Goal: Task Accomplishment & Management: Use online tool/utility

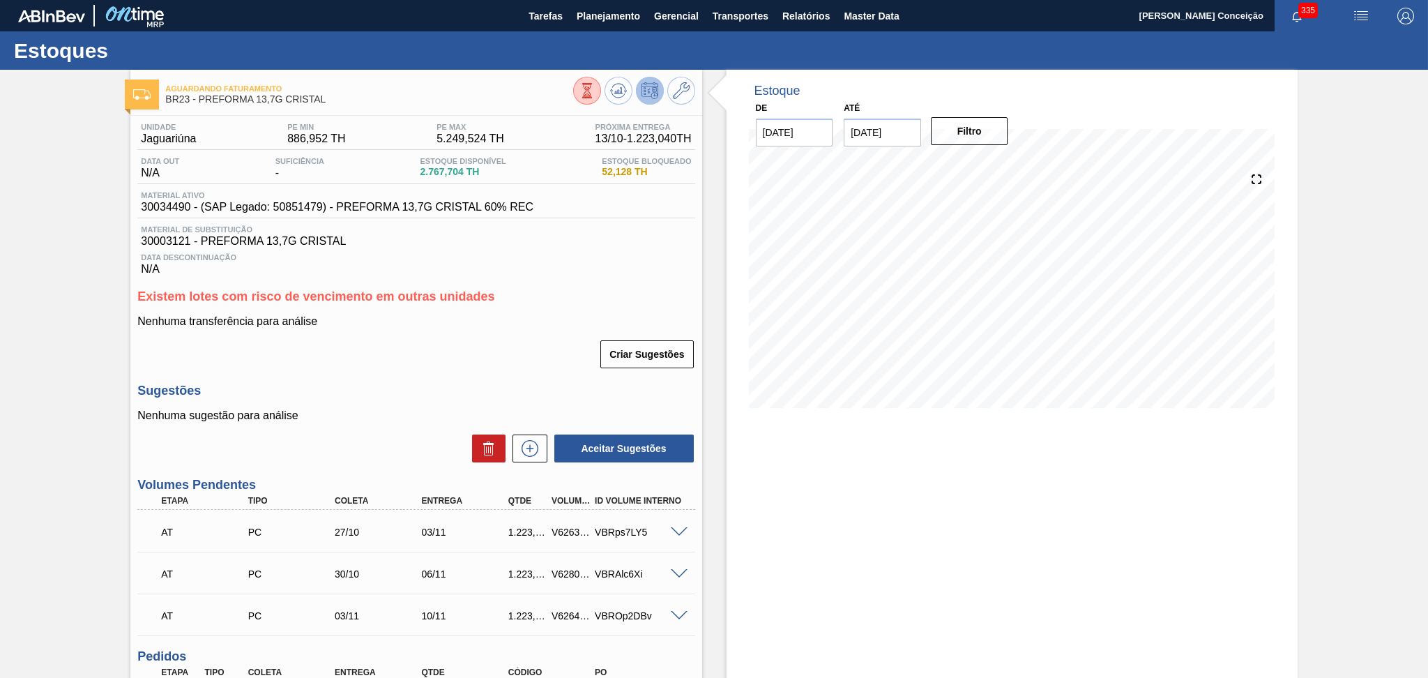
click at [365, 369] on div "Criar Sugestões" at bounding box center [415, 354] width 557 height 31
click at [583, 15] on span "Planejamento" at bounding box center [608, 16] width 63 height 17
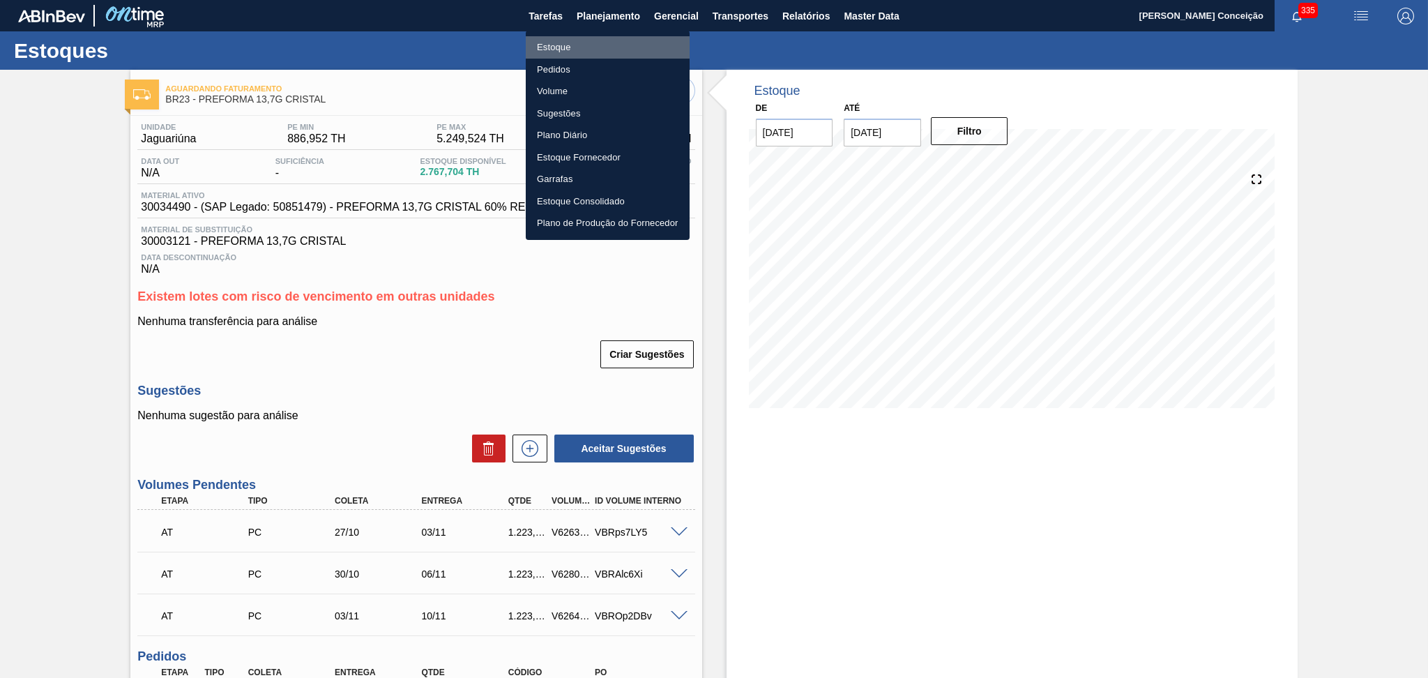
click at [560, 45] on li "Estoque" at bounding box center [608, 47] width 164 height 22
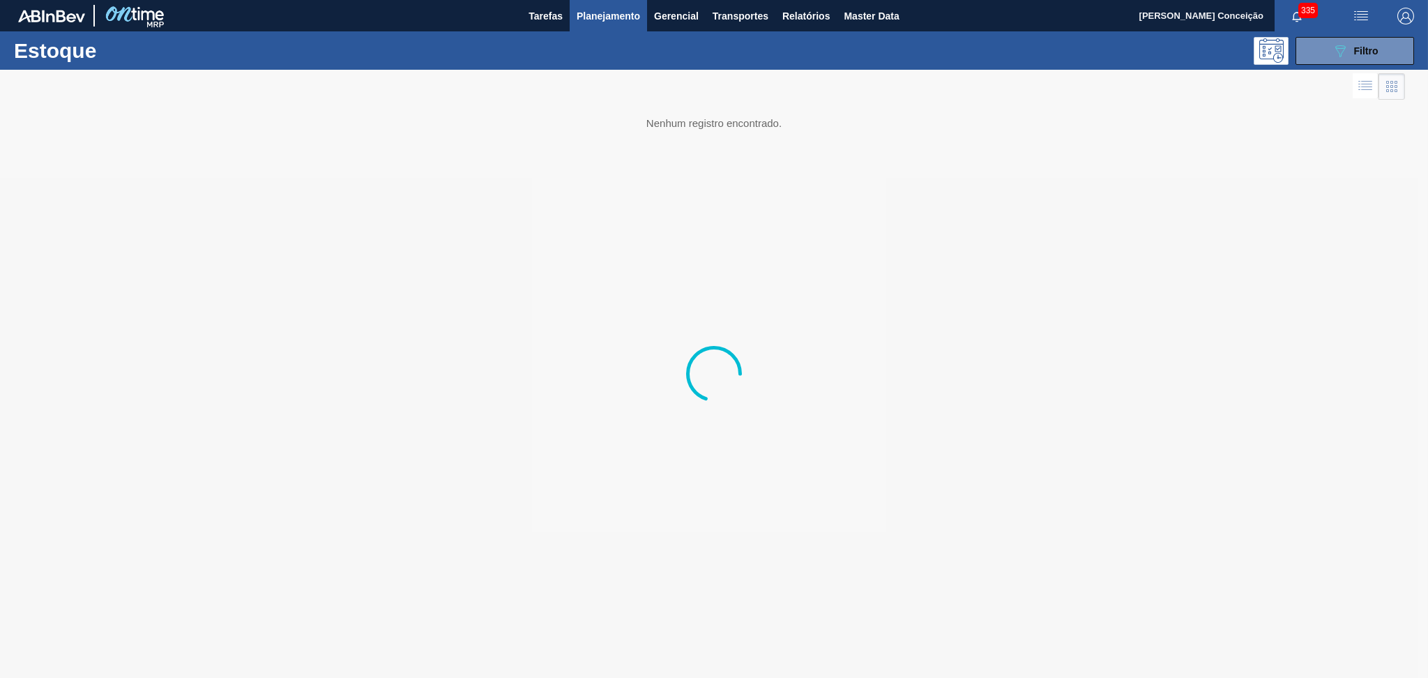
click at [621, 13] on span "Planejamento" at bounding box center [608, 16] width 63 height 17
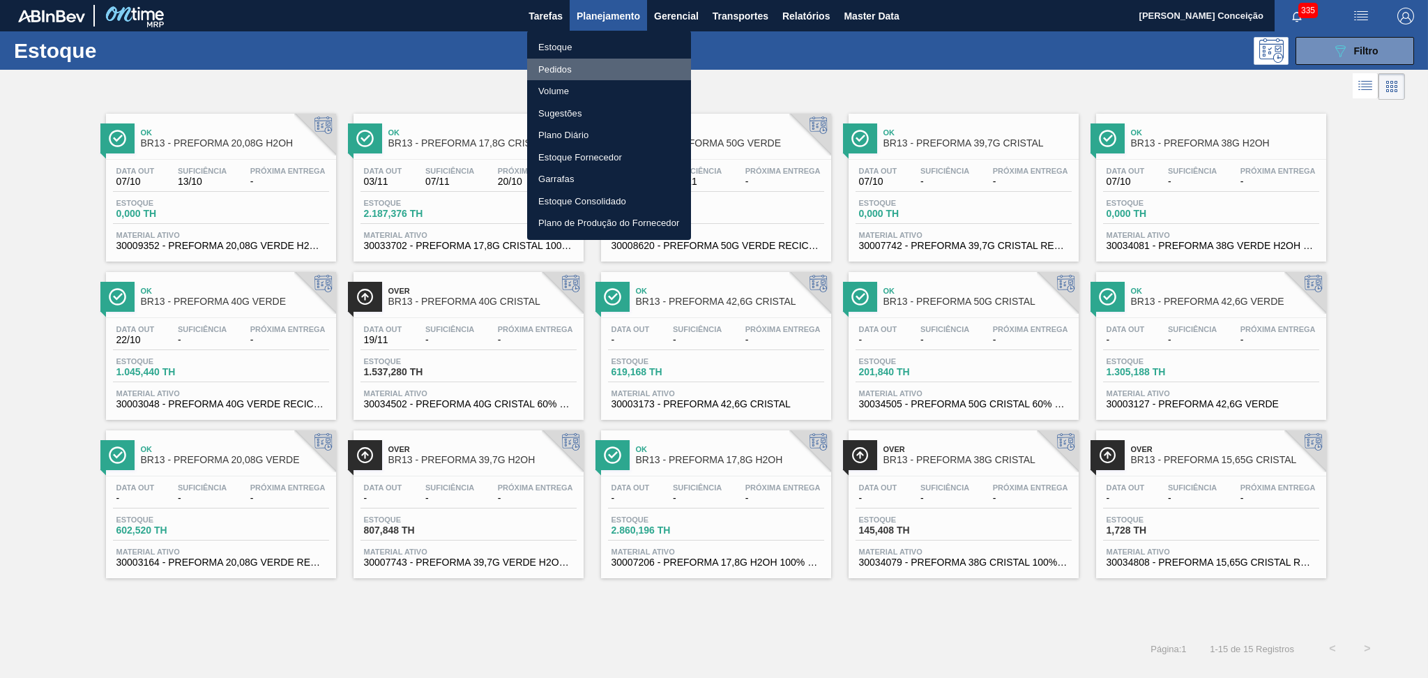
click at [553, 67] on li "Pedidos" at bounding box center [609, 70] width 164 height 22
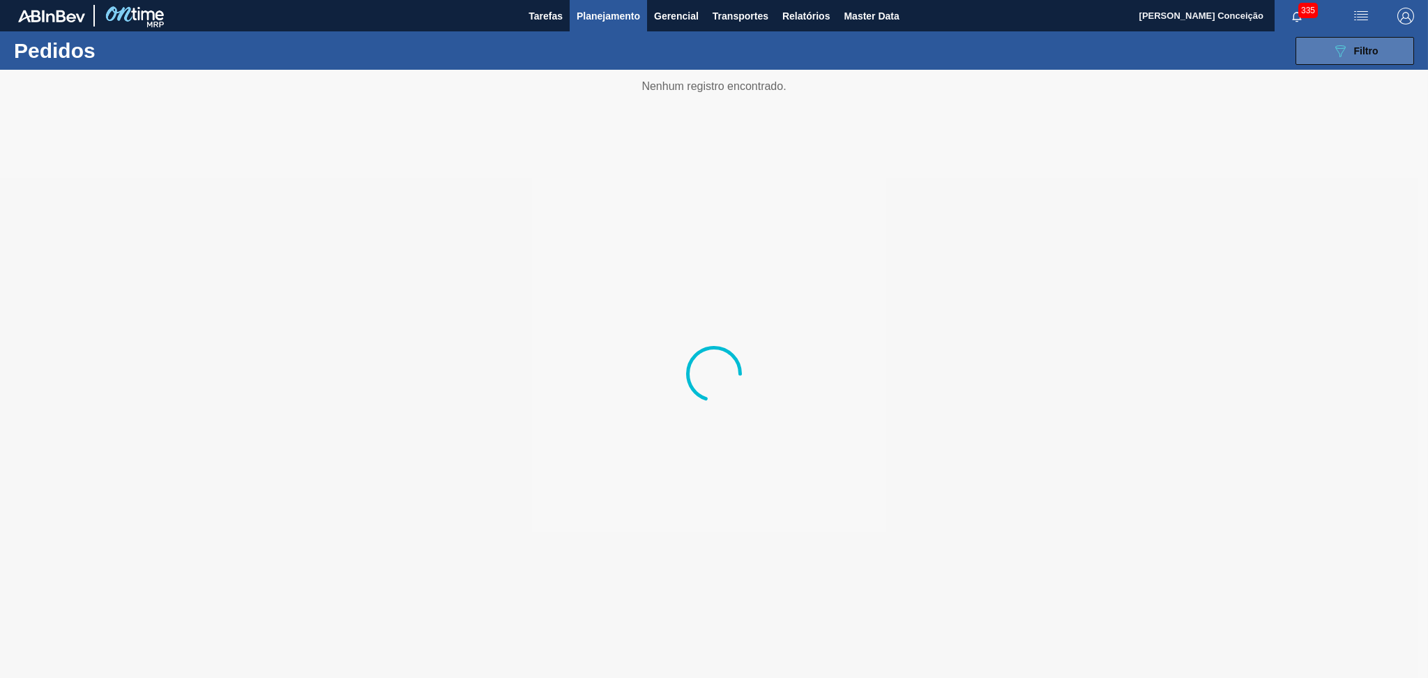
click at [1387, 54] on button "089F7B8B-B2A5-4AFE-B5C0-19BA573D28AC Filtro" at bounding box center [1355, 51] width 119 height 28
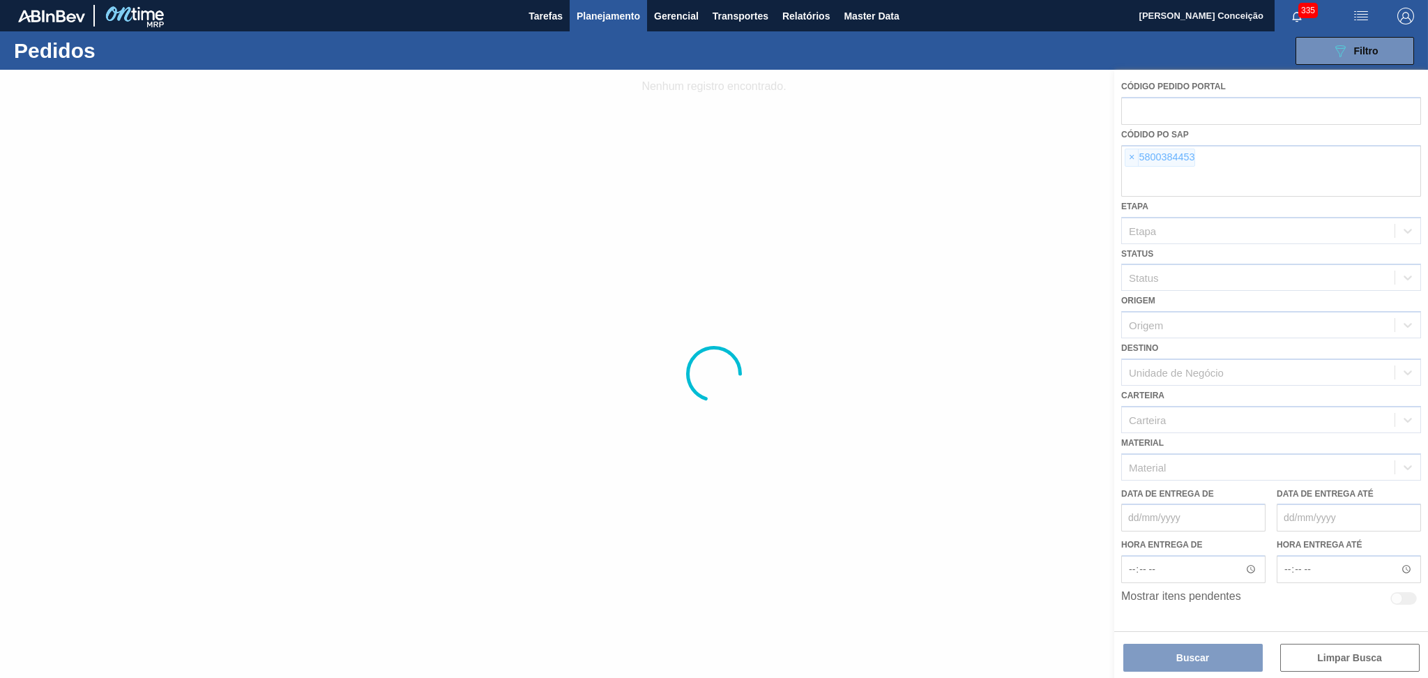
click at [1121, 162] on div at bounding box center [714, 374] width 1428 height 608
click at [1131, 165] on div at bounding box center [714, 374] width 1428 height 608
click at [1131, 158] on div at bounding box center [714, 374] width 1428 height 608
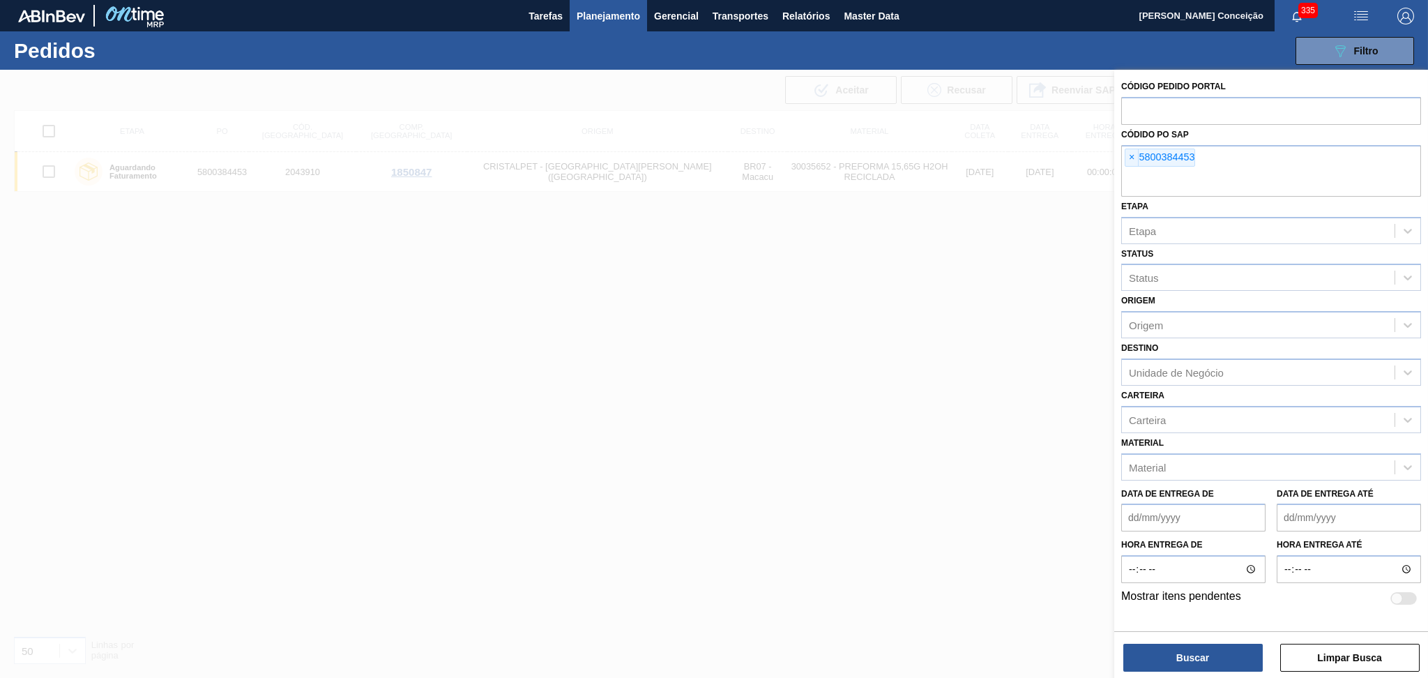
click at [1131, 158] on span "×" at bounding box center [1131, 157] width 13 height 17
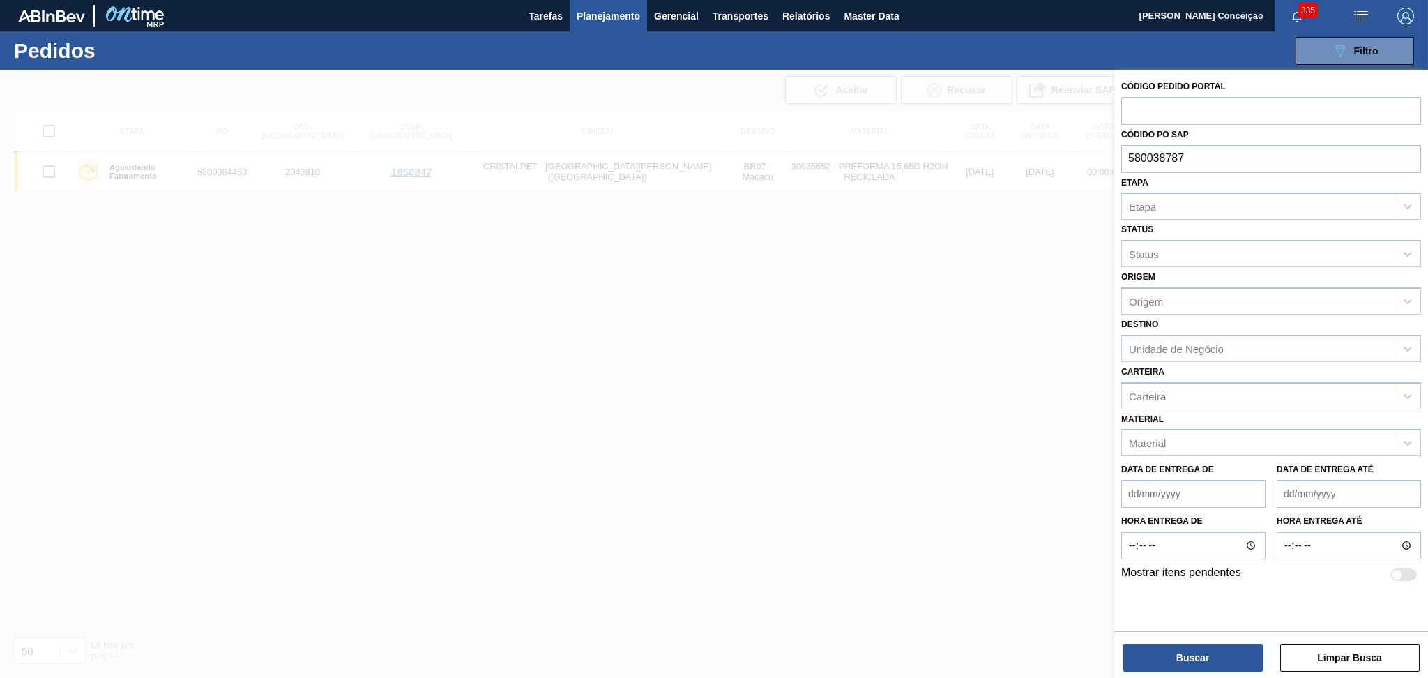
type input "5800387876"
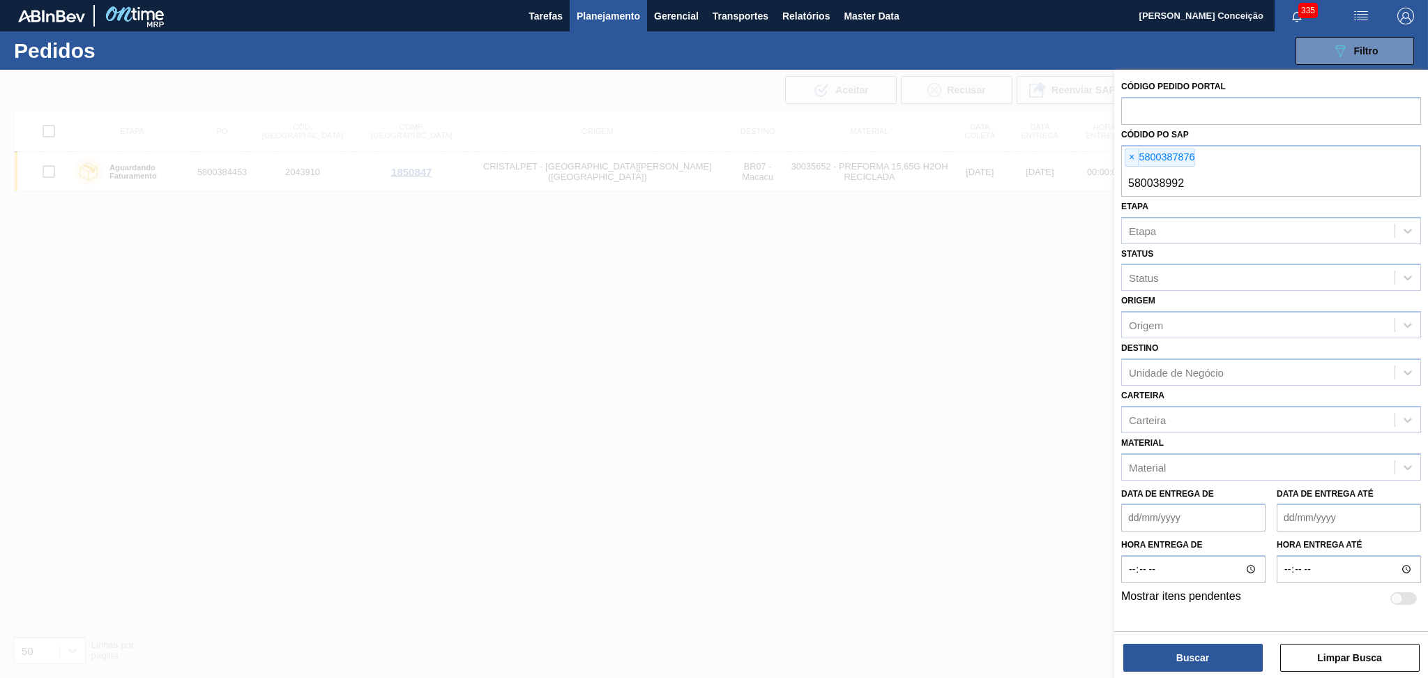
type input "5800389923"
click at [1165, 646] on button "Buscar" at bounding box center [1192, 658] width 139 height 28
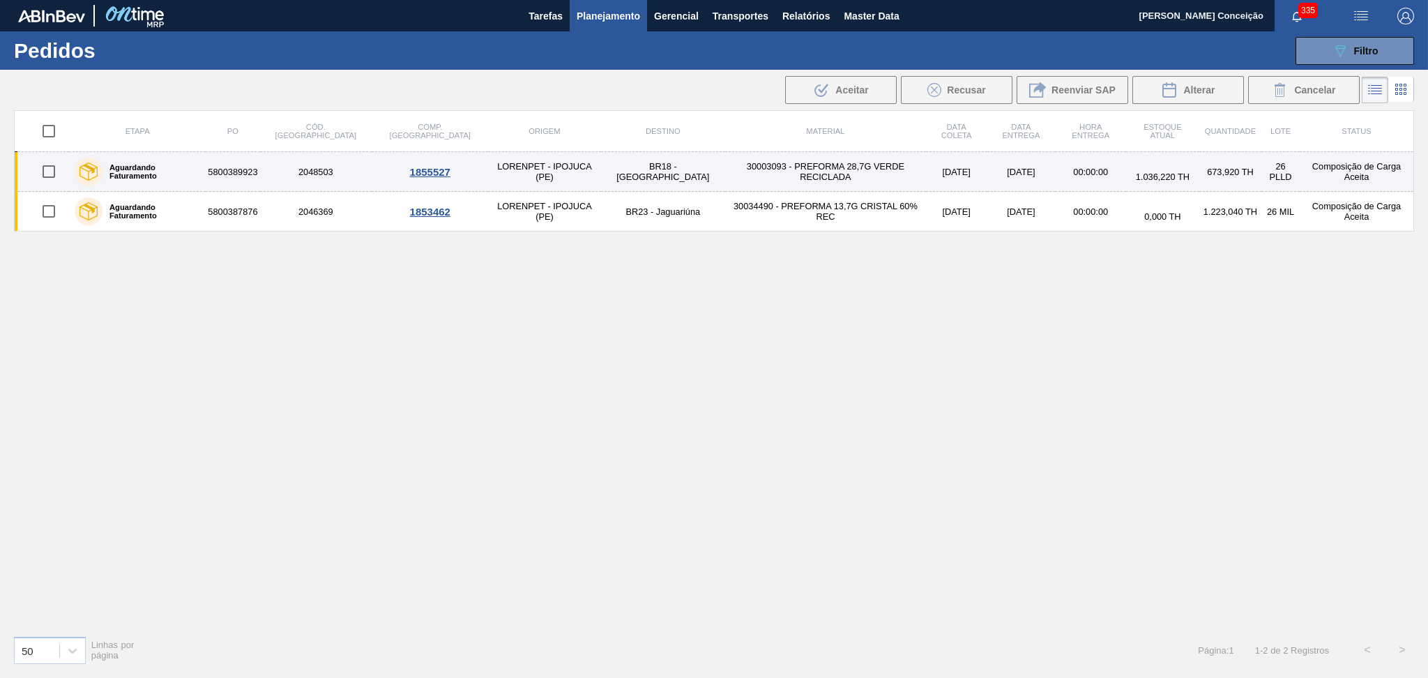
click at [766, 180] on td "30003093 - PREFORMA 28,7G VERDE RECICLADA" at bounding box center [825, 172] width 201 height 40
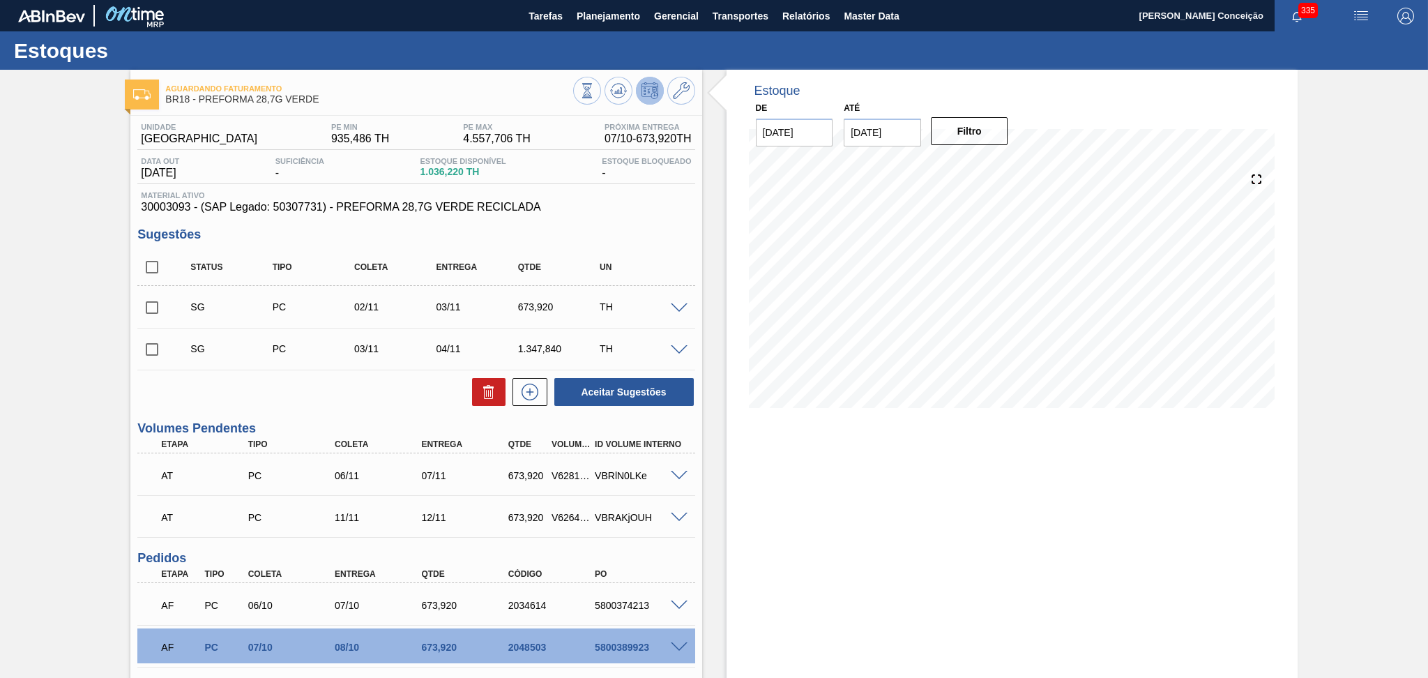
click at [280, 390] on div "Aceitar Sugestões" at bounding box center [415, 392] width 557 height 31
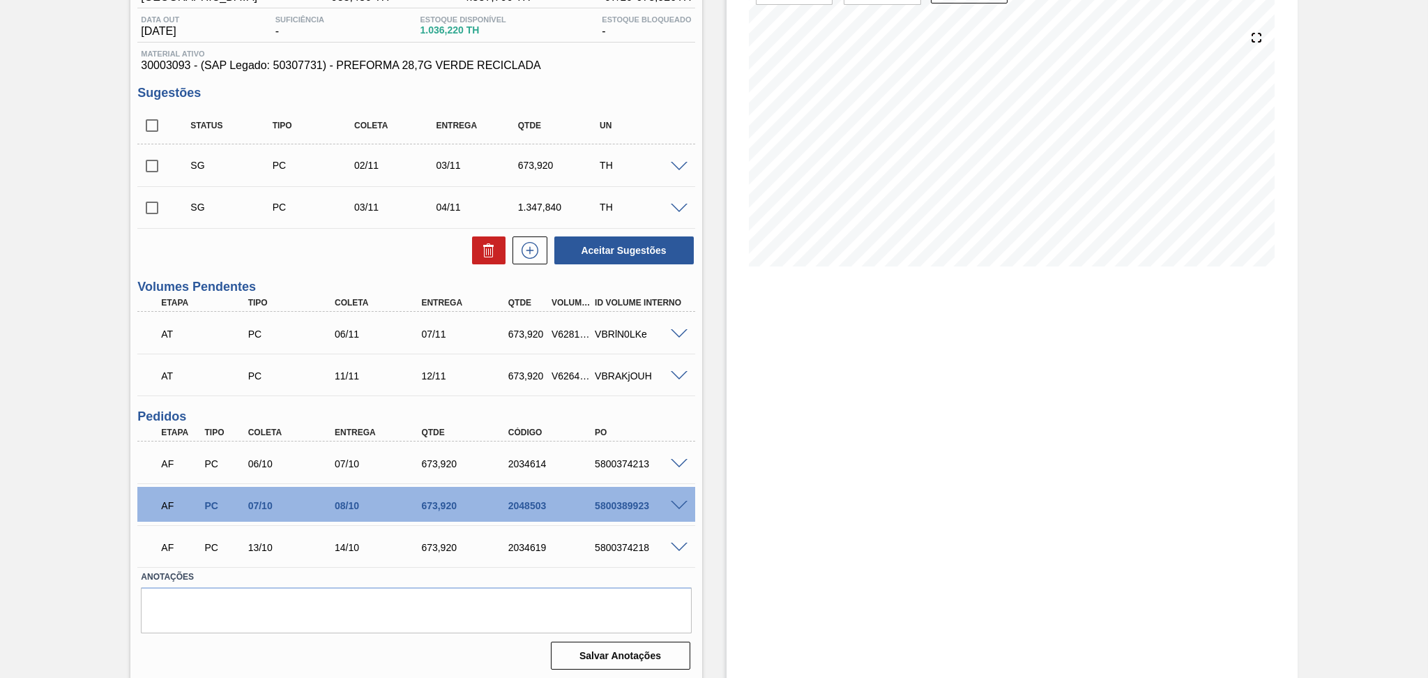
scroll to position [143, 0]
click at [678, 501] on span at bounding box center [679, 504] width 17 height 10
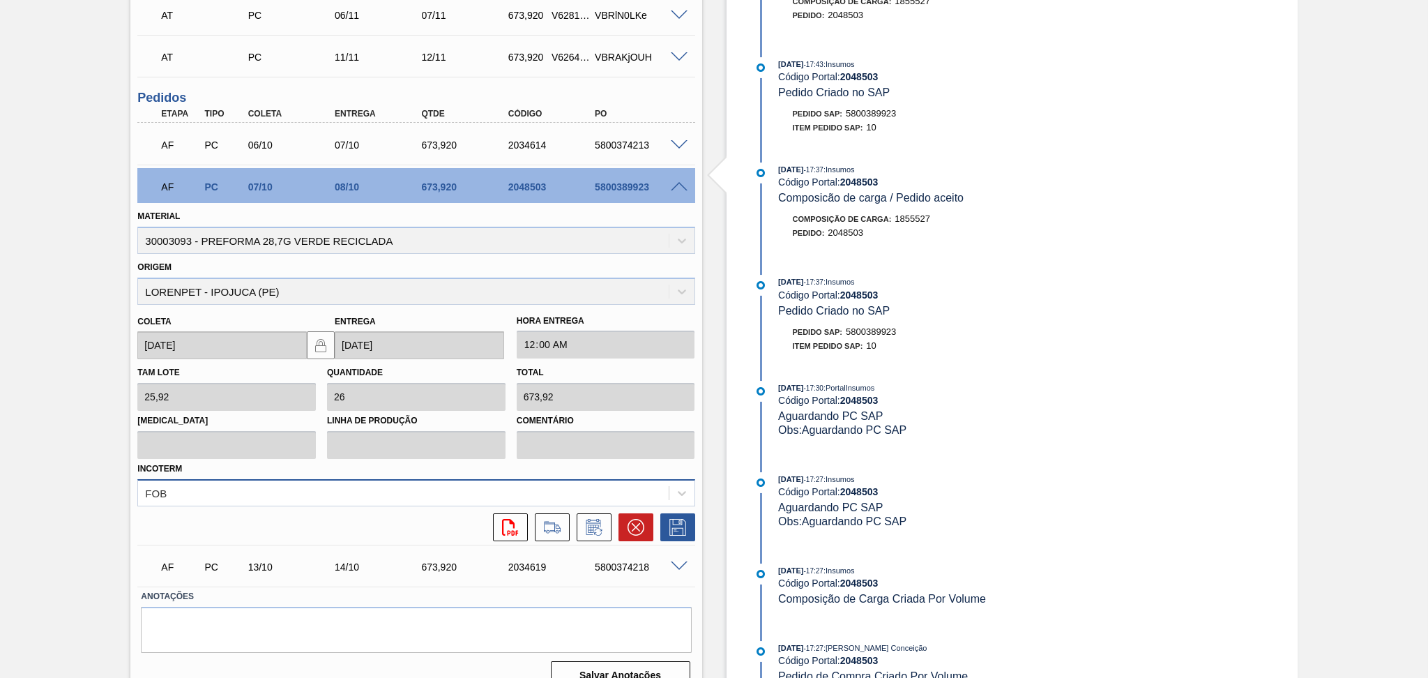
scroll to position [464, 0]
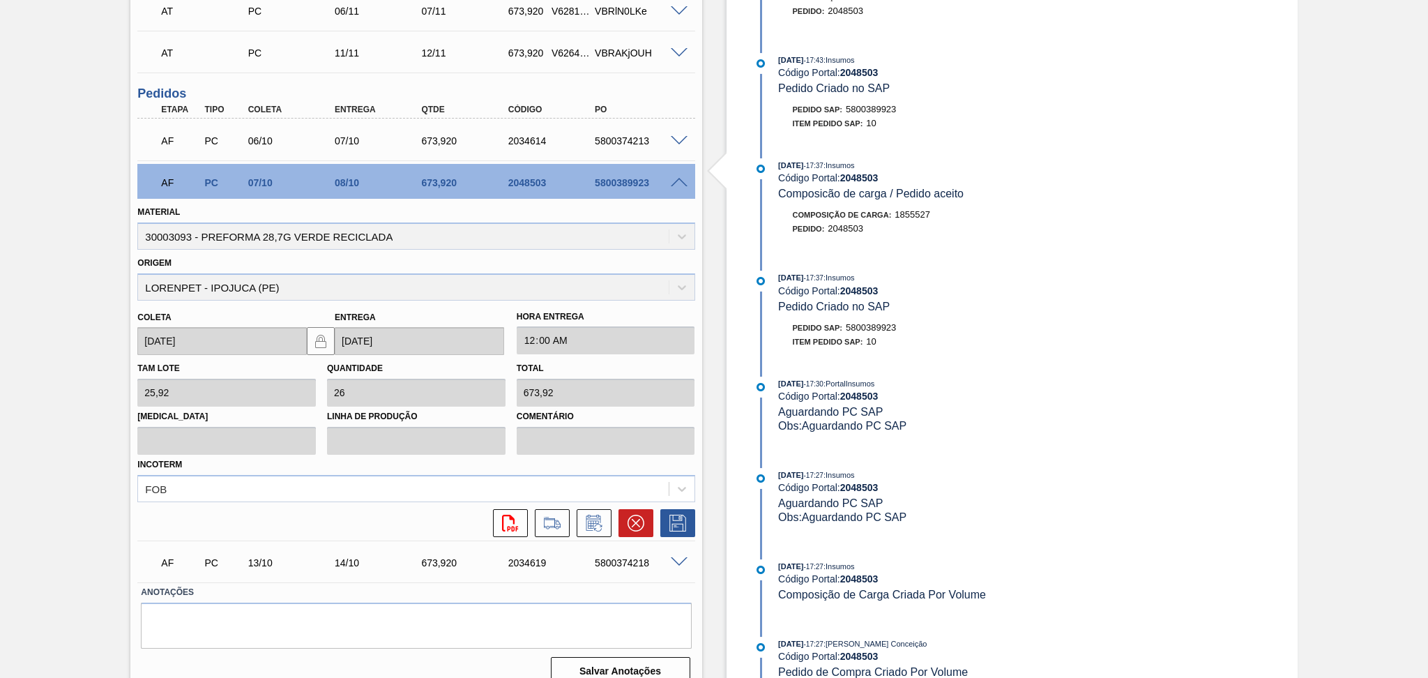
click at [681, 181] on span at bounding box center [679, 183] width 17 height 10
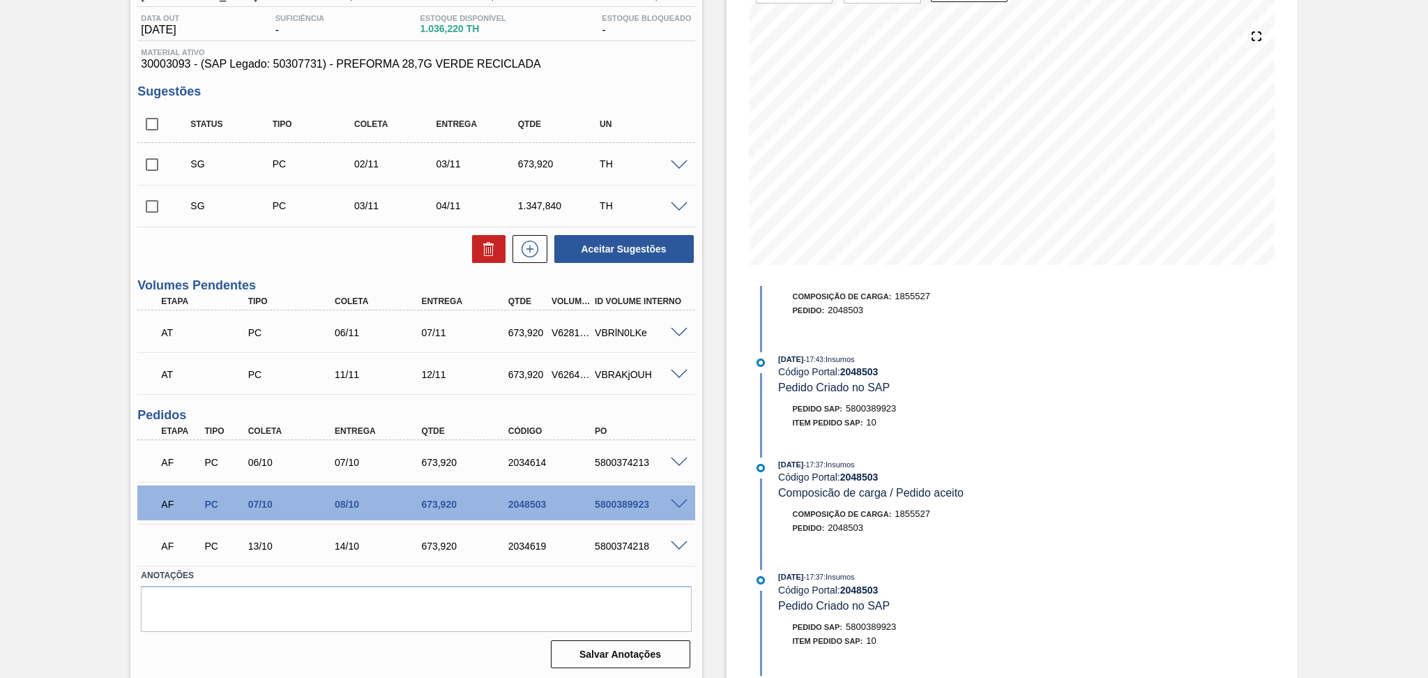
scroll to position [0, 0]
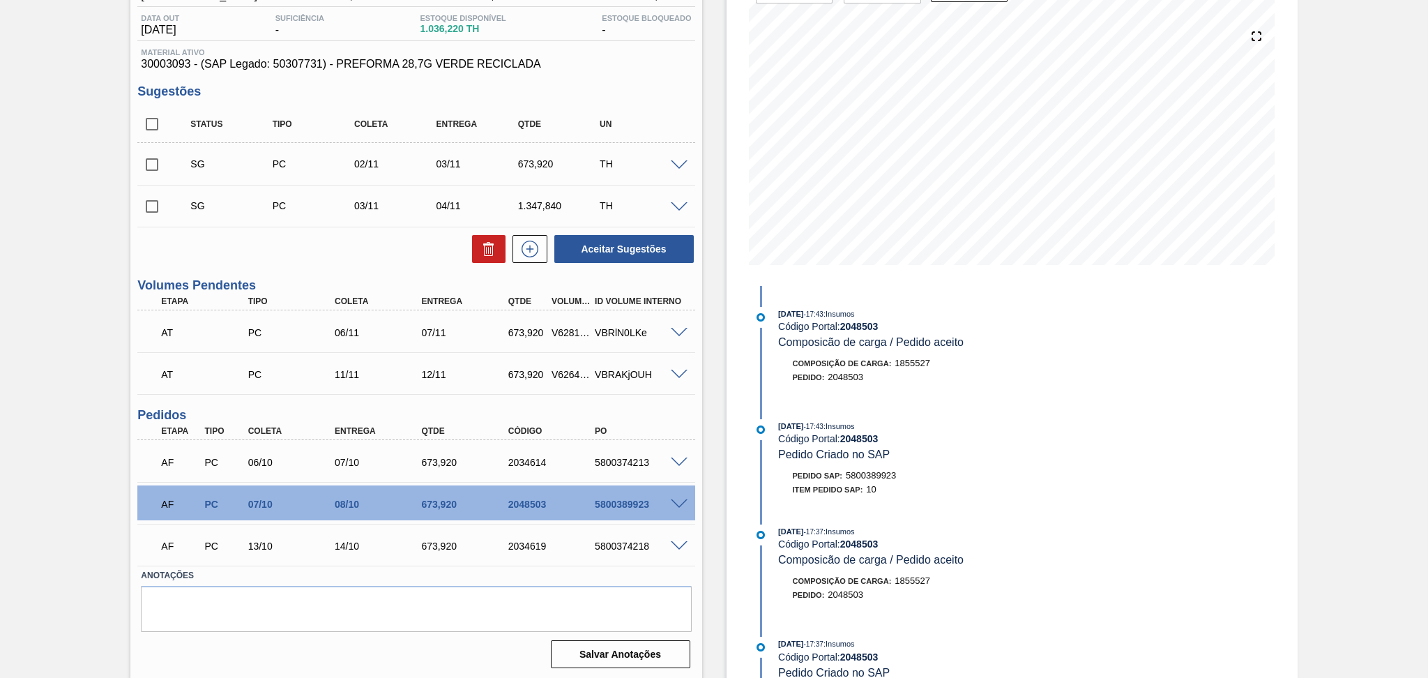
click at [679, 504] on span at bounding box center [679, 504] width 17 height 10
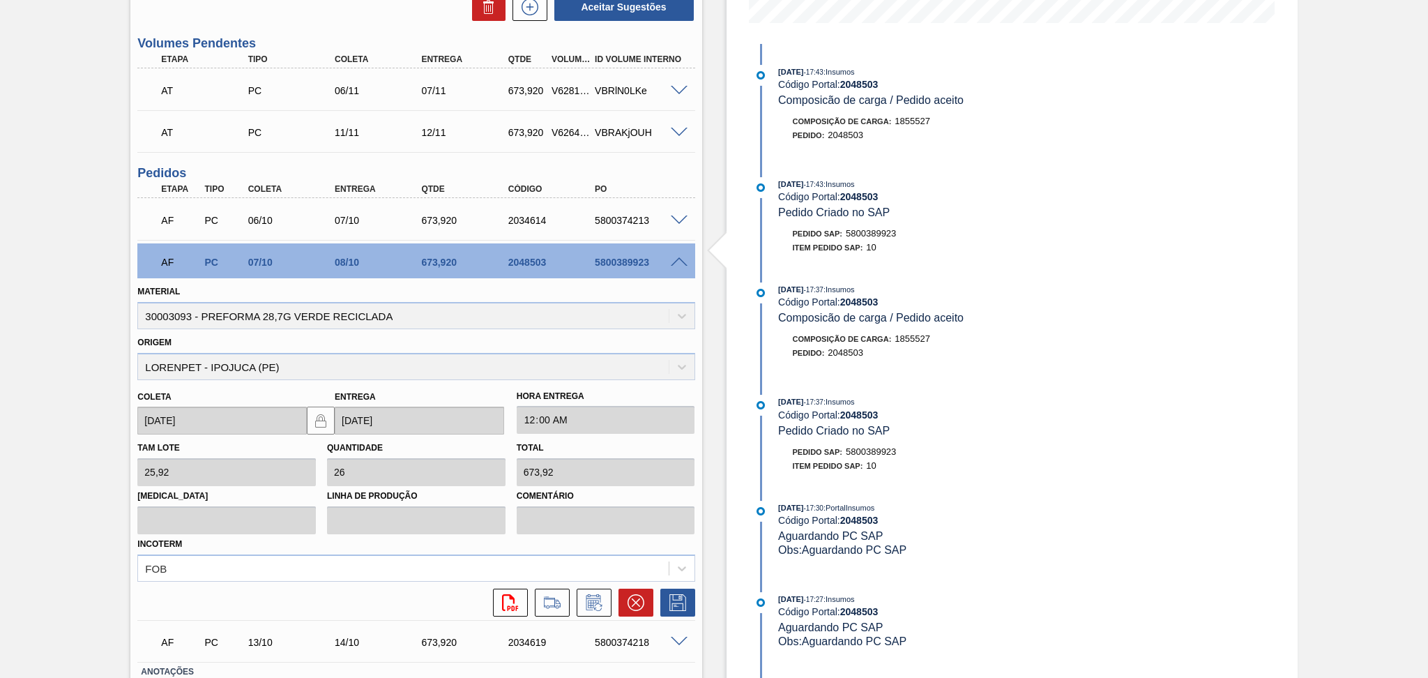
scroll to position [422, 0]
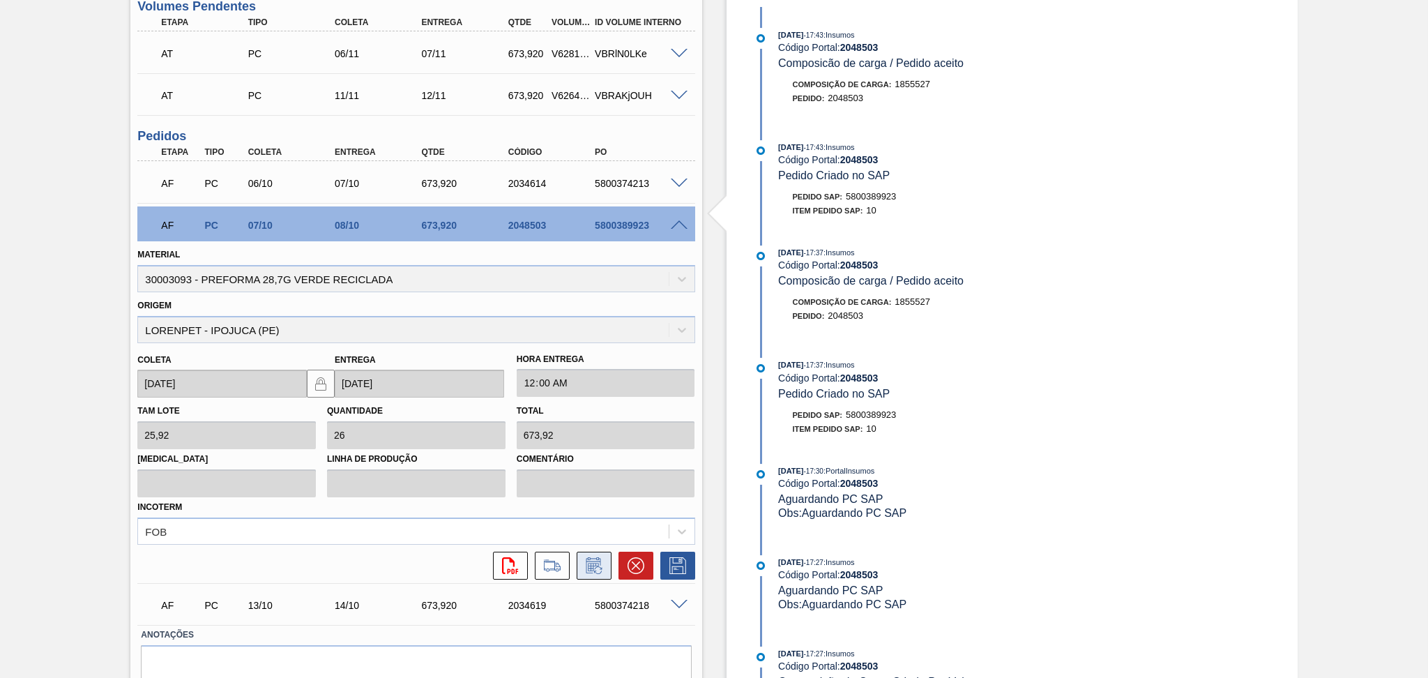
click at [593, 564] on icon at bounding box center [594, 565] width 22 height 17
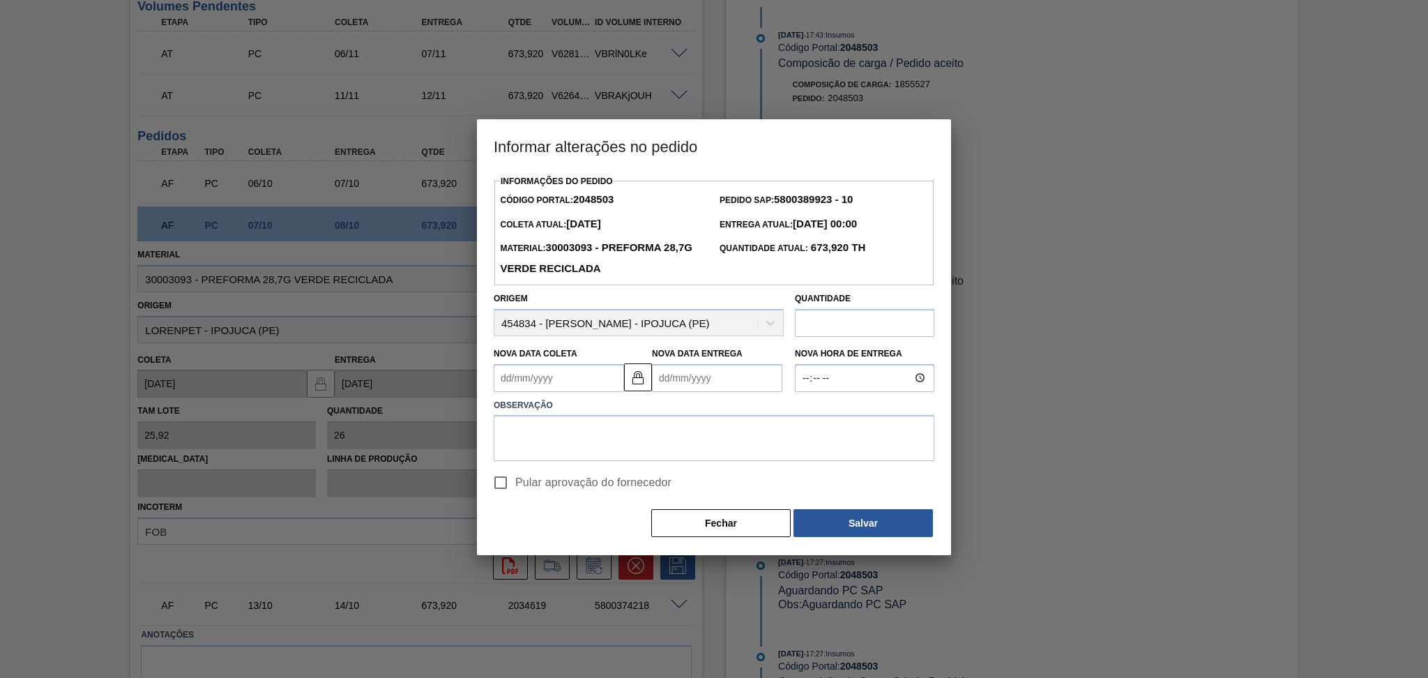
click at [560, 374] on Coleta2048503 "Nova Data Coleta" at bounding box center [559, 378] width 130 height 28
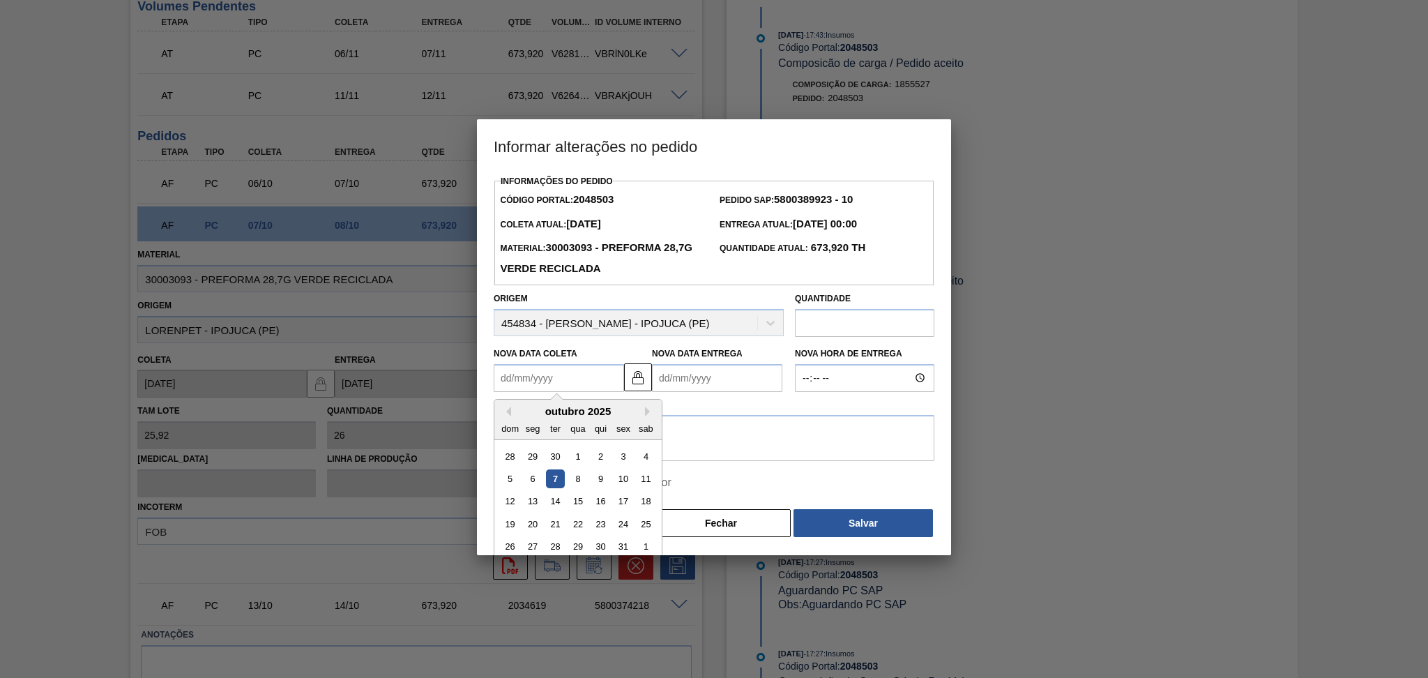
type Coleta2048503 "0"
type Entrega2048503 "02/01/2000"
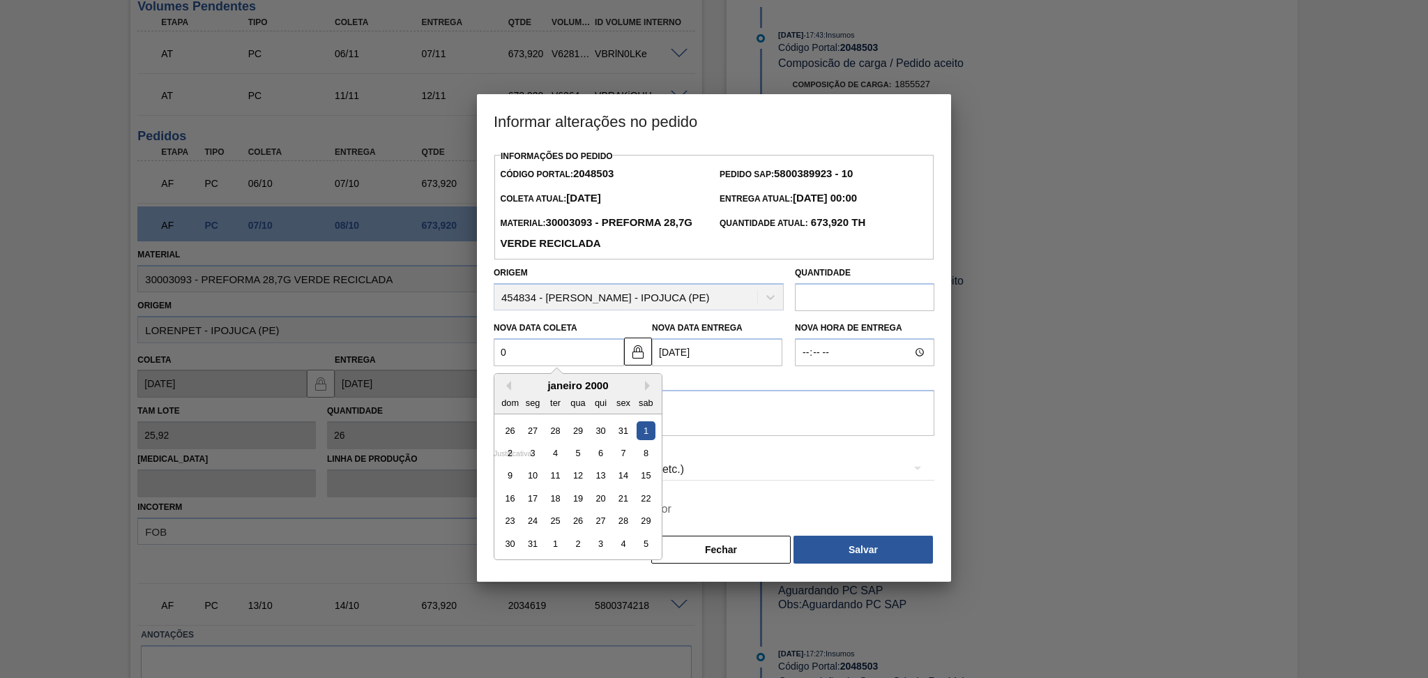
type Coleta2048503 "08"
type Entrega2048503 "09/10/2025"
click at [577, 457] on div "8" at bounding box center [577, 452] width 19 height 19
type Coleta2048503 "08/10/2025"
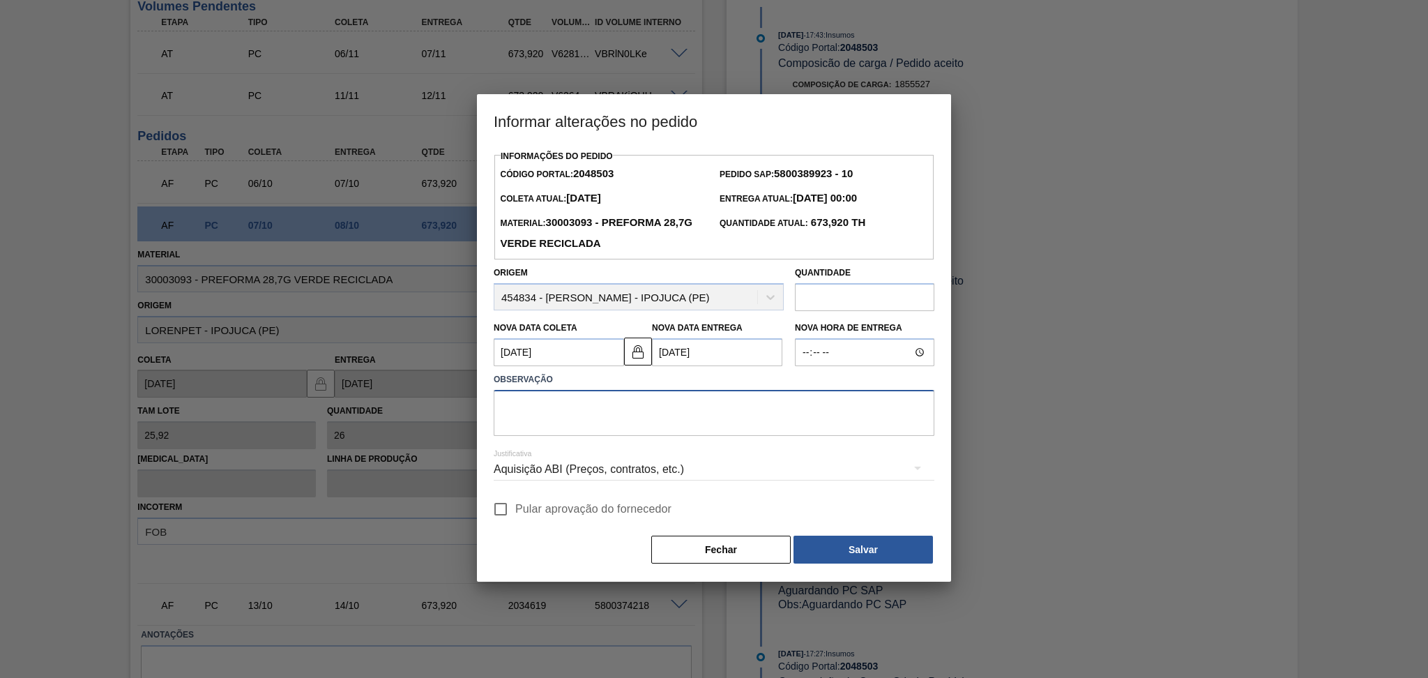
click at [598, 427] on textarea at bounding box center [714, 413] width 441 height 46
type textarea "reprogramado"
click at [549, 514] on label "Pular aprovação do fornecedor" at bounding box center [578, 508] width 185 height 29
click at [515, 514] on input "Pular aprovação do fornecedor" at bounding box center [500, 508] width 29 height 29
click at [549, 508] on span "Pular aprovação do fornecedor" at bounding box center [593, 509] width 156 height 17
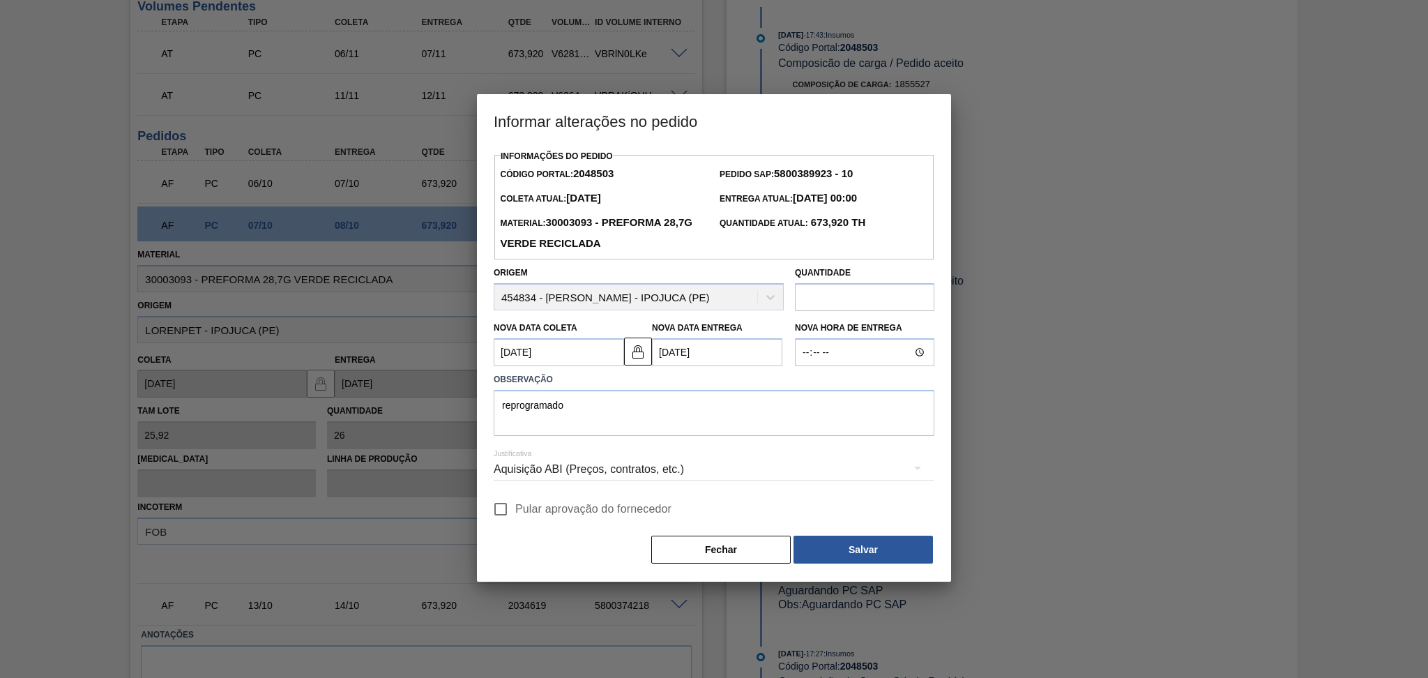
click at [515, 508] on input "Pular aprovação do fornecedor" at bounding box center [500, 508] width 29 height 29
click at [585, 517] on span "Pular aprovação do fornecedor" at bounding box center [593, 509] width 156 height 17
click at [515, 517] on input "Pular aprovação do fornecedor" at bounding box center [500, 508] width 29 height 29
checkbox input "true"
click at [807, 552] on button "Salvar" at bounding box center [863, 550] width 139 height 28
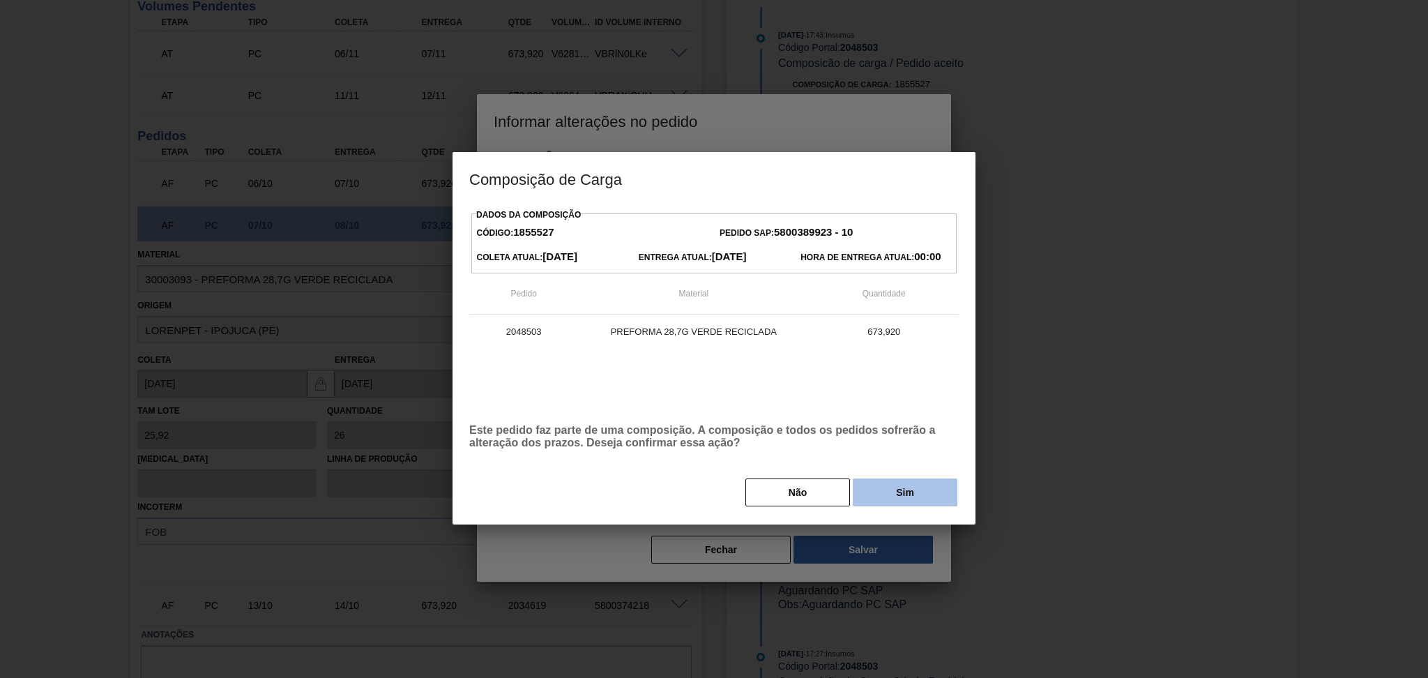
click at [900, 498] on button "Sim" at bounding box center [905, 492] width 105 height 28
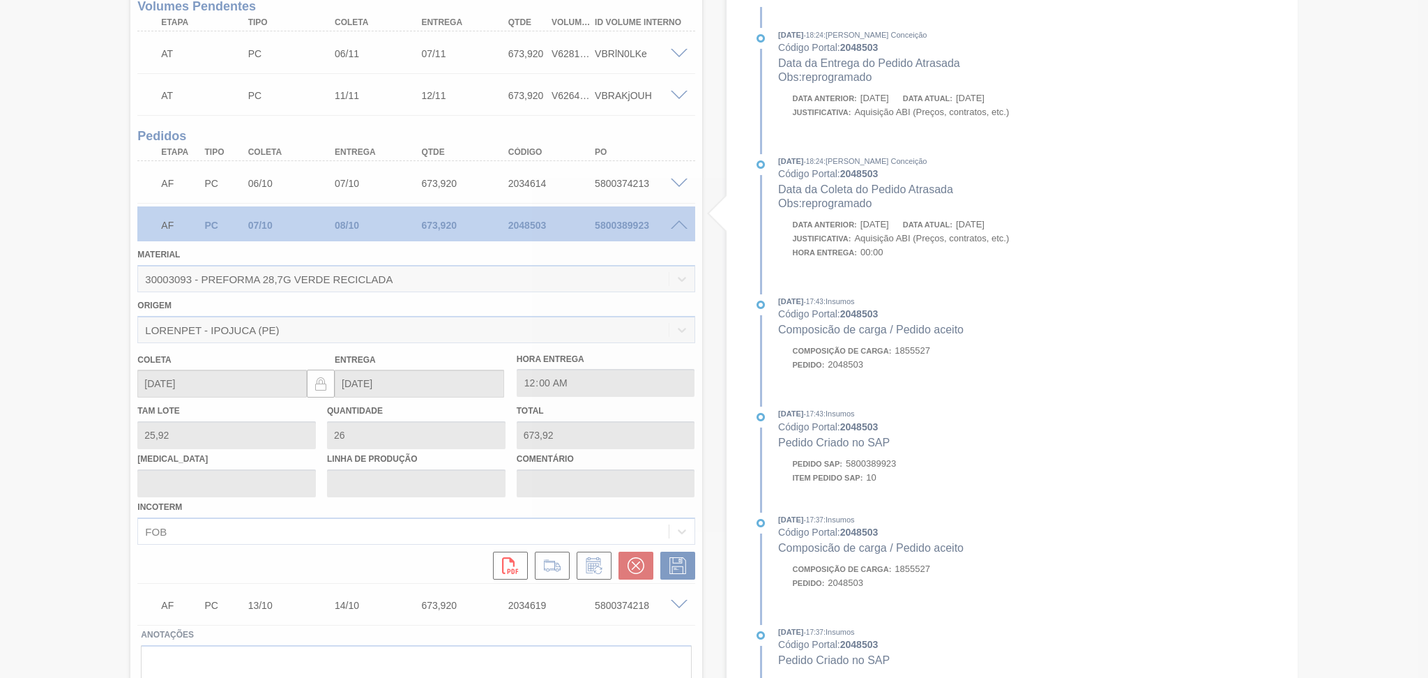
click at [84, 303] on div at bounding box center [714, 339] width 1428 height 678
type input "reprogramado"
type input "08/10/2025"
type input "09/10/2025"
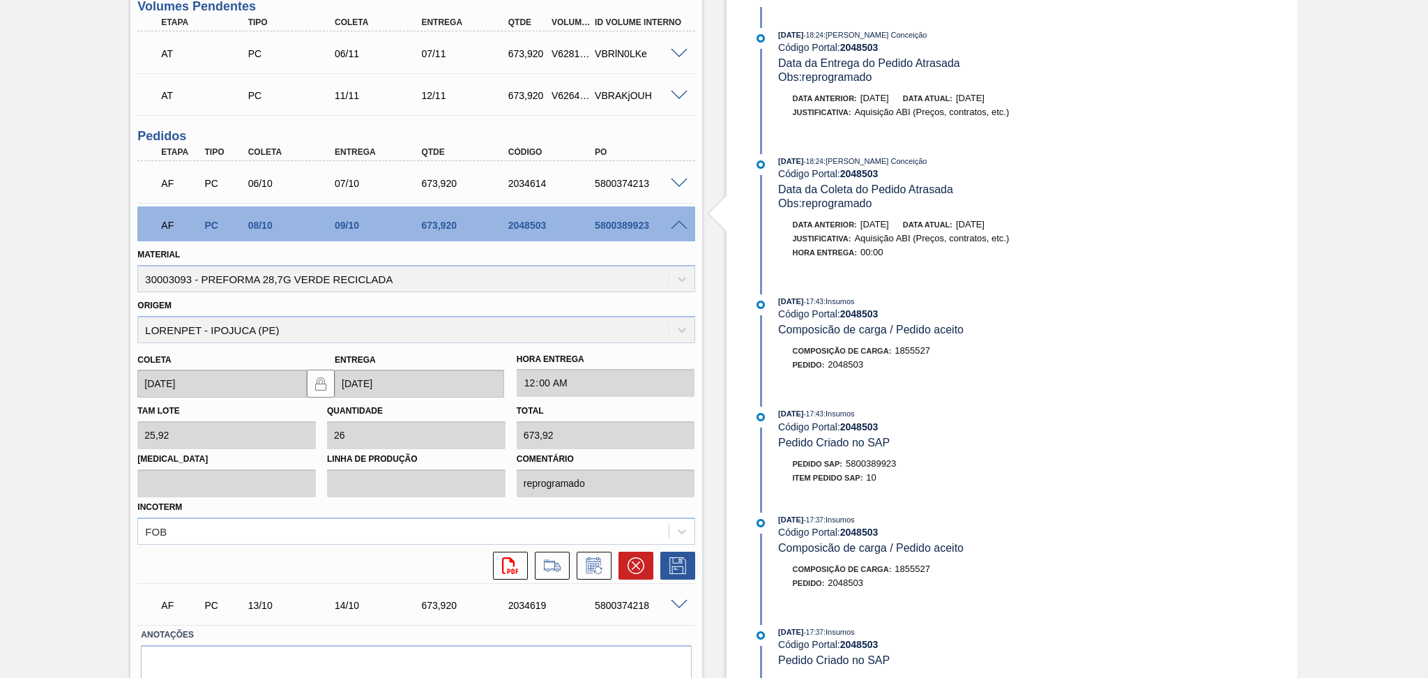
scroll to position [143, 0]
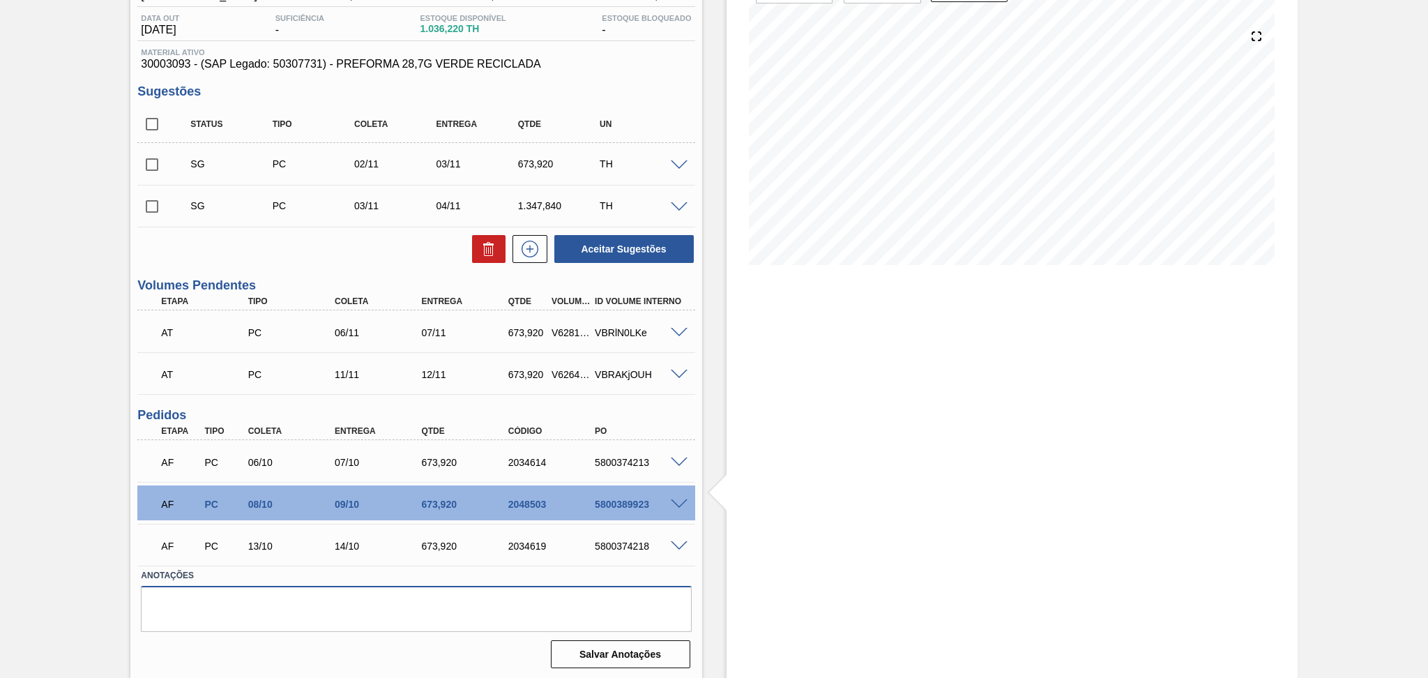
click at [273, 602] on textarea at bounding box center [416, 609] width 550 height 46
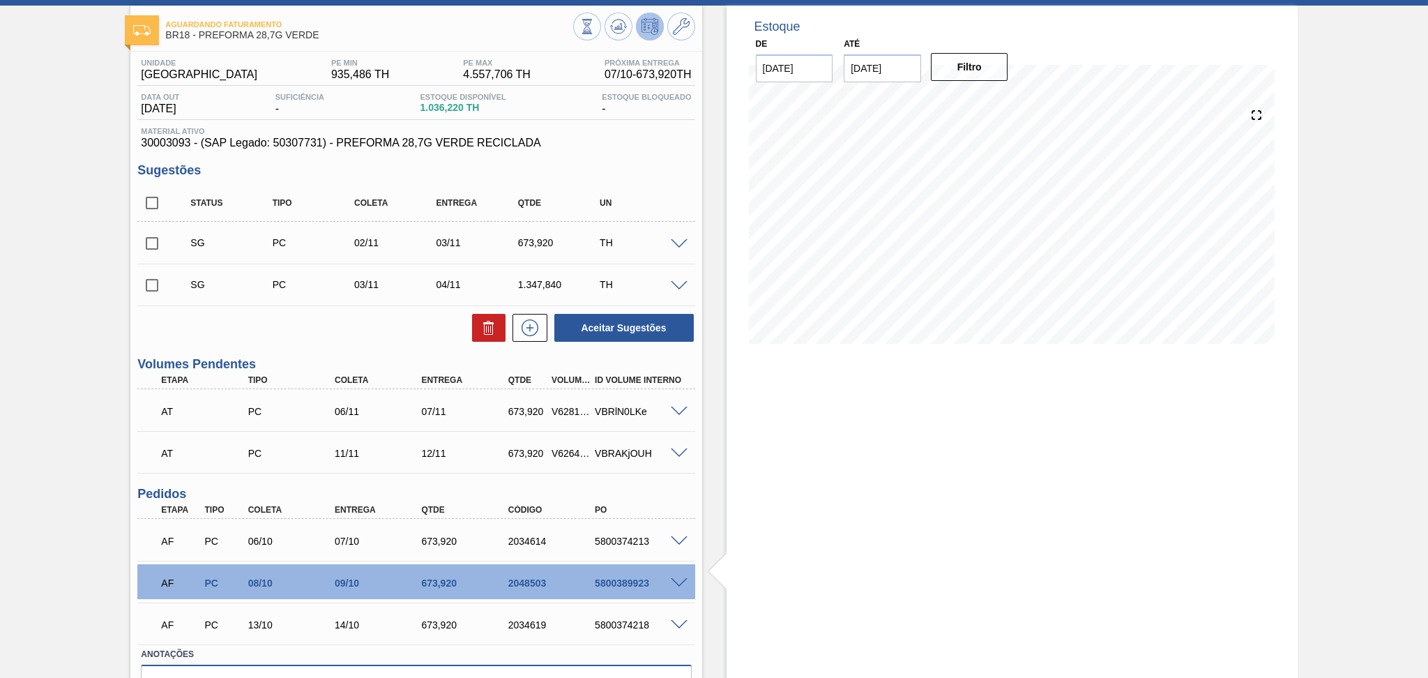
scroll to position [0, 0]
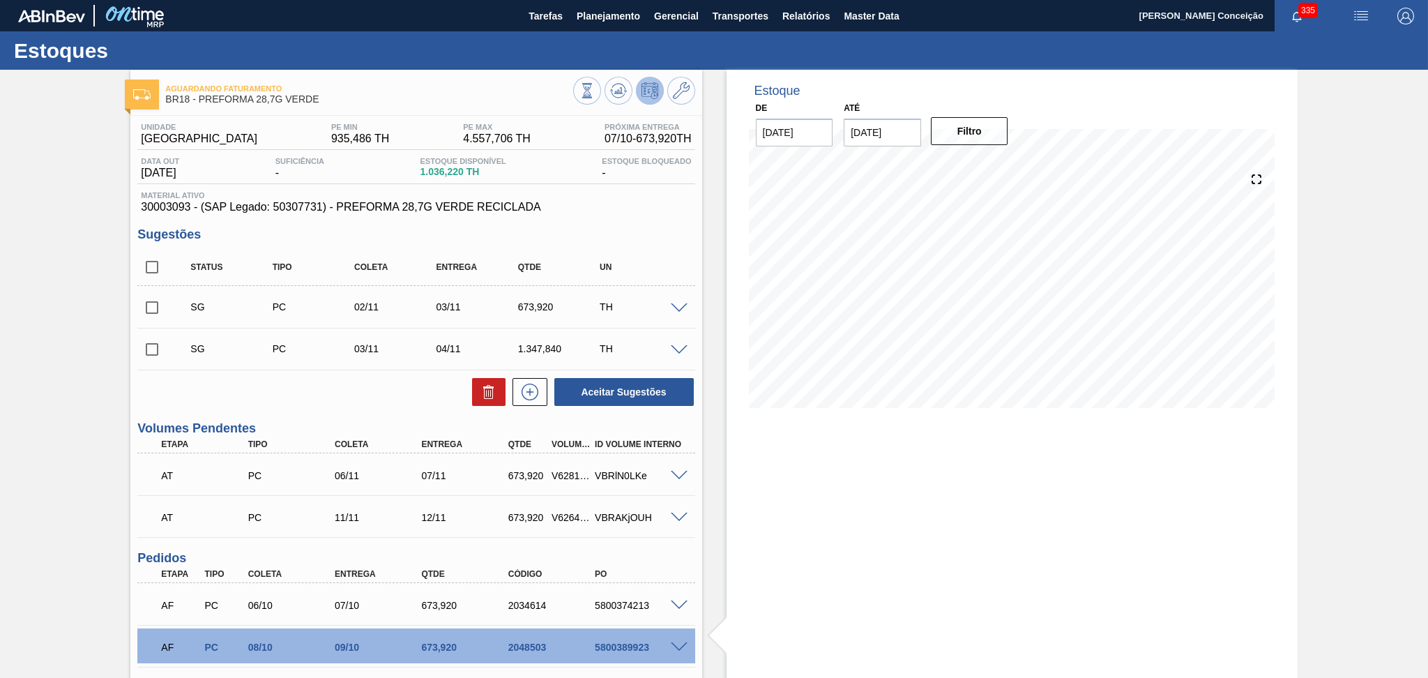
click at [857, 511] on div "Estoque De 07/10/2025 Até 30/11/2025 Filtro 22/10 Projeção de Estoque 2,177.984…" at bounding box center [1012, 446] width 571 height 753
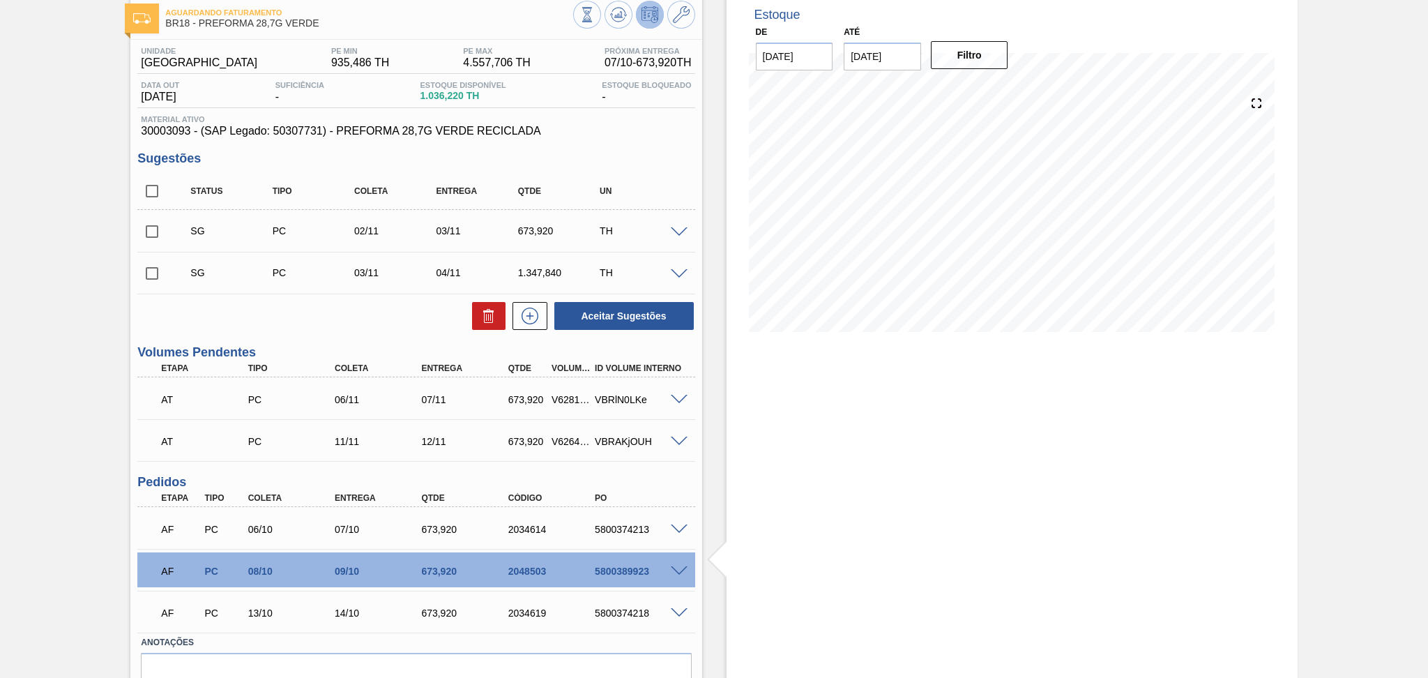
scroll to position [143, 0]
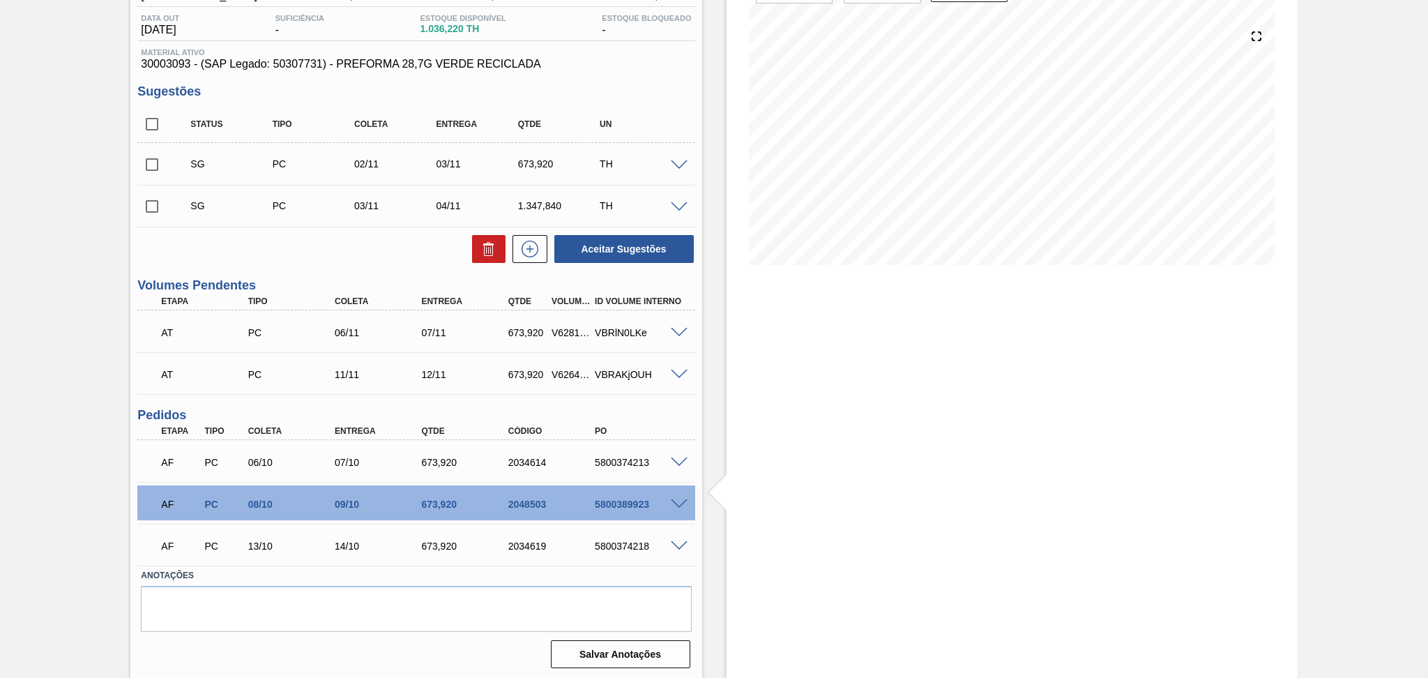
click at [710, 431] on div "Estoque De 07/10/2025 Até 30/11/2025 Filtro 22/10 Projeção de Estoque 2,177.984…" at bounding box center [999, 303] width 595 height 753
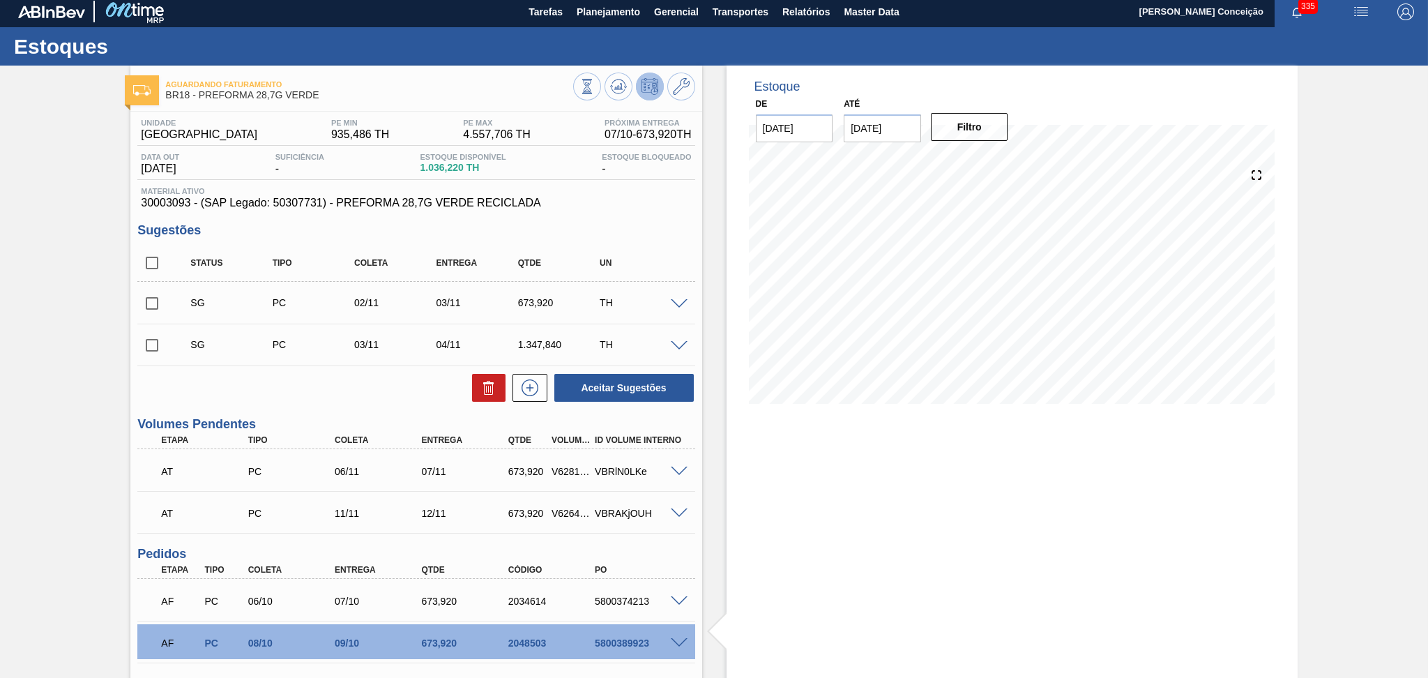
scroll to position [0, 0]
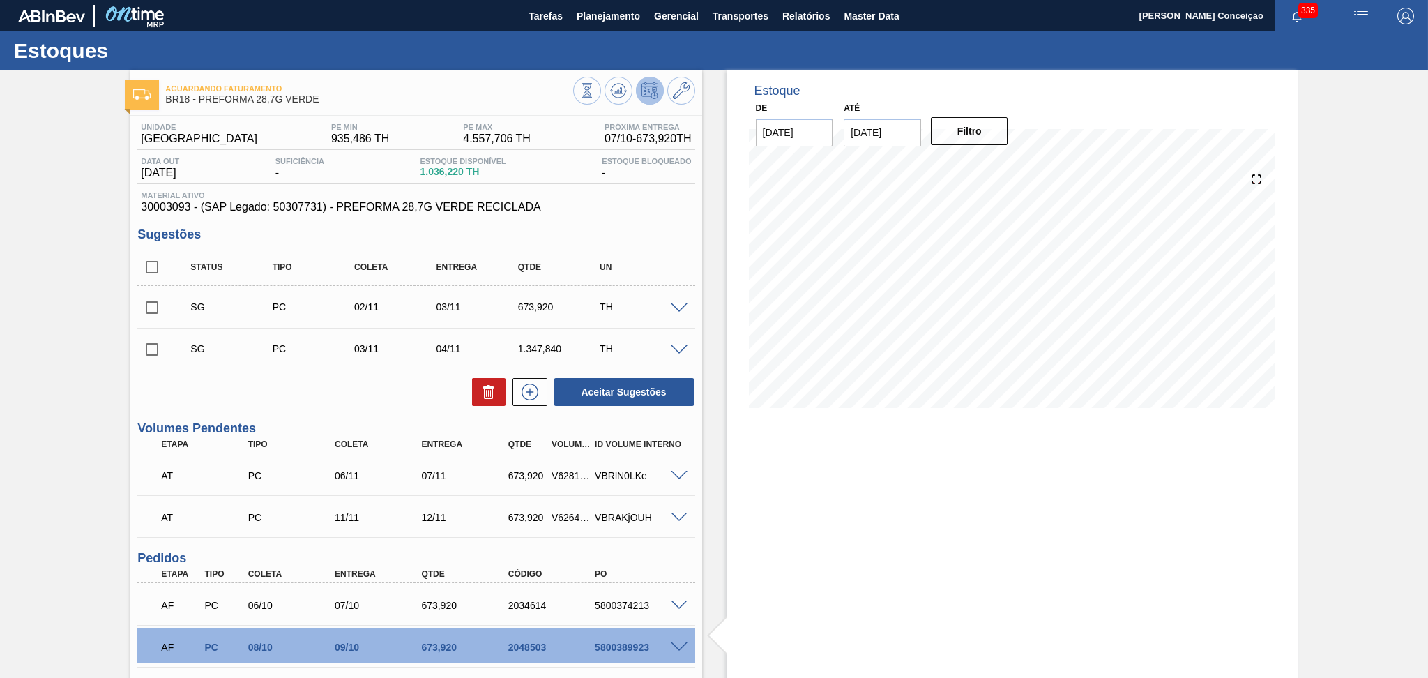
click at [351, 414] on div "Unidade Pernambuco PE MIN 935,486 TH PE MAX 4.557,706 TH Próxima Entrega 07/10 …" at bounding box center [415, 466] width 571 height 700
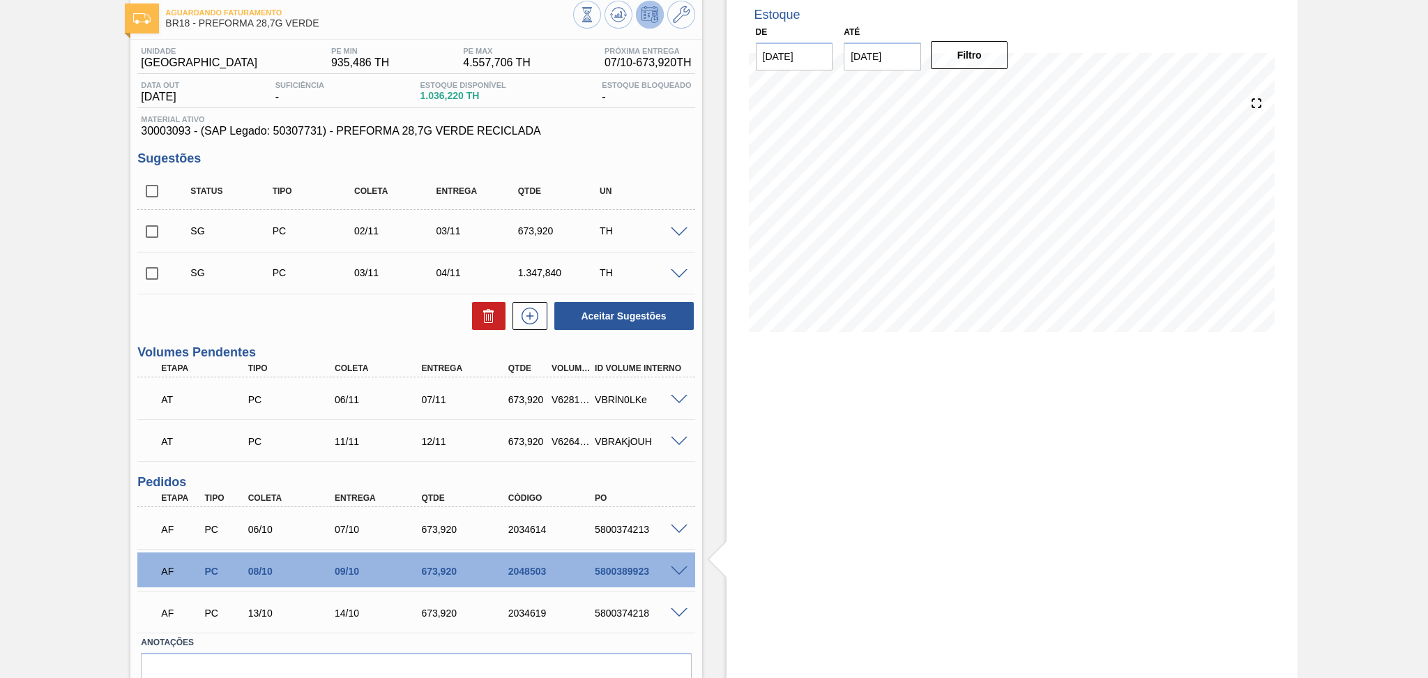
scroll to position [143, 0]
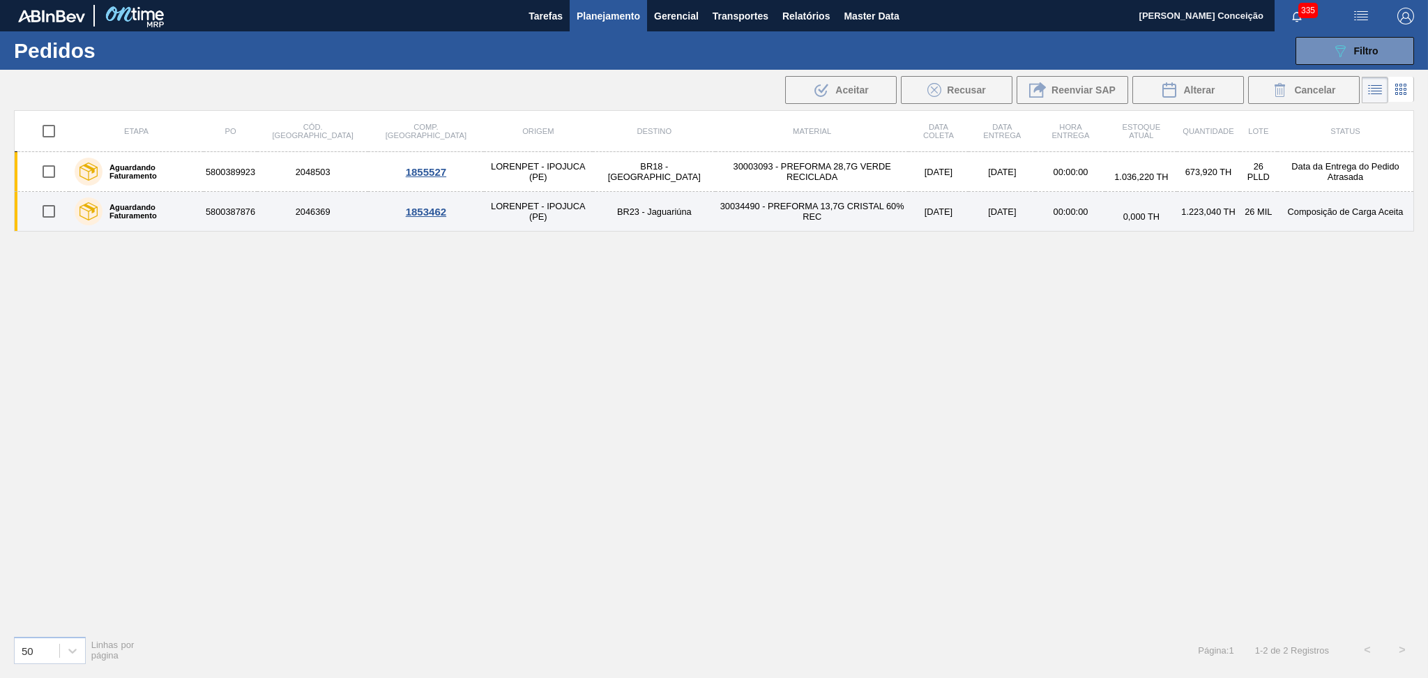
click at [731, 206] on td "30034490 - PREFORMA 13,7G CRISTAL 60% REC" at bounding box center [811, 212] width 192 height 40
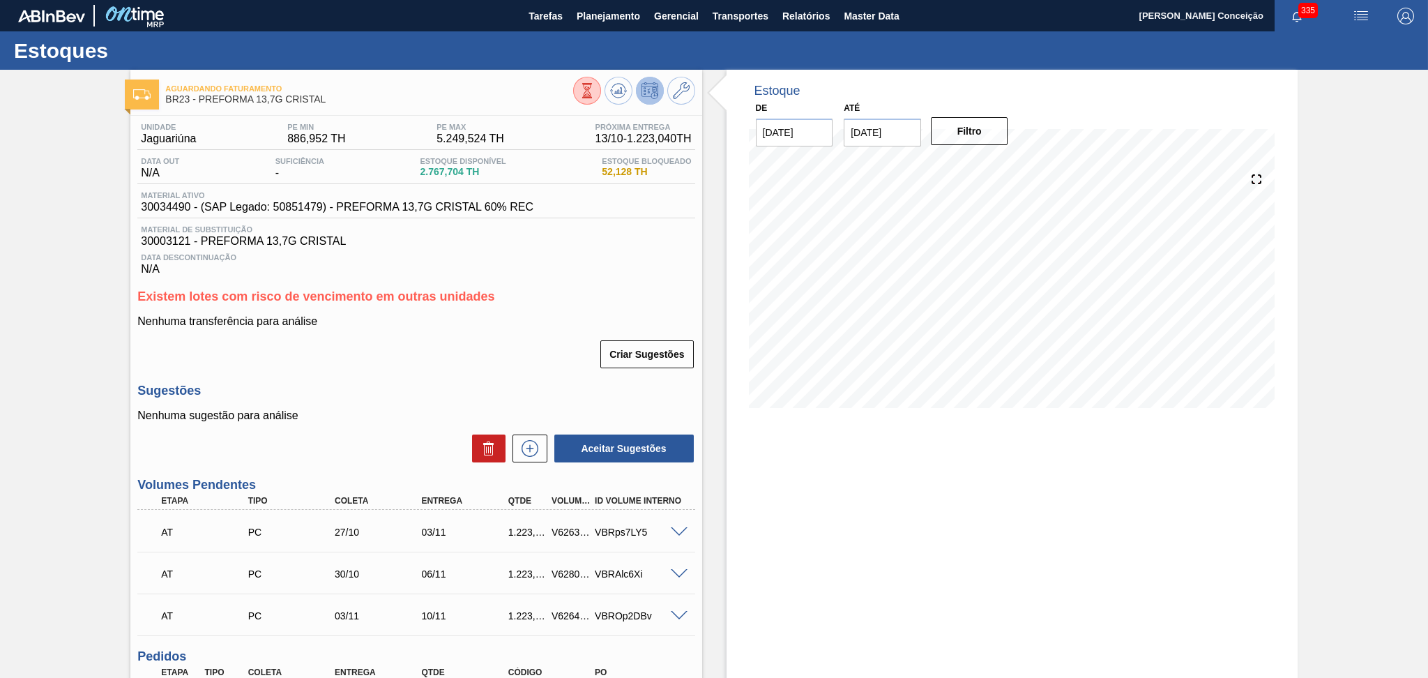
click at [379, 388] on h3 "Sugestões" at bounding box center [415, 391] width 557 height 15
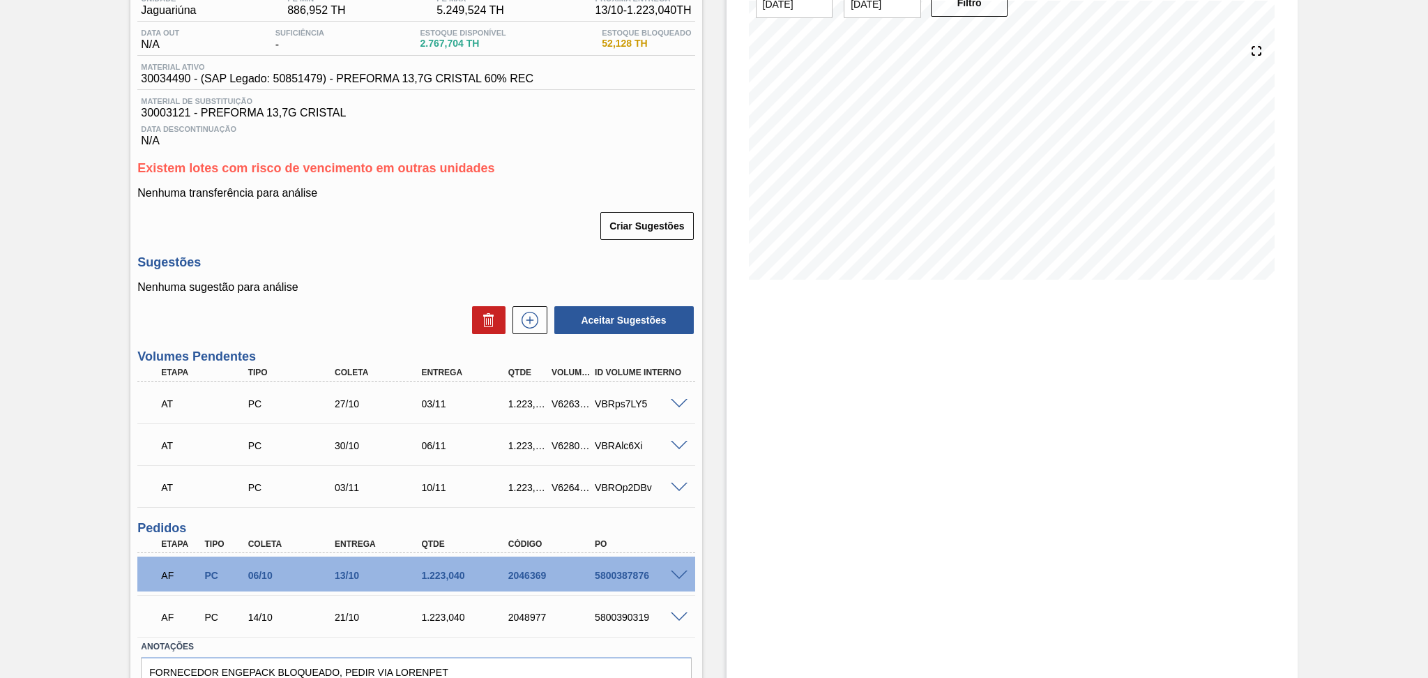
scroll to position [14, 0]
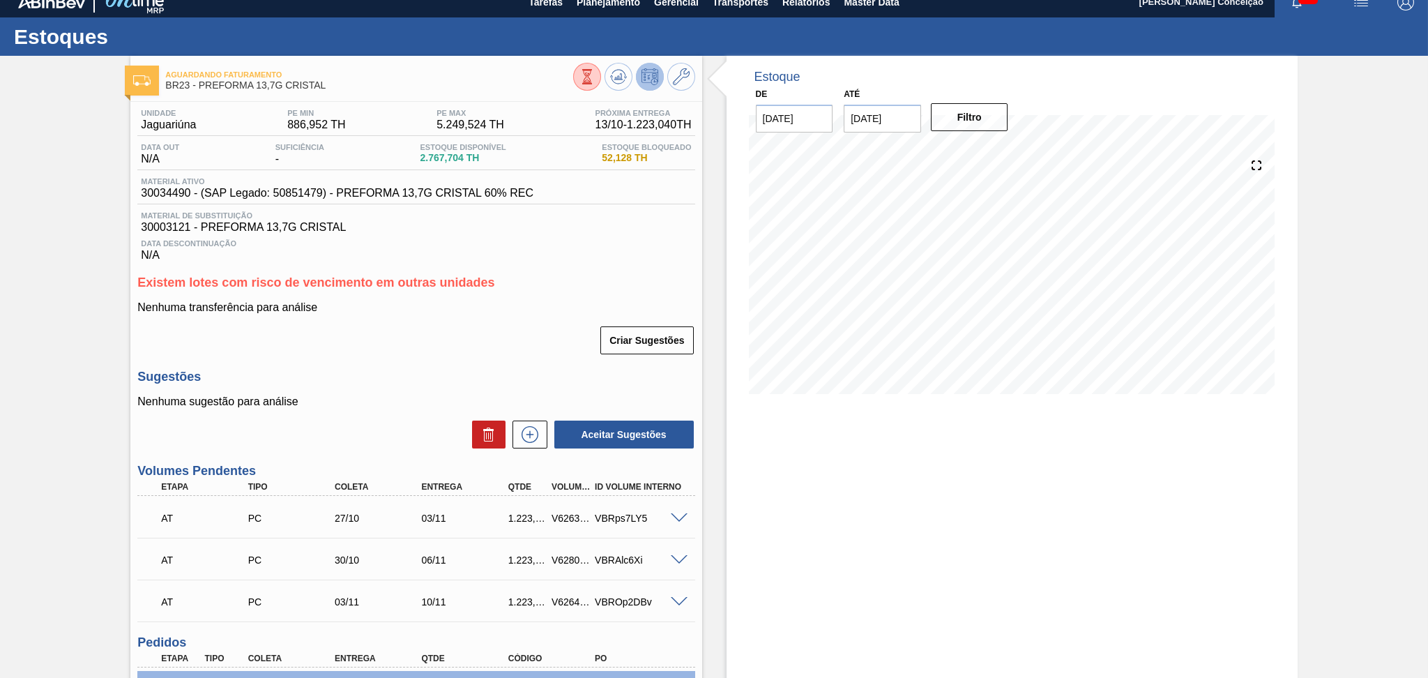
click at [675, 502] on div "AT PC 27/10 03/11 1.223,040 V626391 VBRps7LY5" at bounding box center [415, 516] width 557 height 35
click at [432, 430] on div "Aceitar Sugestões" at bounding box center [415, 434] width 557 height 31
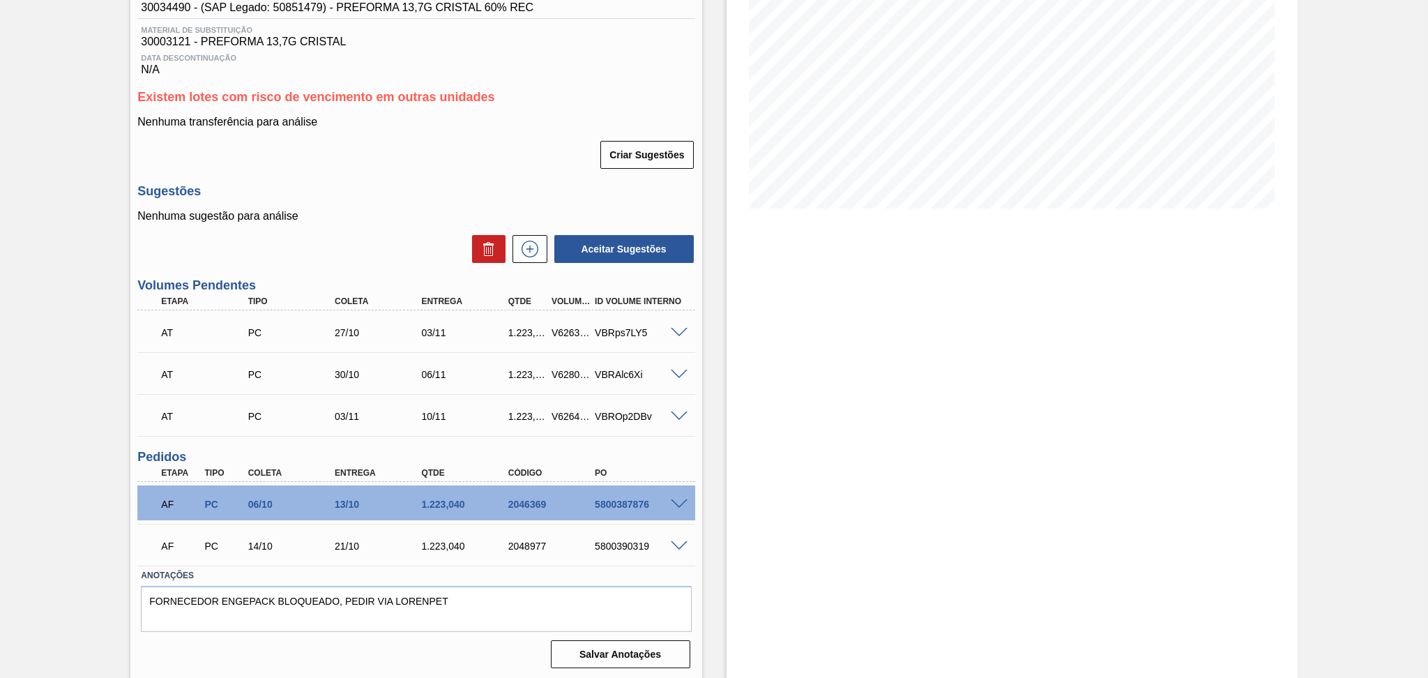
click at [678, 502] on span at bounding box center [679, 504] width 17 height 10
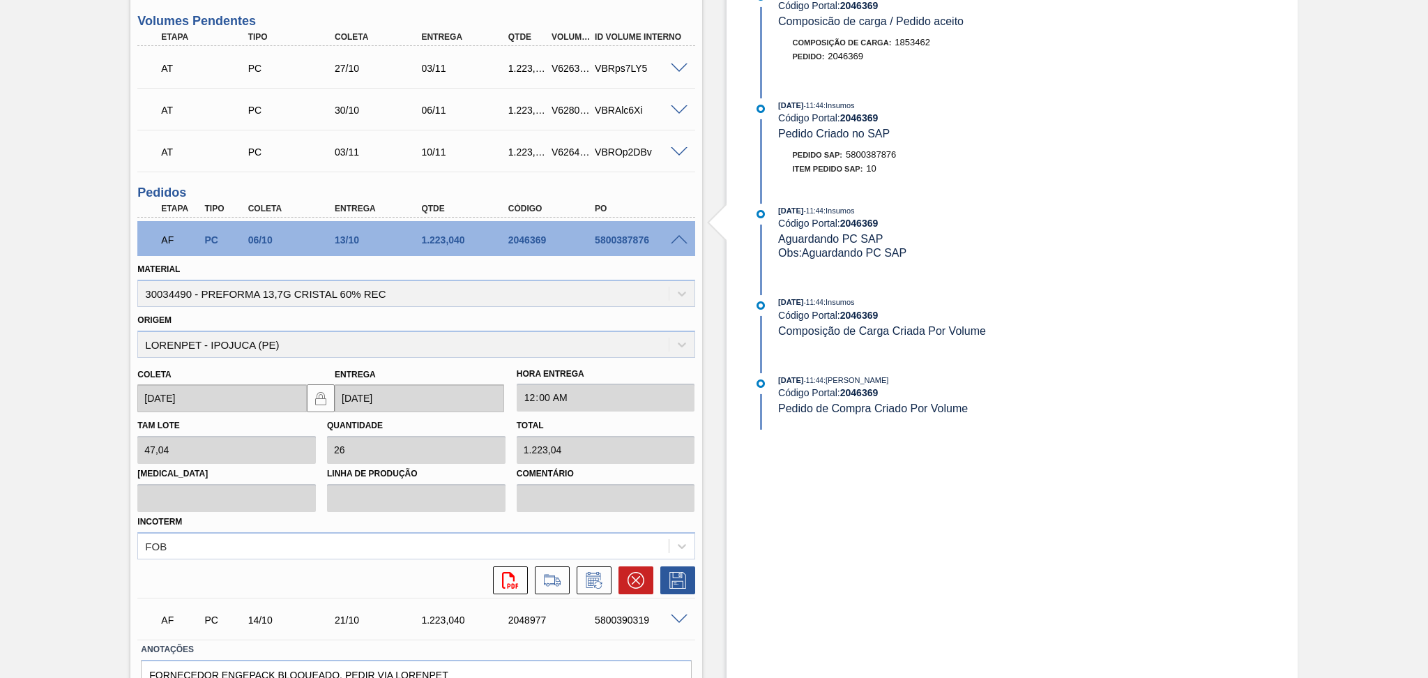
scroll to position [478, 0]
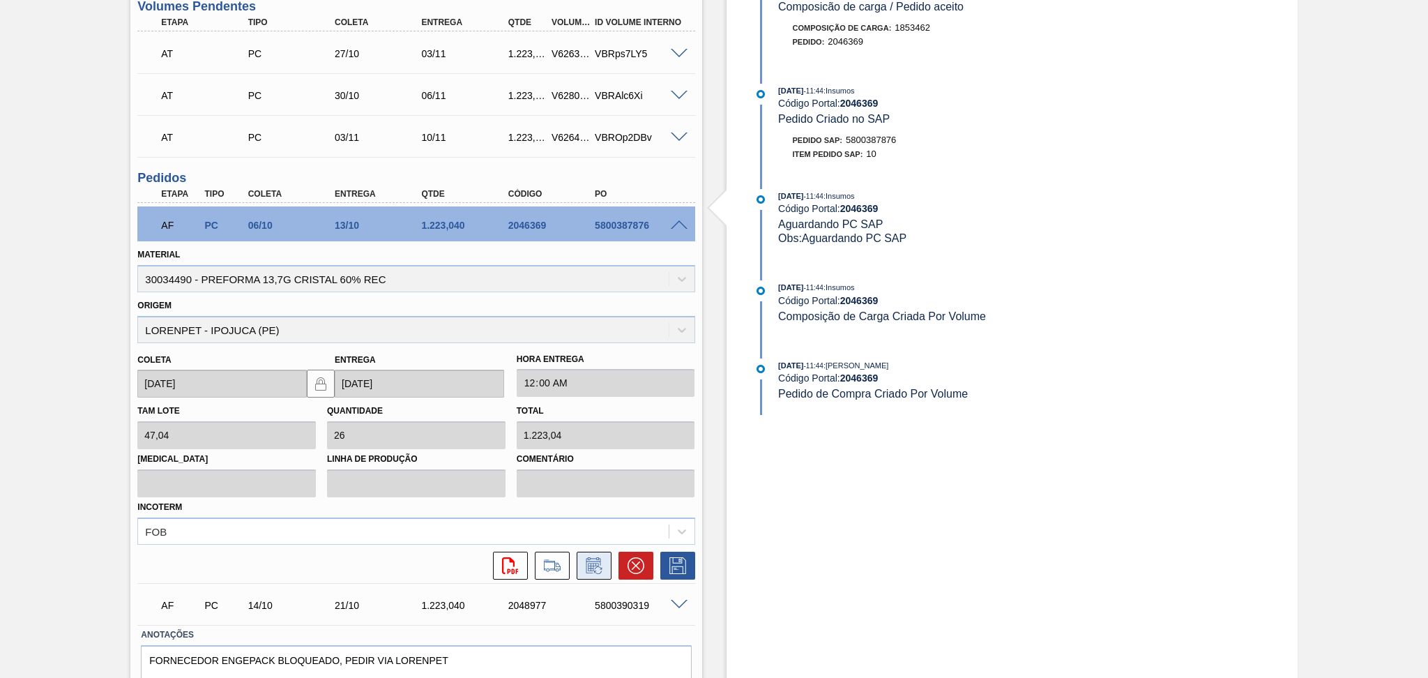
click at [594, 561] on icon at bounding box center [594, 565] width 22 height 17
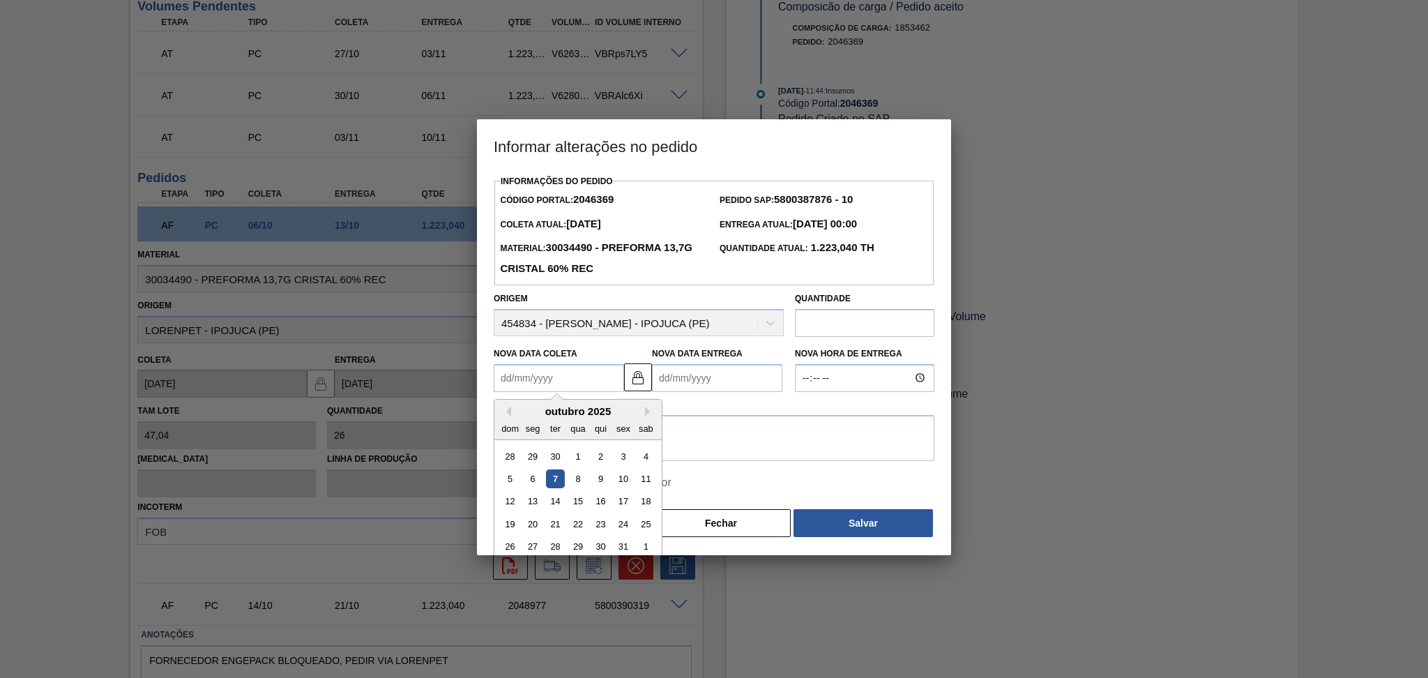
click at [550, 377] on Coleta2046369 "Nova Data Coleta" at bounding box center [559, 378] width 130 height 28
type Coleta2046369 "0"
type Entrega2046369 "08/01/2000"
type Coleta2046369 "08"
type Entrega2046369 "15/10/2025"
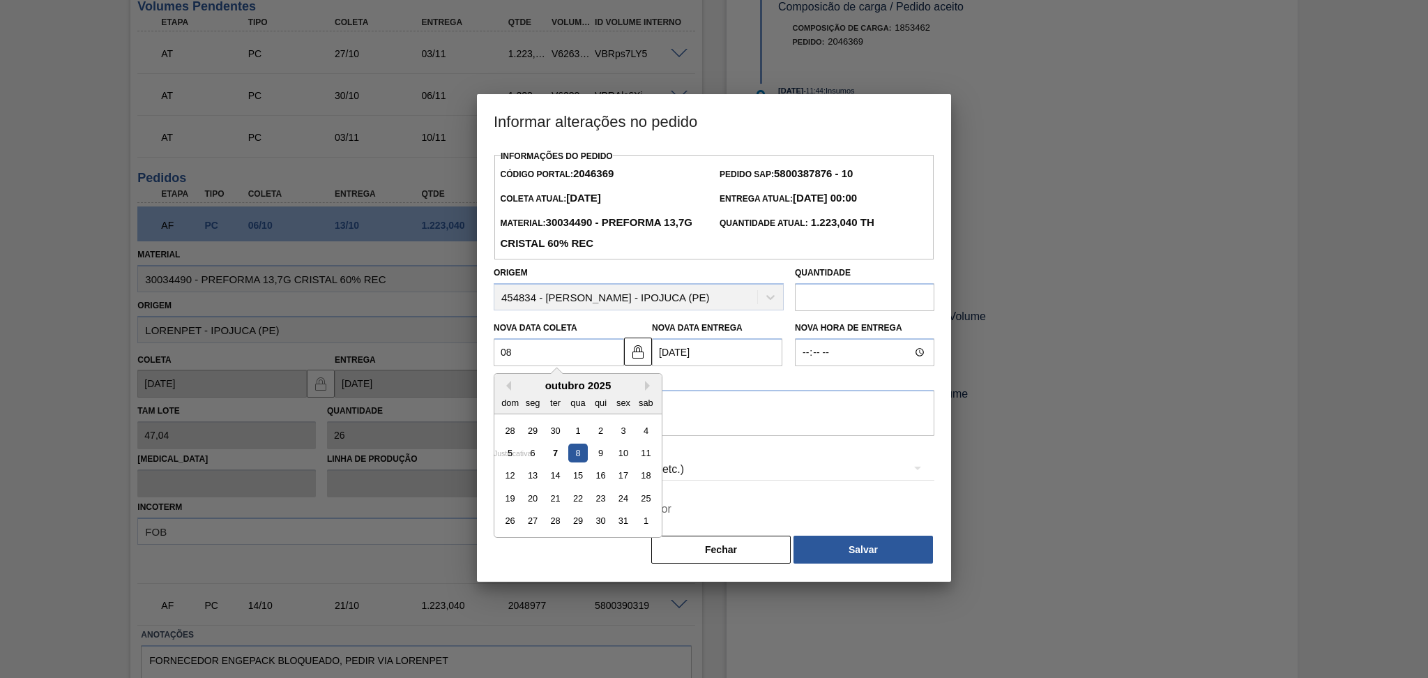
click at [577, 456] on div "8" at bounding box center [577, 452] width 19 height 19
type Coleta2046369 "08/10/2025"
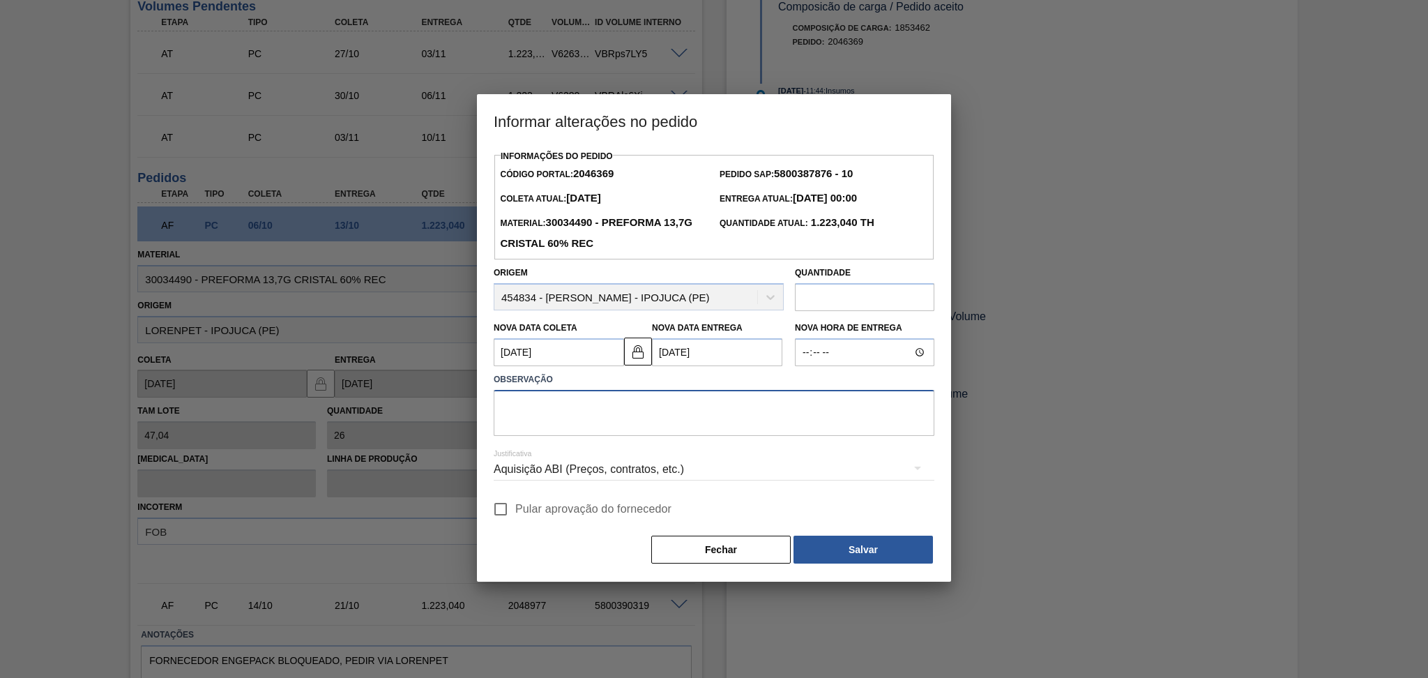
click at [572, 394] on textarea at bounding box center [714, 413] width 441 height 46
click at [577, 397] on textarea at bounding box center [714, 413] width 441 height 46
type textarea "furo reprogramado"
click at [496, 510] on input "Pular aprovação do fornecedor" at bounding box center [500, 508] width 29 height 29
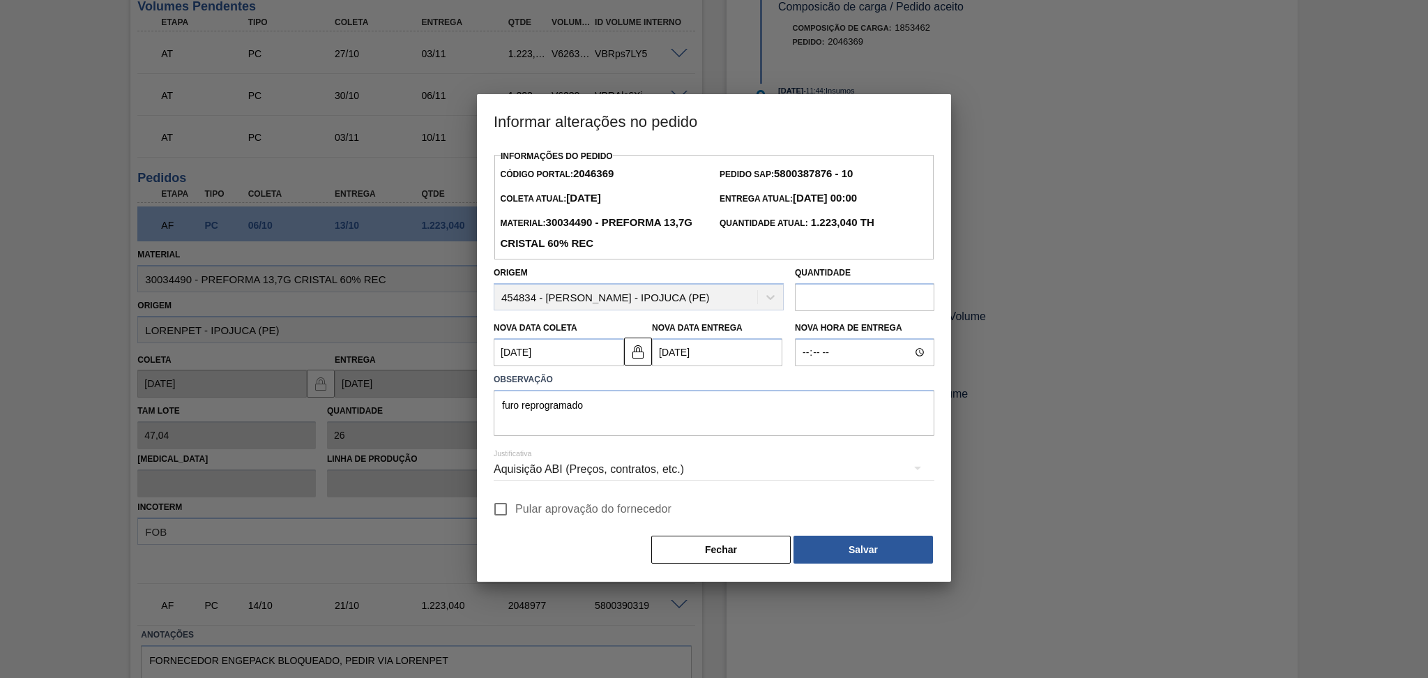
checkbox input "true"
click at [899, 559] on button "Salvar" at bounding box center [863, 550] width 139 height 28
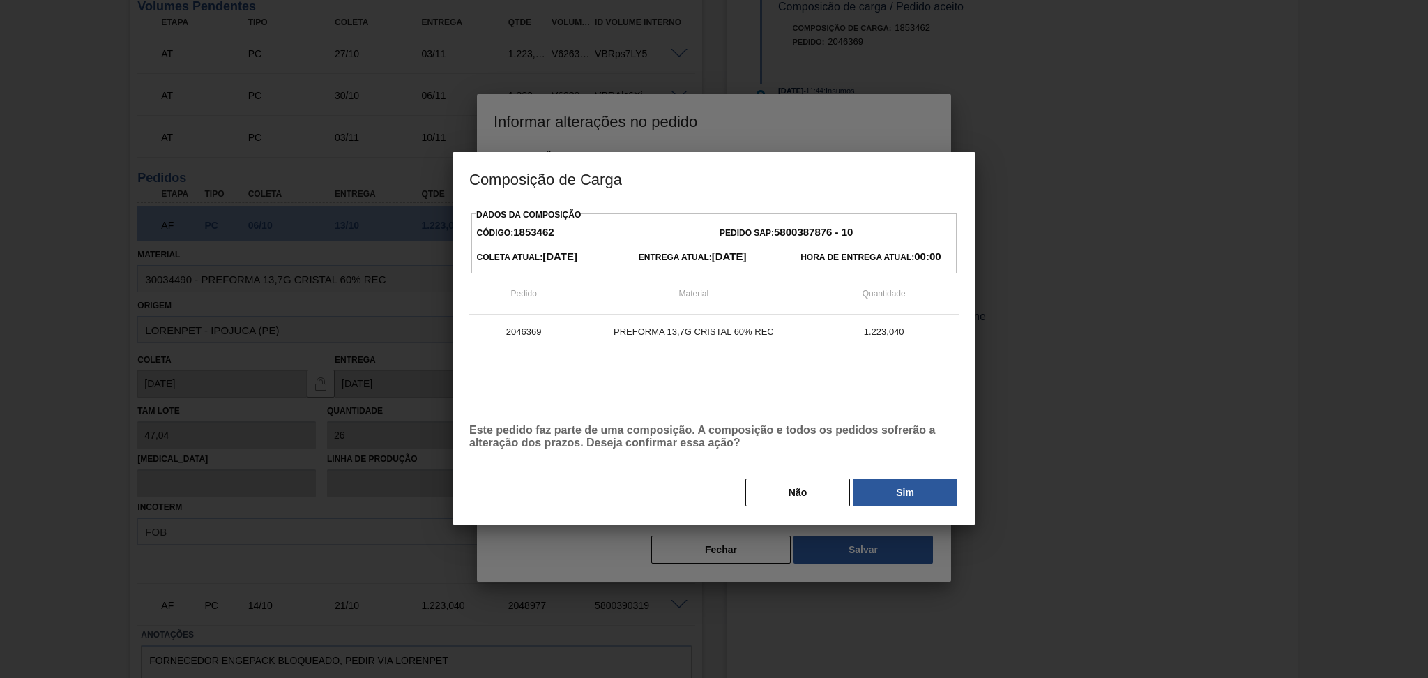
click at [887, 490] on button "Sim" at bounding box center [905, 492] width 105 height 28
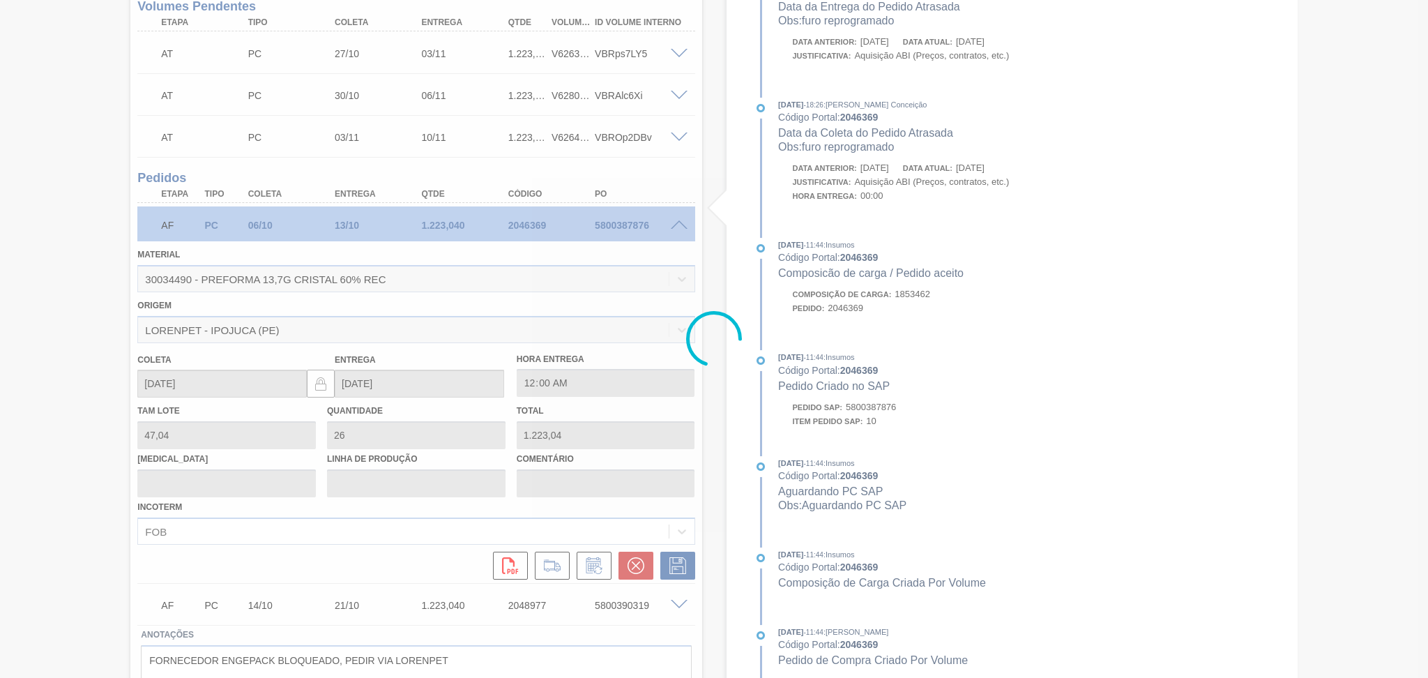
click at [0, 480] on div at bounding box center [714, 339] width 1428 height 678
type input "furo reprogramado"
type input "08/10/2025"
type input "15/10/2025"
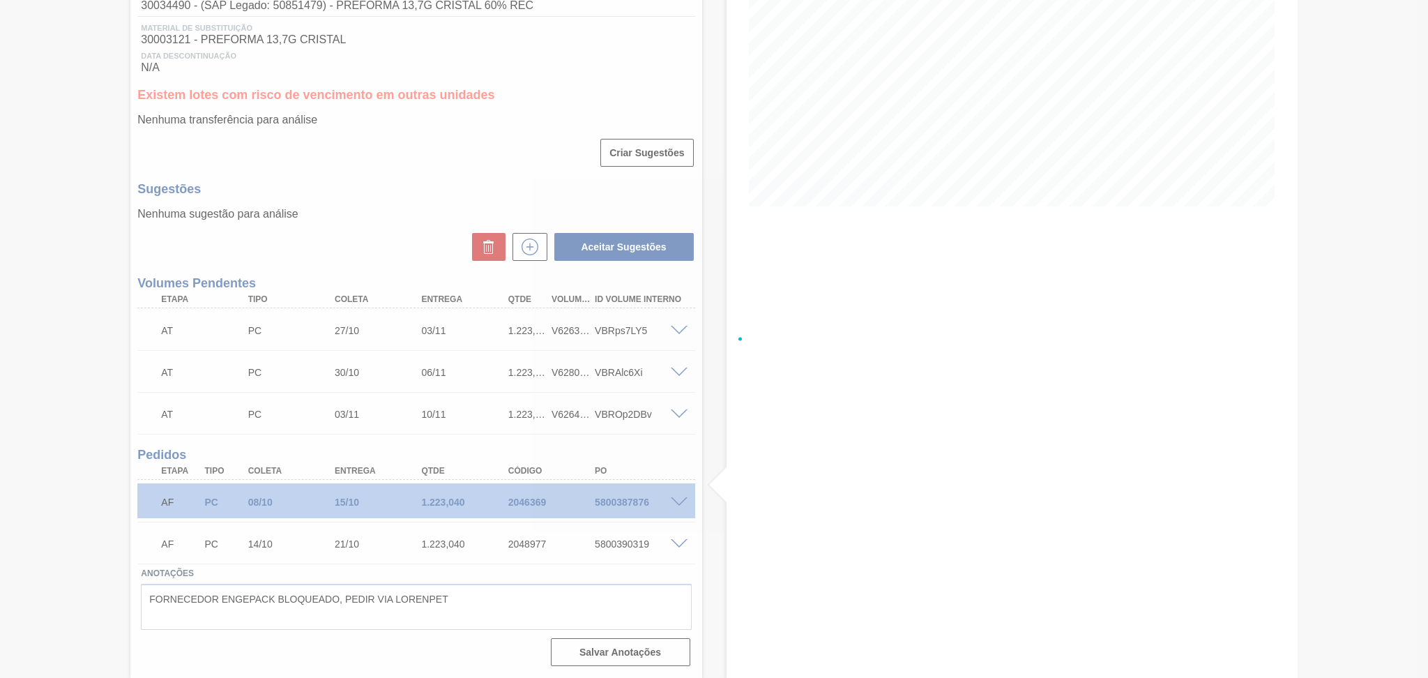
scroll to position [199, 0]
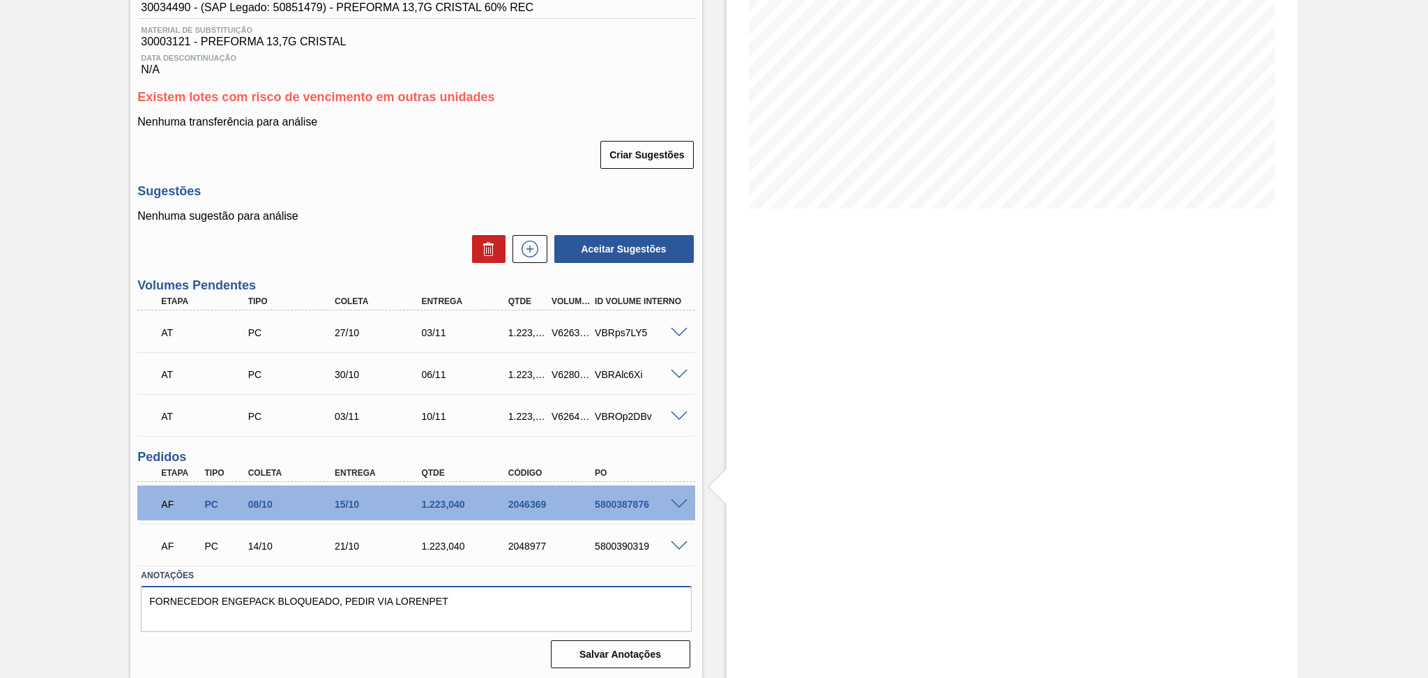
click at [511, 616] on textarea "FORNECEDOR ENGEPACK BLOQUEADO, PEDIR VIA LORENPET" at bounding box center [416, 609] width 550 height 46
click at [672, 503] on span at bounding box center [679, 504] width 17 height 10
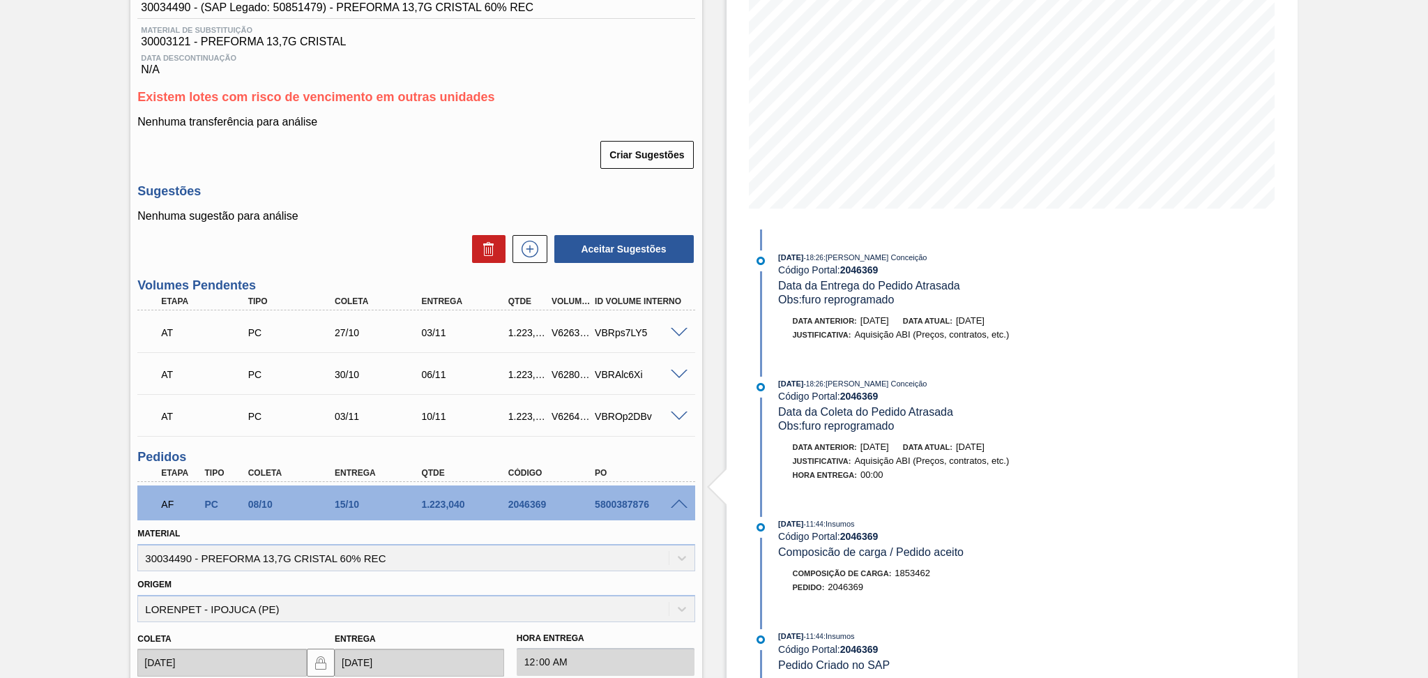
click at [676, 503] on span at bounding box center [679, 504] width 17 height 10
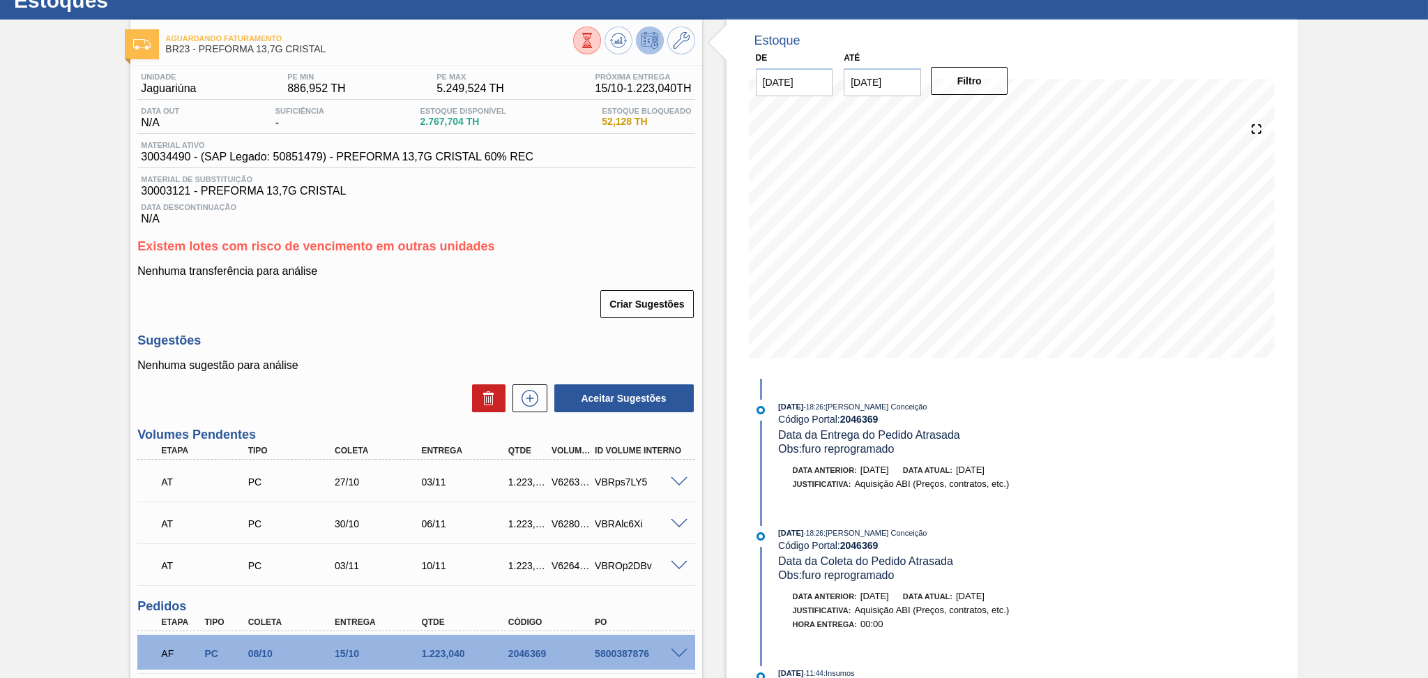
scroll to position [0, 0]
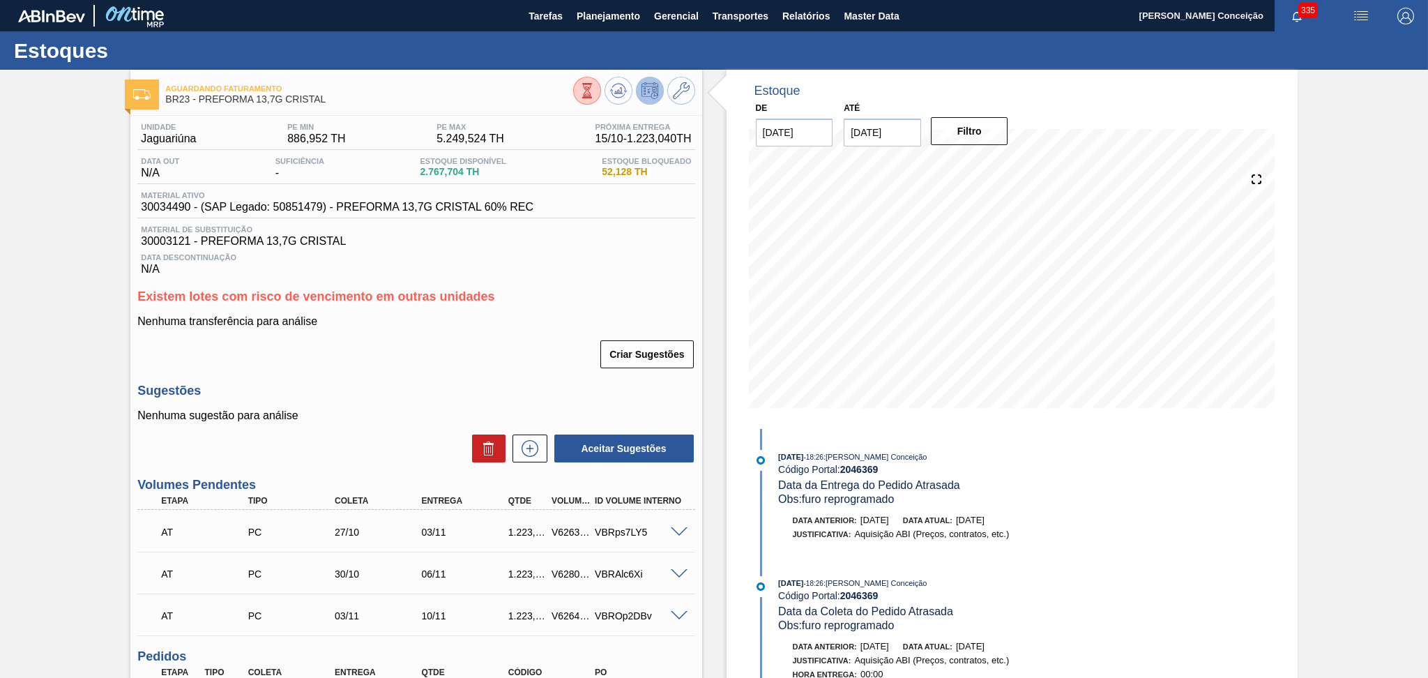
click at [353, 400] on div "Sugestões Nenhuma sugestão para análise Aceitar Sugestões" at bounding box center [415, 424] width 557 height 80
click at [368, 402] on div "Sugestões Nenhuma sugestão para análise Aceitar Sugestões" at bounding box center [415, 424] width 557 height 80
click at [590, 29] on main "Tarefas Planejamento Gerencial Transportes Relatórios Master Data Aline Apareci…" at bounding box center [714, 339] width 1428 height 678
click at [592, 17] on span "Planejamento" at bounding box center [608, 16] width 63 height 17
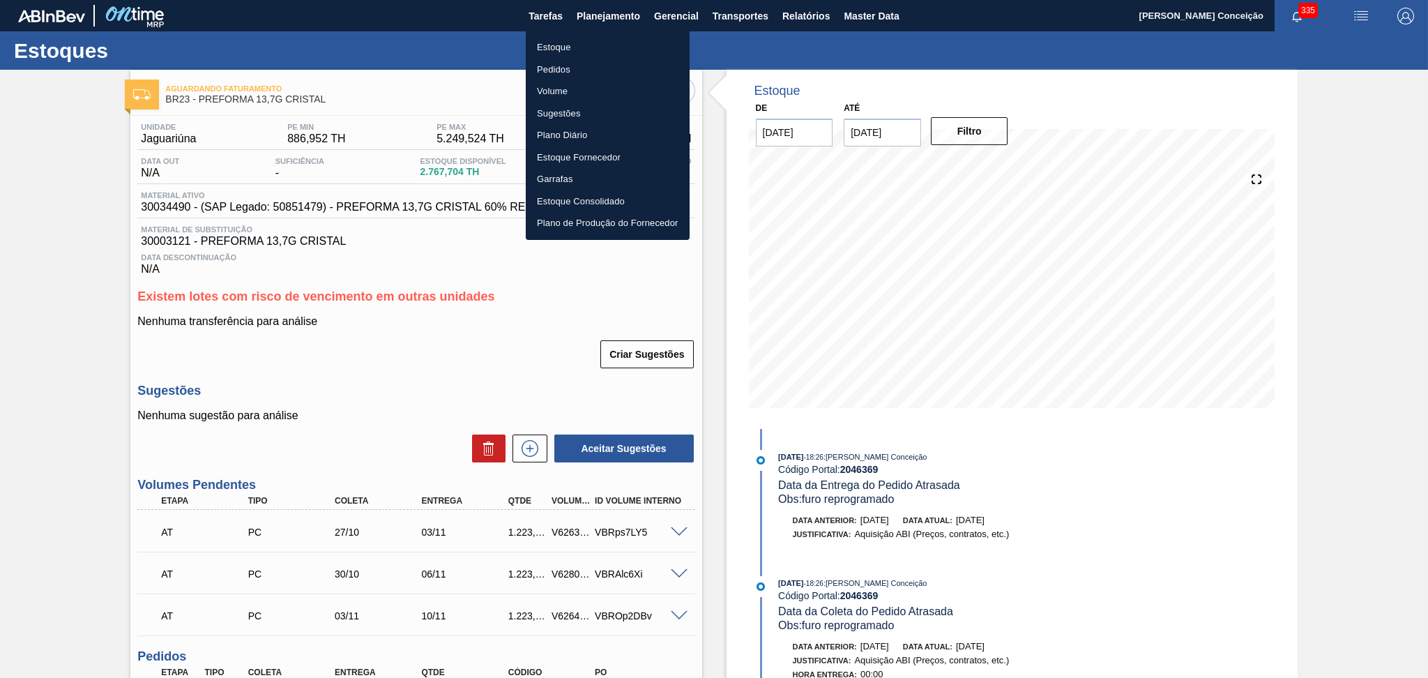
click at [566, 47] on li "Estoque" at bounding box center [608, 47] width 164 height 22
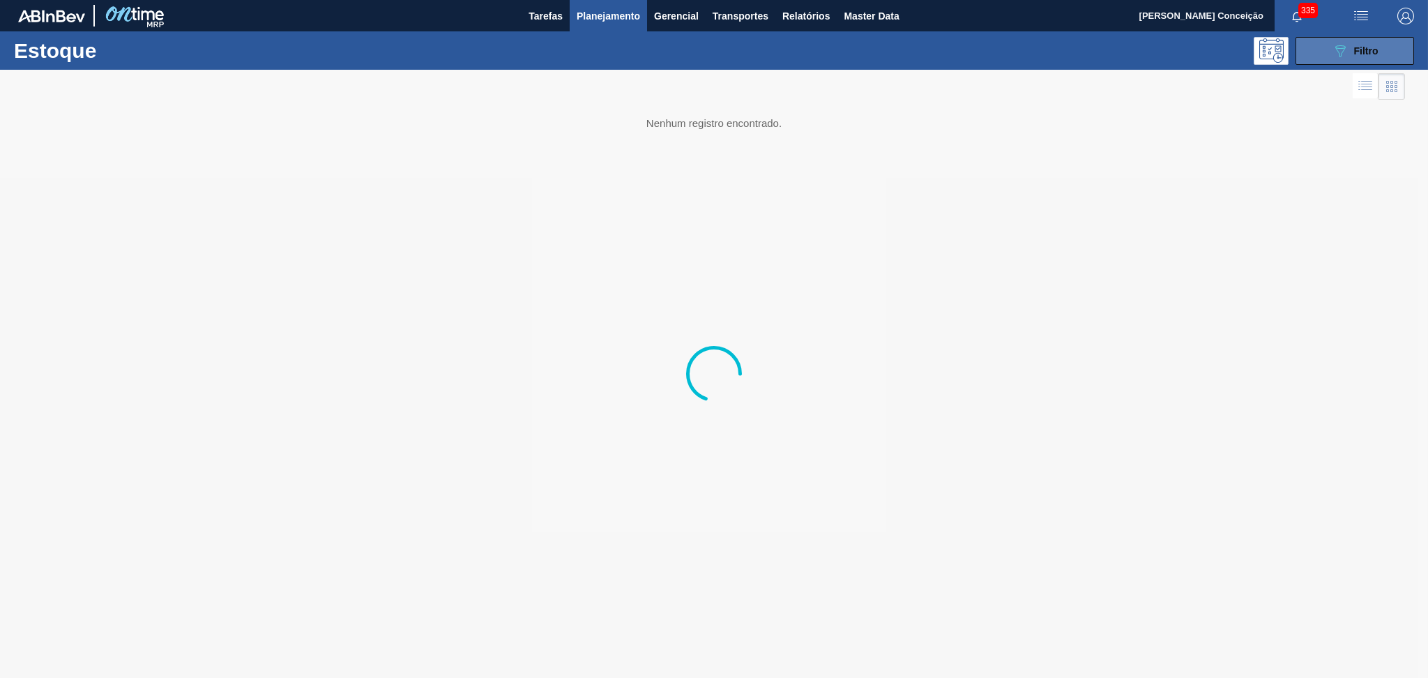
click at [1335, 45] on icon "089F7B8B-B2A5-4AFE-B5C0-19BA573D28AC" at bounding box center [1340, 51] width 17 height 17
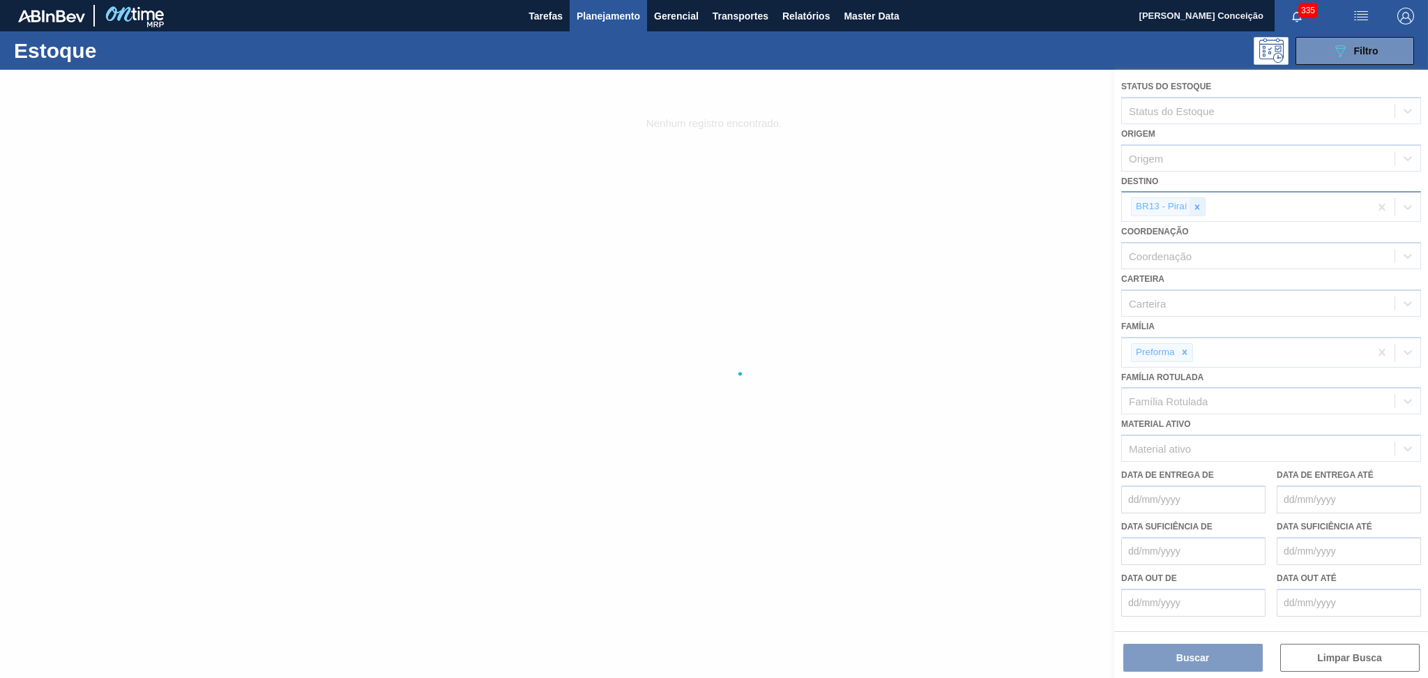
click at [1192, 206] on icon at bounding box center [1197, 207] width 10 height 10
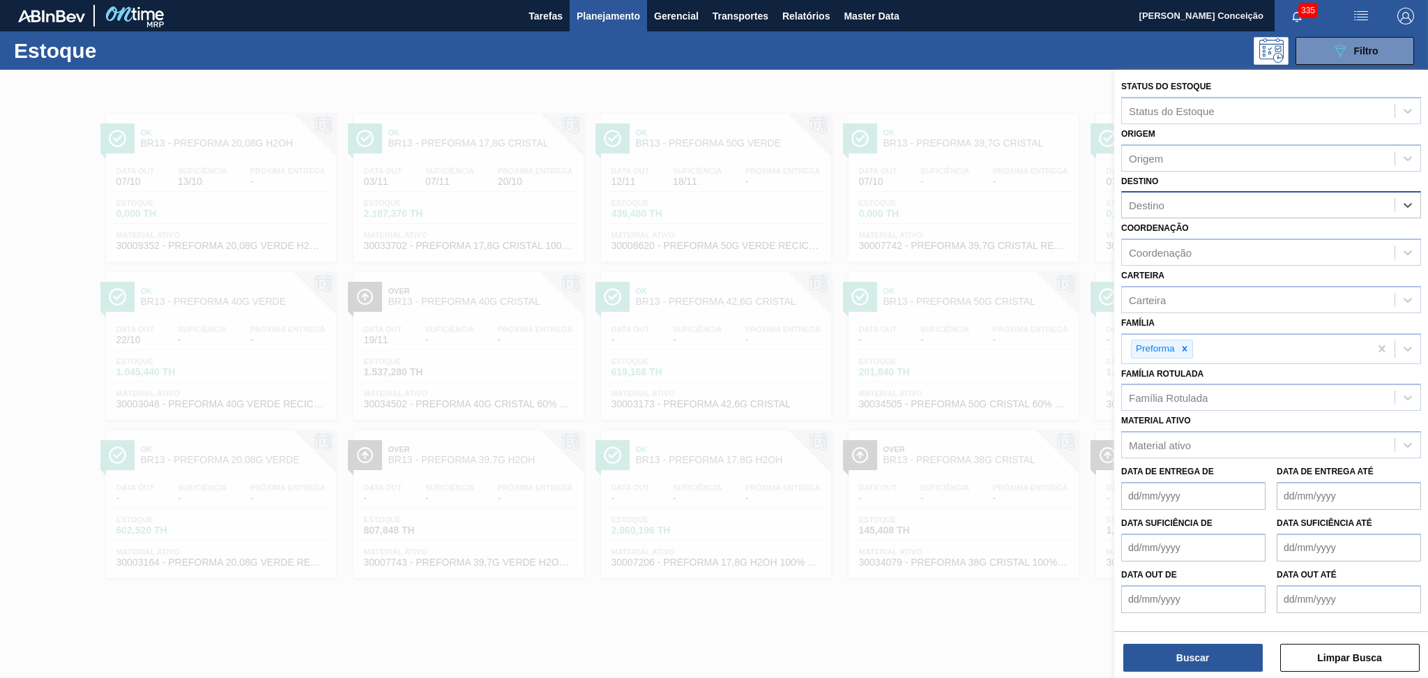
click at [1192, 206] on div "Destino" at bounding box center [1258, 205] width 273 height 20
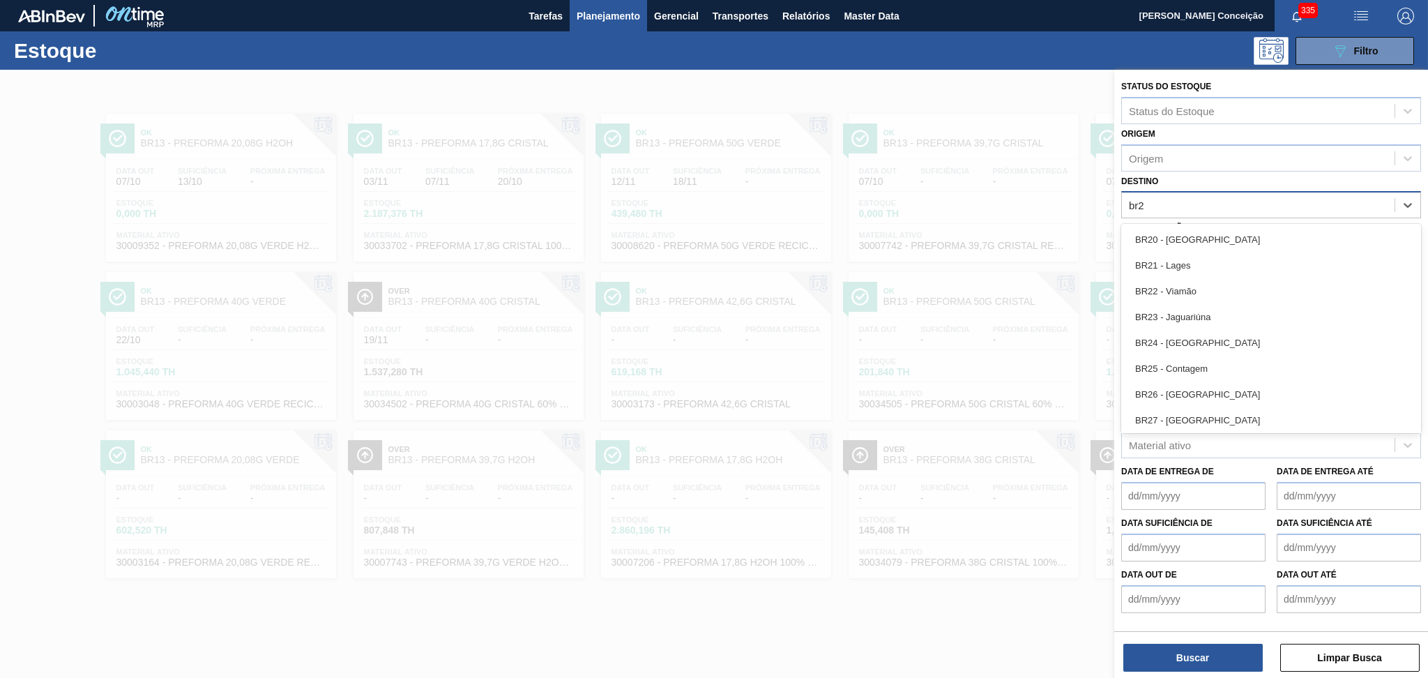
type input "br23"
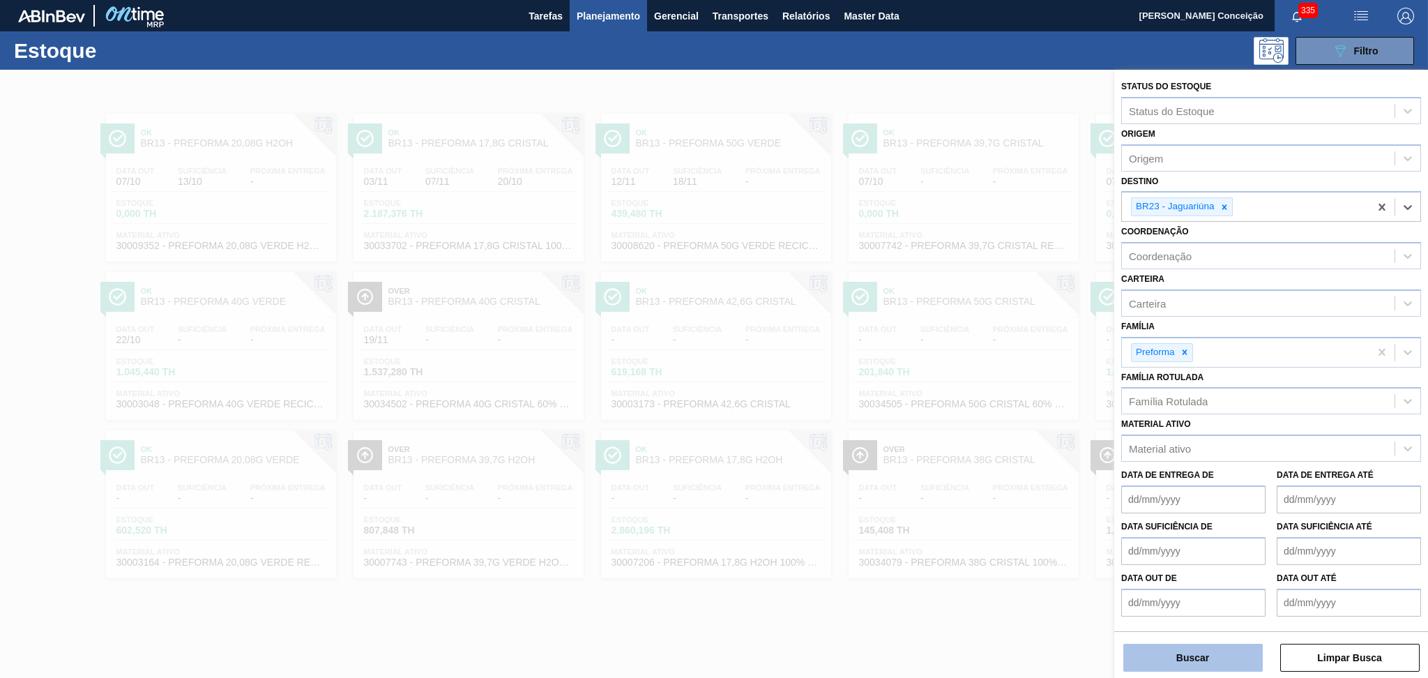
click at [1155, 651] on button "Buscar" at bounding box center [1192, 658] width 139 height 28
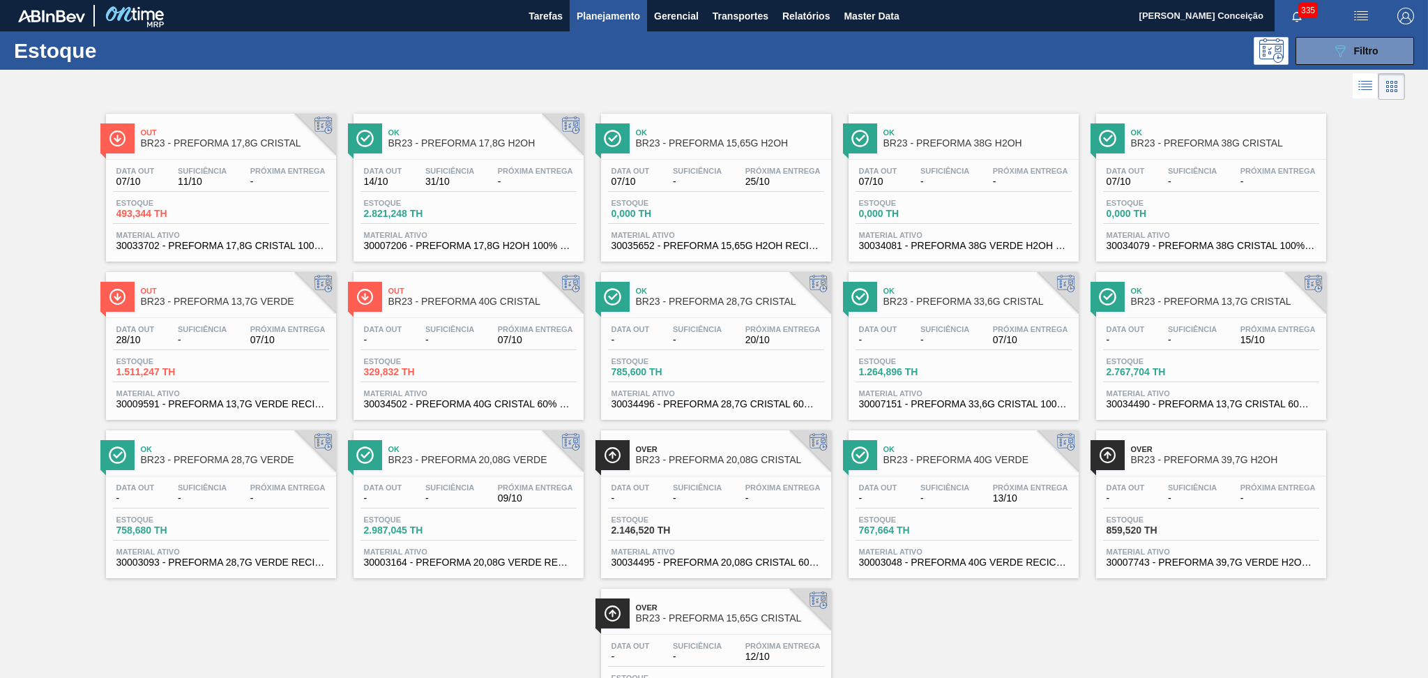
click at [150, 350] on div "Data out 28/10 Suficiência - Próxima Entrega 07/10 Estoque 1.511,247 TH Materia…" at bounding box center [221, 365] width 230 height 95
click at [441, 335] on span "-" at bounding box center [449, 340] width 49 height 10
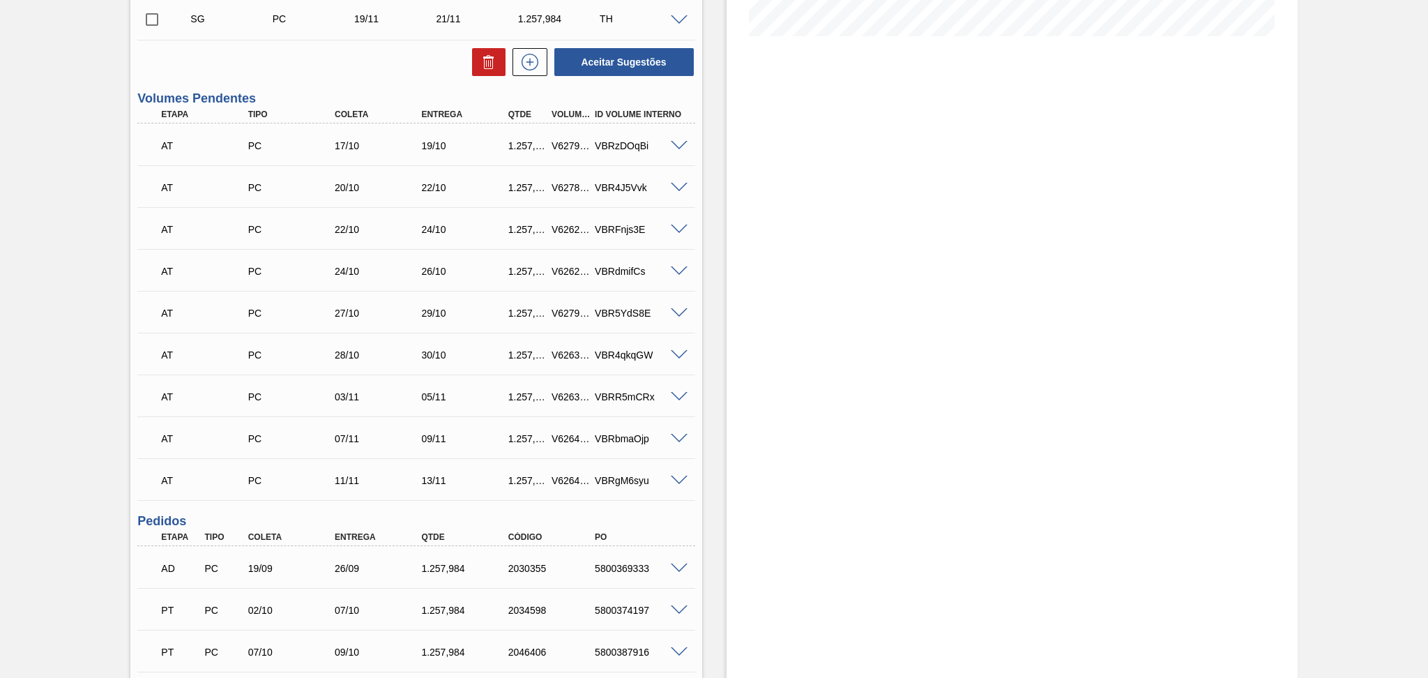
scroll to position [519, 0]
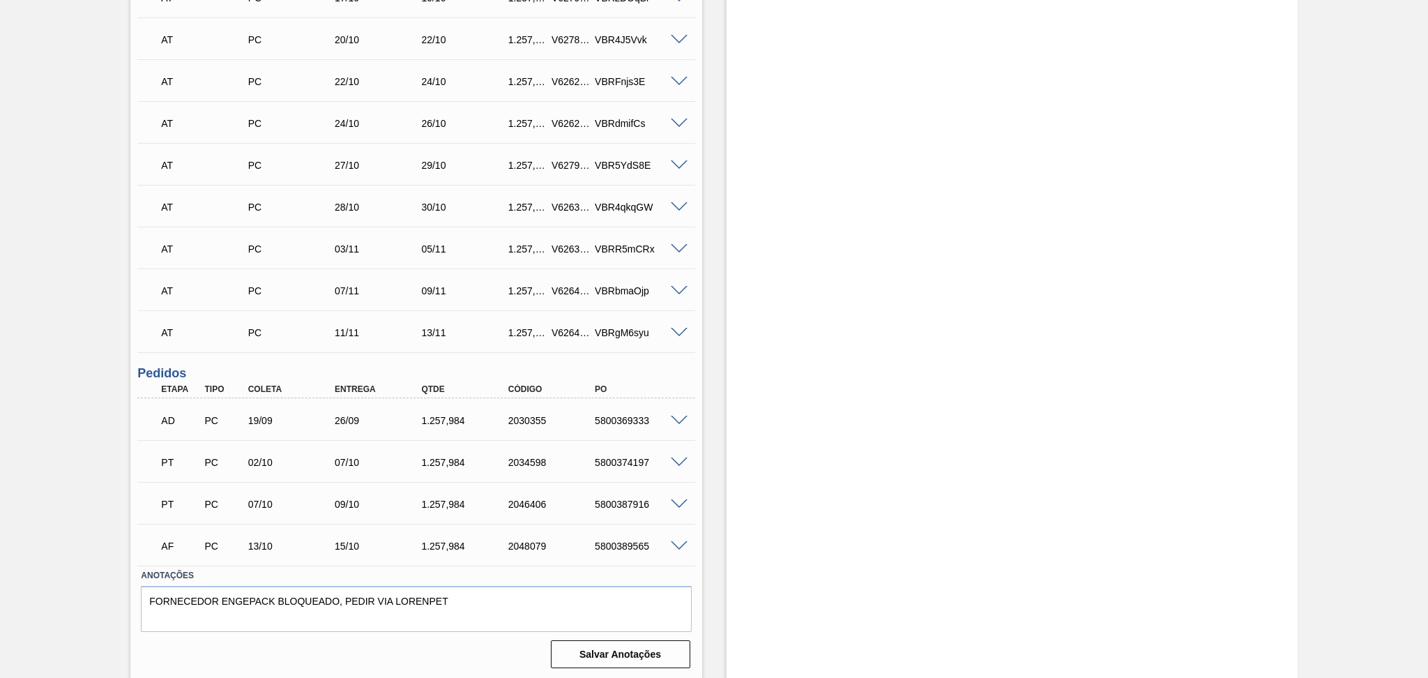
click at [678, 459] on span at bounding box center [679, 462] width 17 height 10
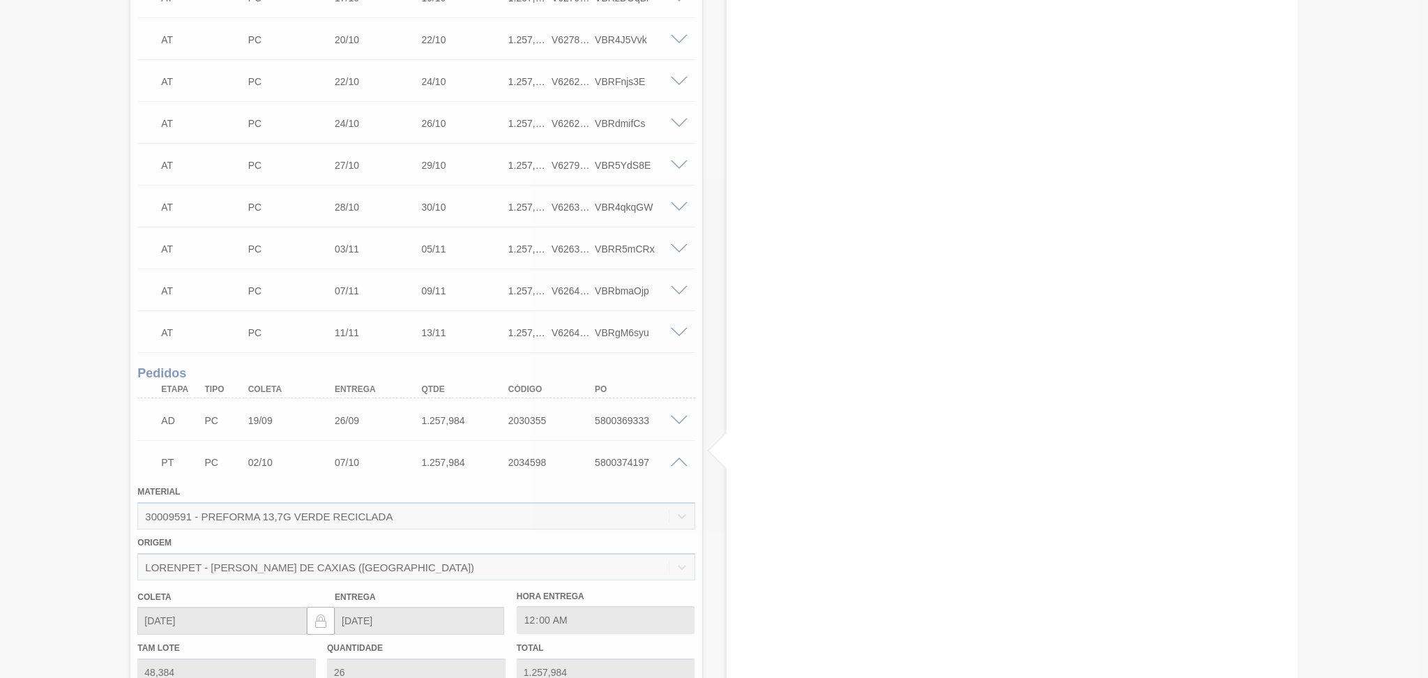
click at [678, 464] on div at bounding box center [714, 339] width 1428 height 678
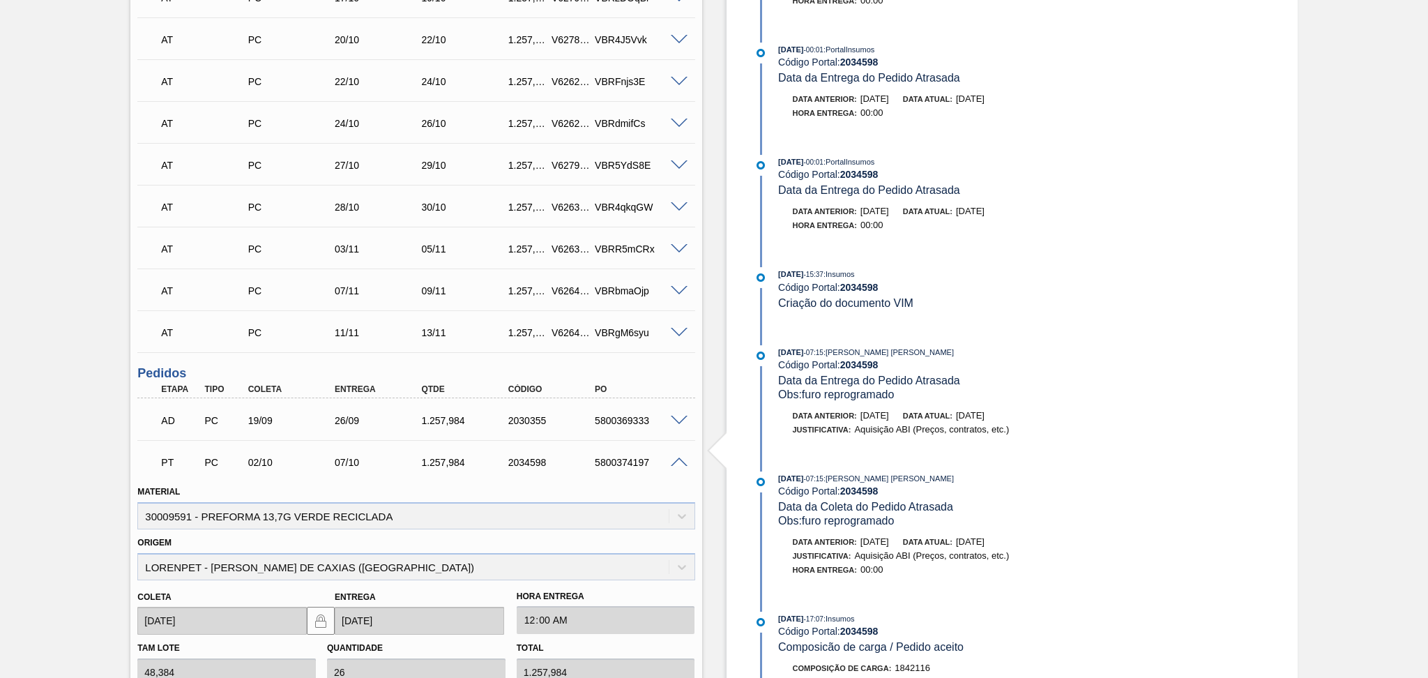
click at [675, 462] on span at bounding box center [679, 462] width 17 height 10
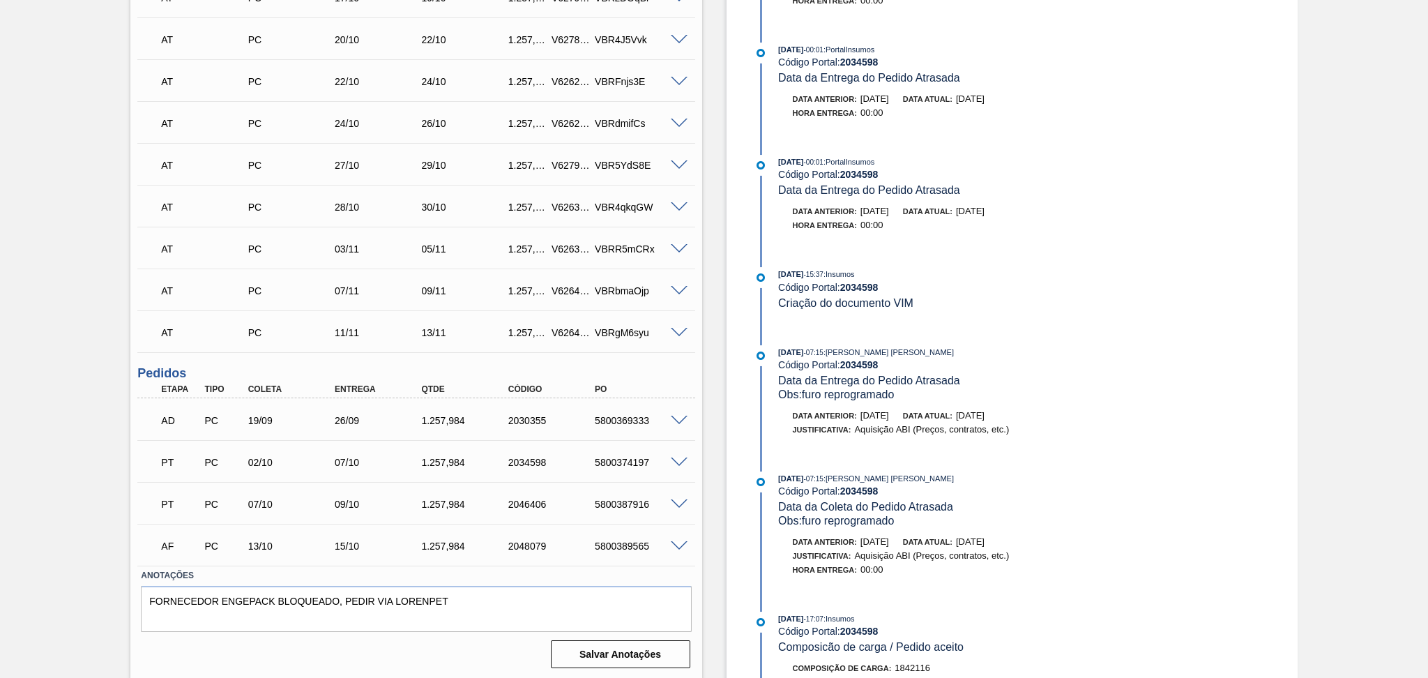
click at [678, 463] on span at bounding box center [679, 462] width 17 height 10
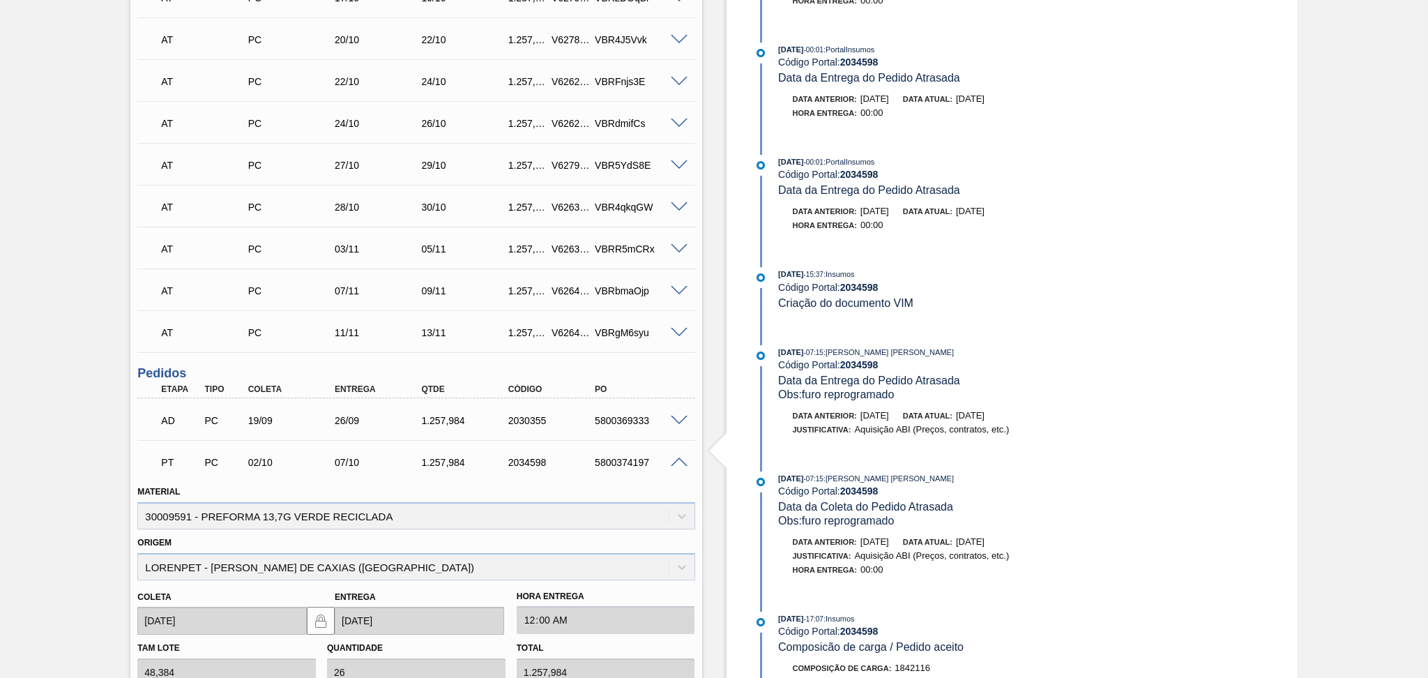
click at [678, 462] on span at bounding box center [679, 462] width 17 height 10
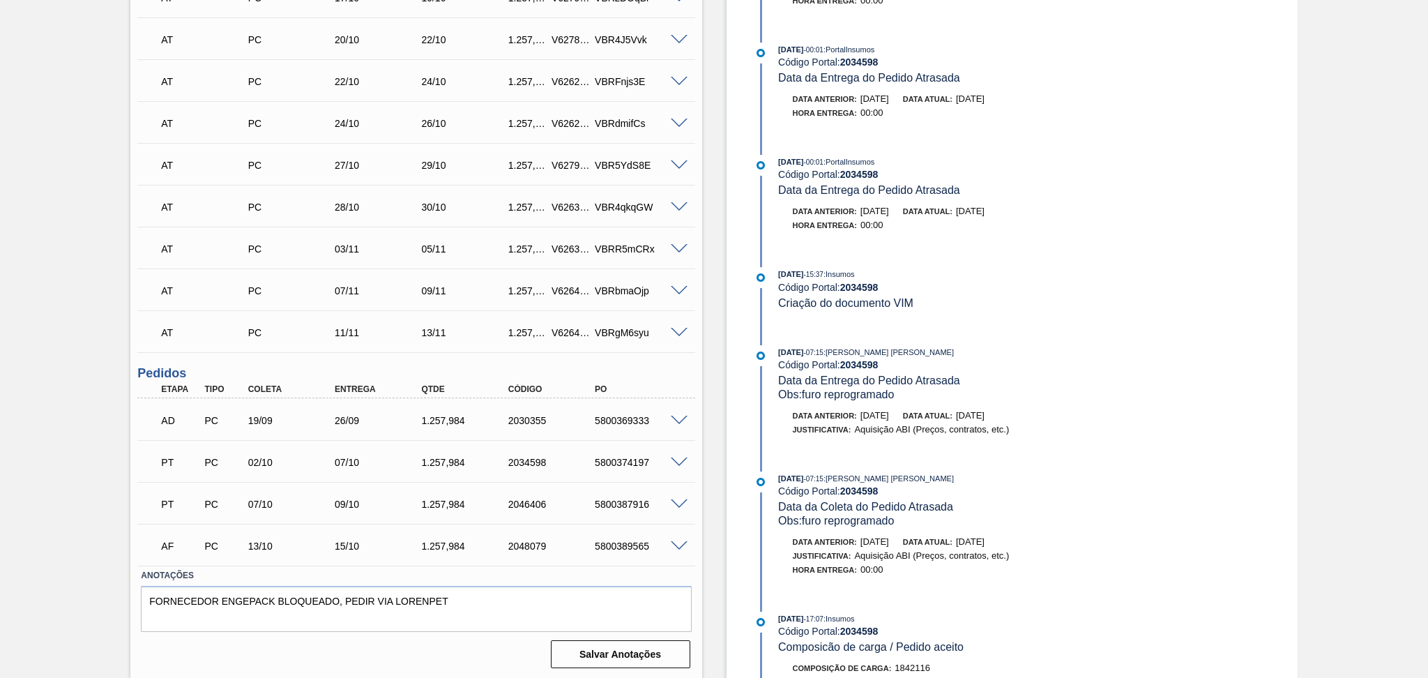
click at [617, 469] on div "PT PC 02/10 07/10 1.257,984 2034598 5800374197" at bounding box center [412, 461] width 520 height 28
copy div "5800374197"
click at [723, 492] on div "Estoque De 07/10/2025 Até 30/11/2025 Filtro 07/10/2025 - 00:01 : PortalInsumos …" at bounding box center [999, 115] width 595 height 1130
click at [441, 354] on div "Unidade Jaguariúna PE MIN 2.671,394 TH PE MAX 6.483,473 TH Próxima Entrega 07/1…" at bounding box center [415, 134] width 571 height 1077
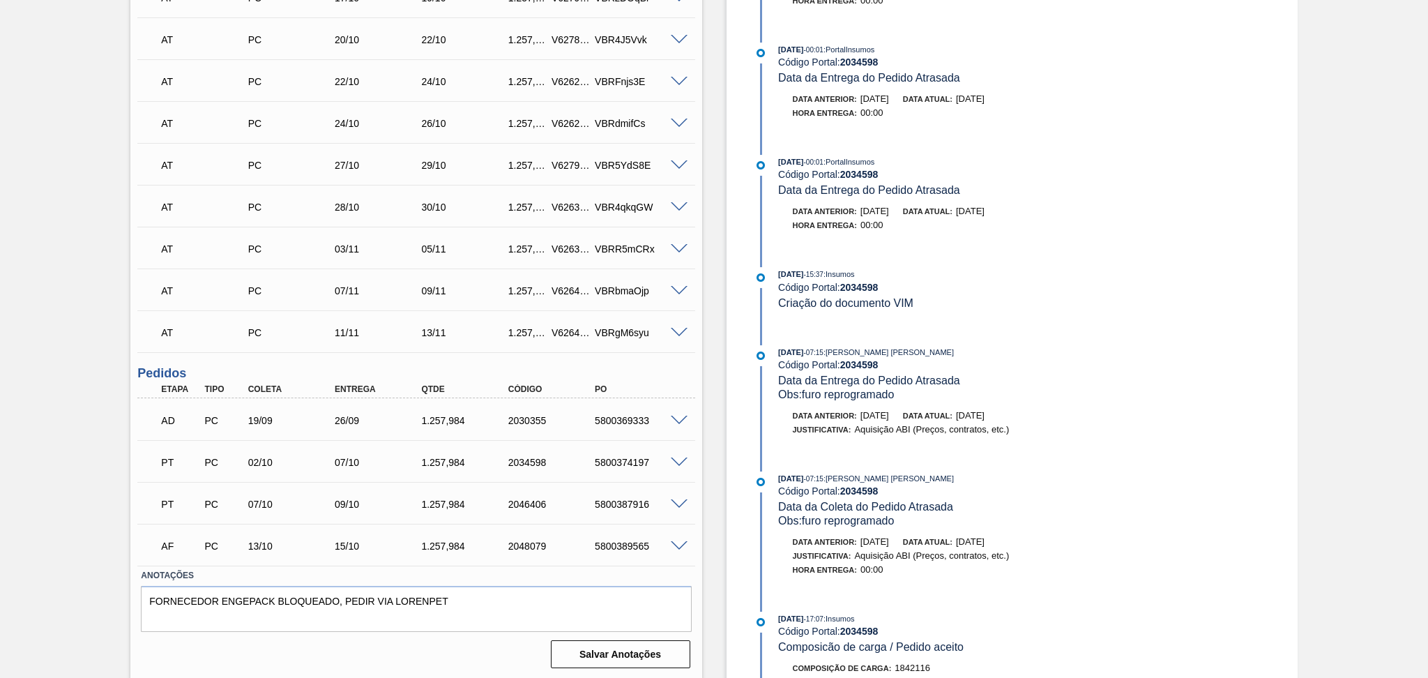
click at [702, 372] on div "Estoque De 07/10/2025 Até 30/11/2025 Filtro 07/10/2025 - 00:01 : PortalInsumos …" at bounding box center [999, 115] width 595 height 1130
click at [319, 375] on h3 "Pedidos" at bounding box center [415, 373] width 557 height 15
click at [319, 370] on h3 "Pedidos" at bounding box center [415, 373] width 557 height 15
click at [266, 461] on div "02/10" at bounding box center [294, 462] width 98 height 11
click at [628, 418] on div "5800369333" at bounding box center [640, 420] width 98 height 11
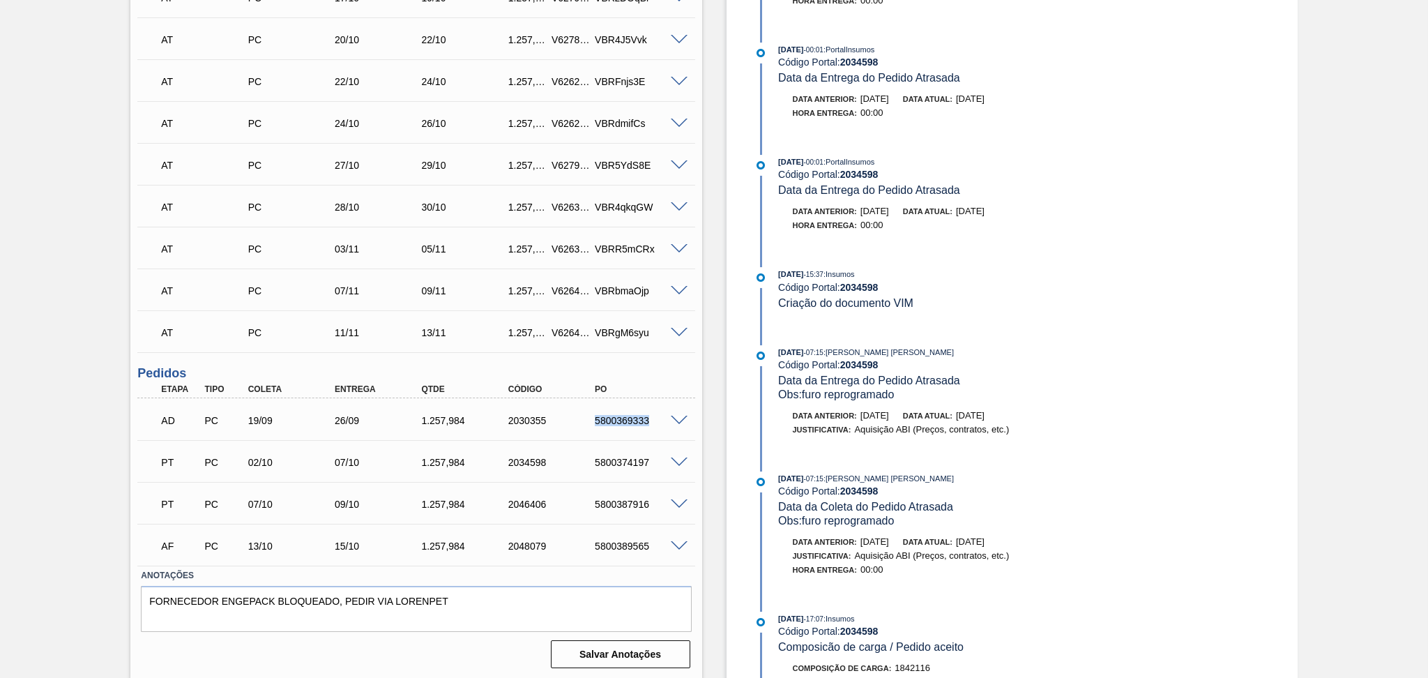
click at [628, 418] on div "5800369333" at bounding box center [640, 420] width 98 height 11
click at [735, 395] on div "Estoque De 07/10/2025 Até 30/11/2025 Filtro 07/10/2025 - 00:01 : PortalInsumos …" at bounding box center [1012, 115] width 571 height 1130
click at [720, 344] on div "Estoque De 07/10/2025 Até 30/11/2025 Filtro 07/10/2025 - 00:01 : PortalInsumos …" at bounding box center [999, 115] width 595 height 1130
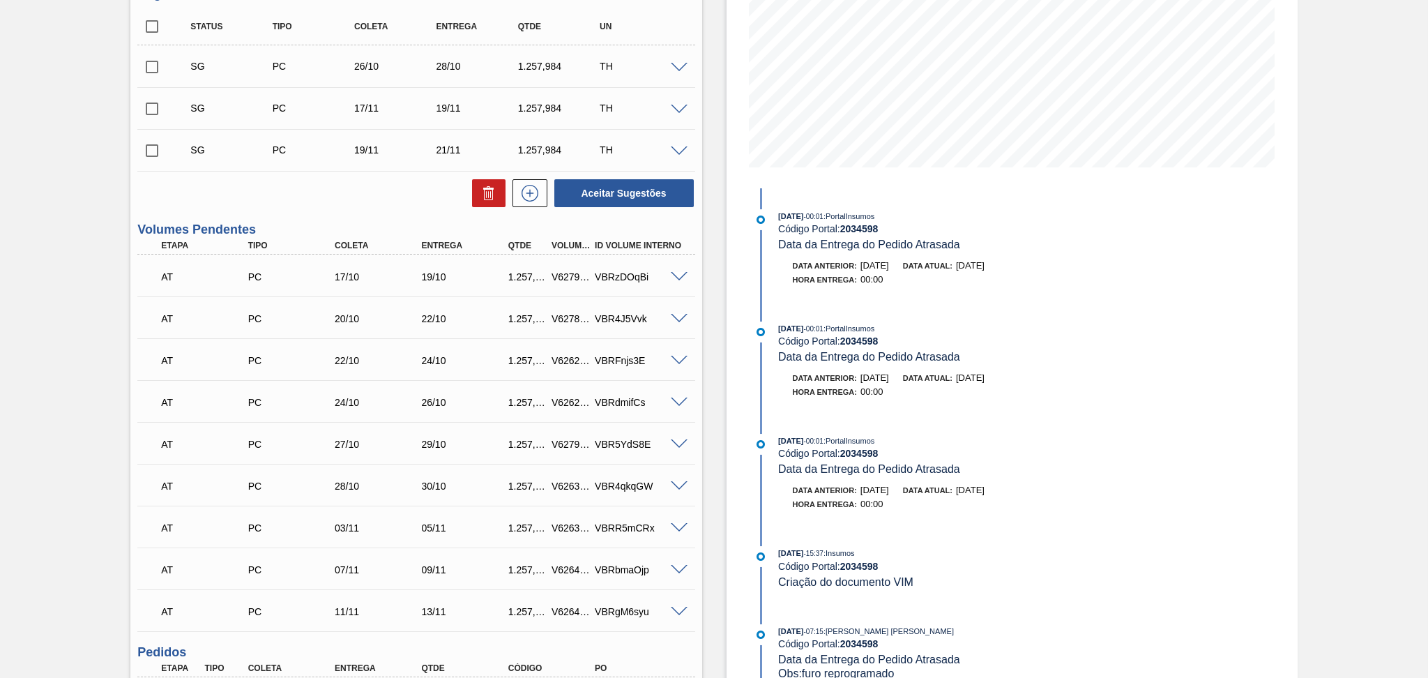
scroll to position [0, 0]
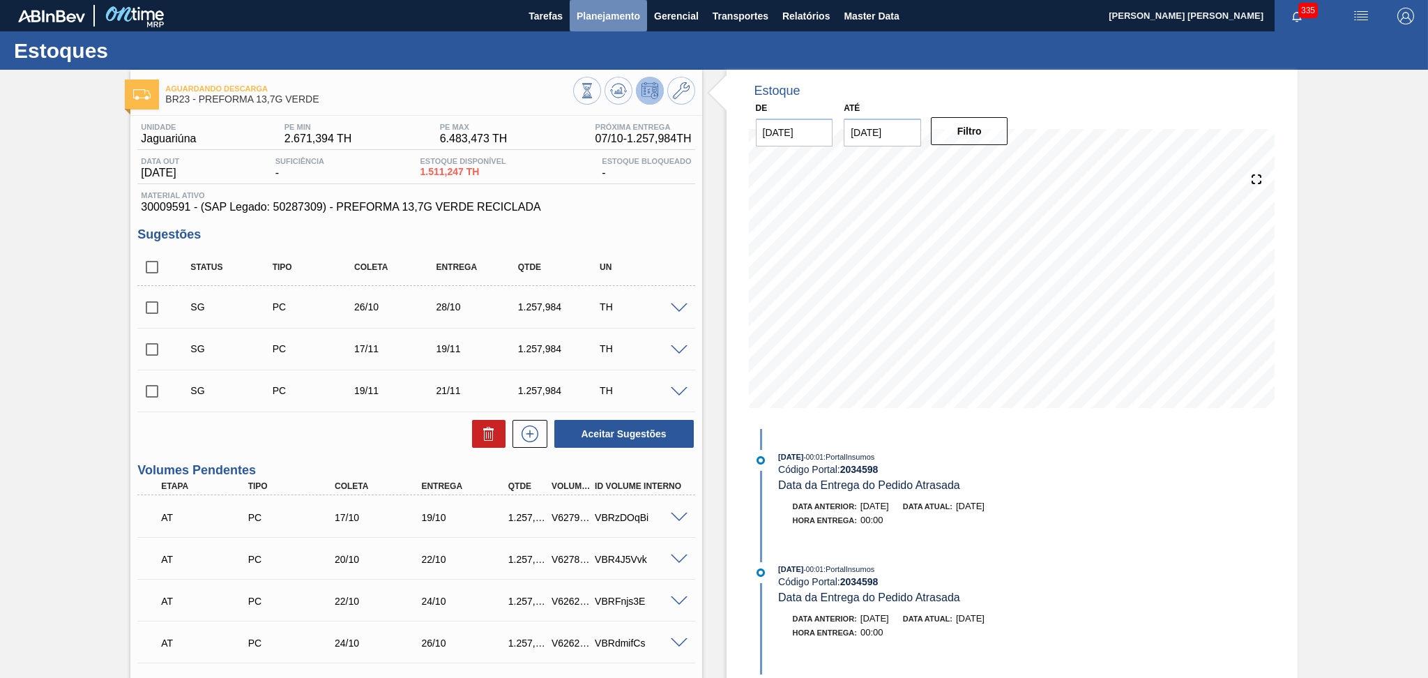
click at [607, 15] on span "Planejamento" at bounding box center [608, 16] width 63 height 17
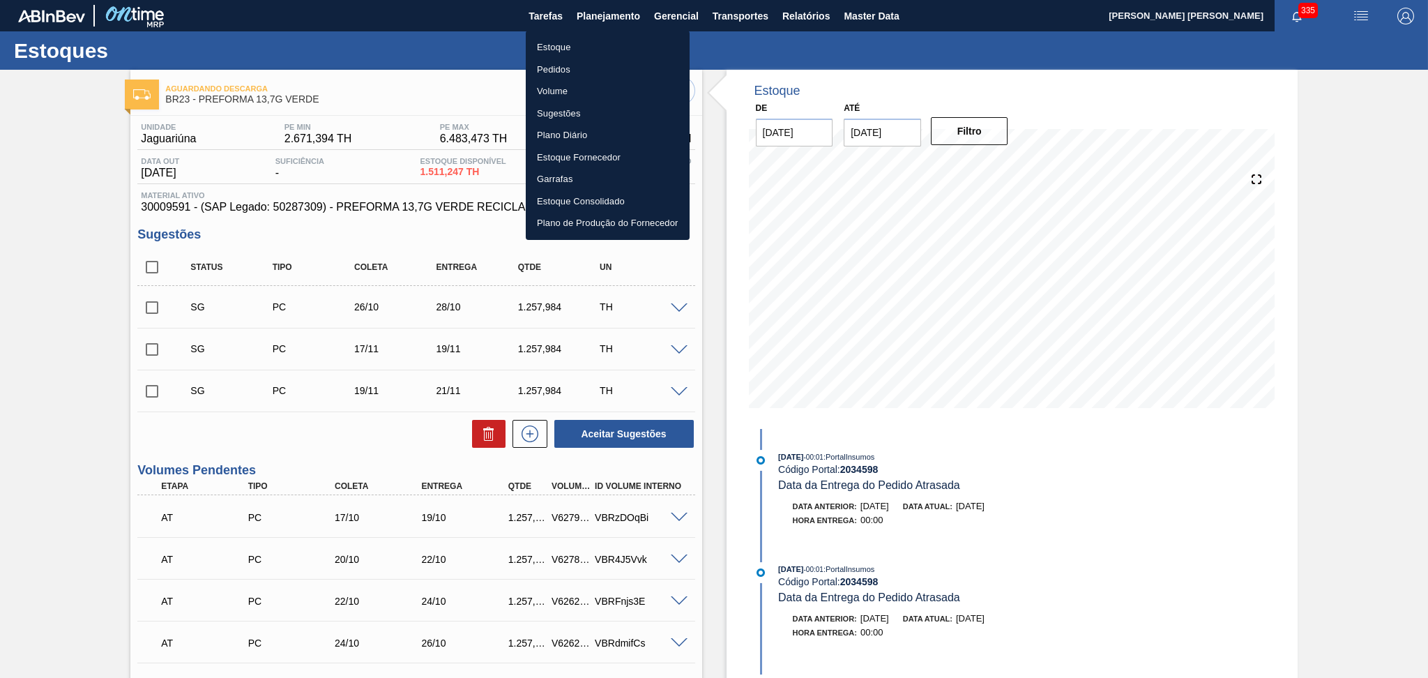
click at [548, 46] on li "Estoque" at bounding box center [608, 47] width 164 height 22
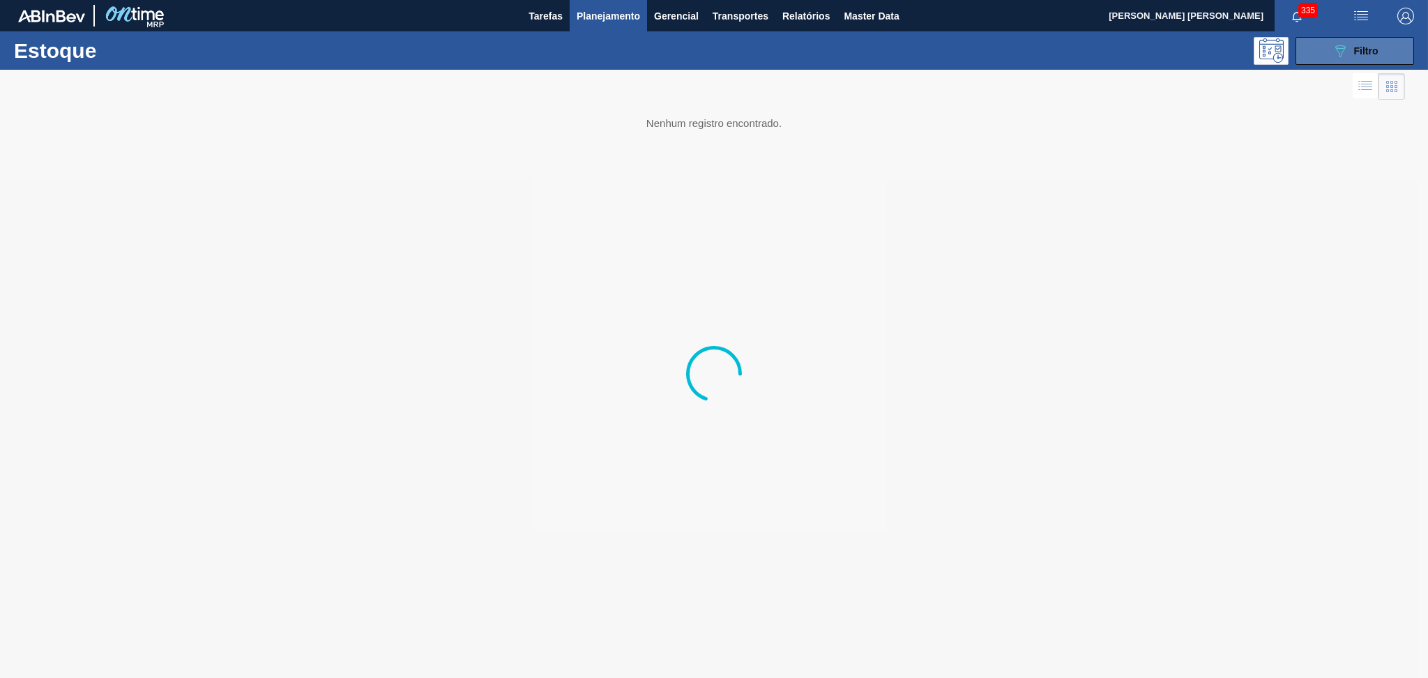
click at [1366, 53] on span "Filtro" at bounding box center [1366, 50] width 24 height 11
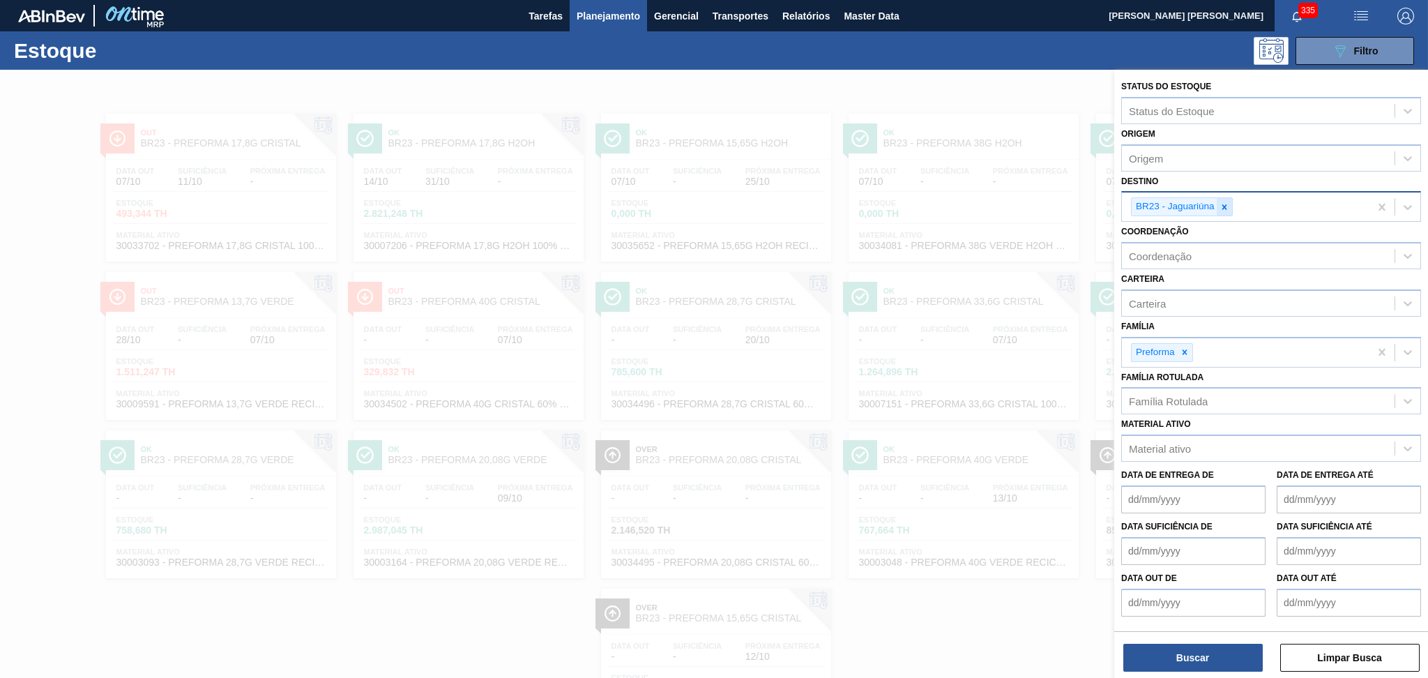
click at [1227, 209] on icon at bounding box center [1225, 207] width 10 height 10
click at [1185, 395] on div "Família Rotulada" at bounding box center [1168, 401] width 79 height 12
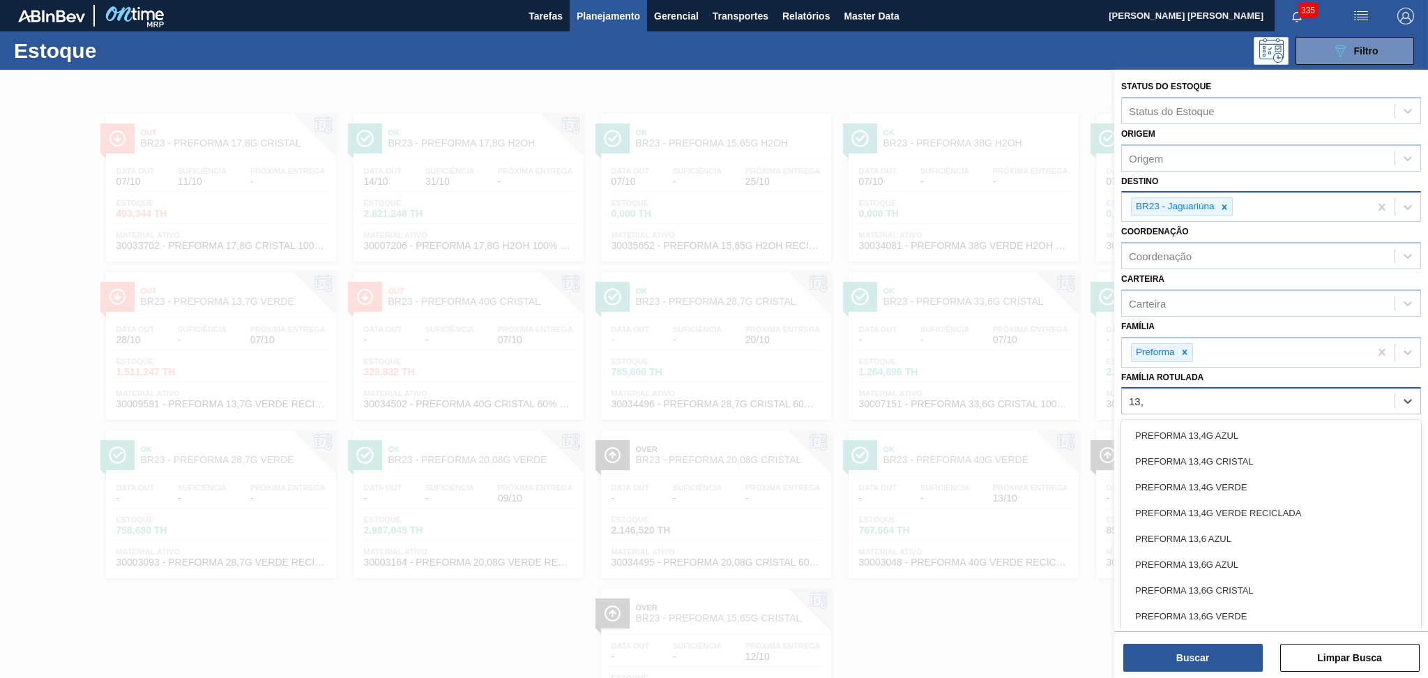
type Rotulada "13,7"
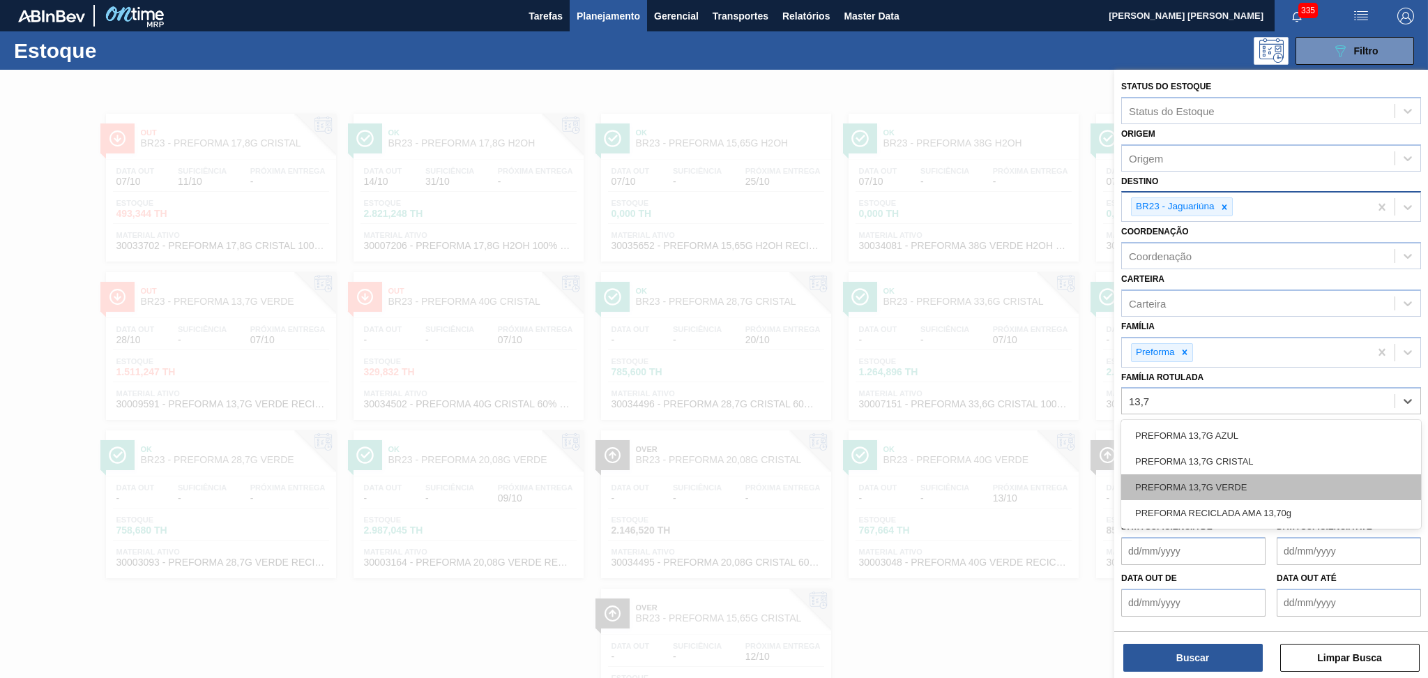
click at [1239, 475] on div "PREFORMA 13,7G VERDE" at bounding box center [1271, 487] width 300 height 26
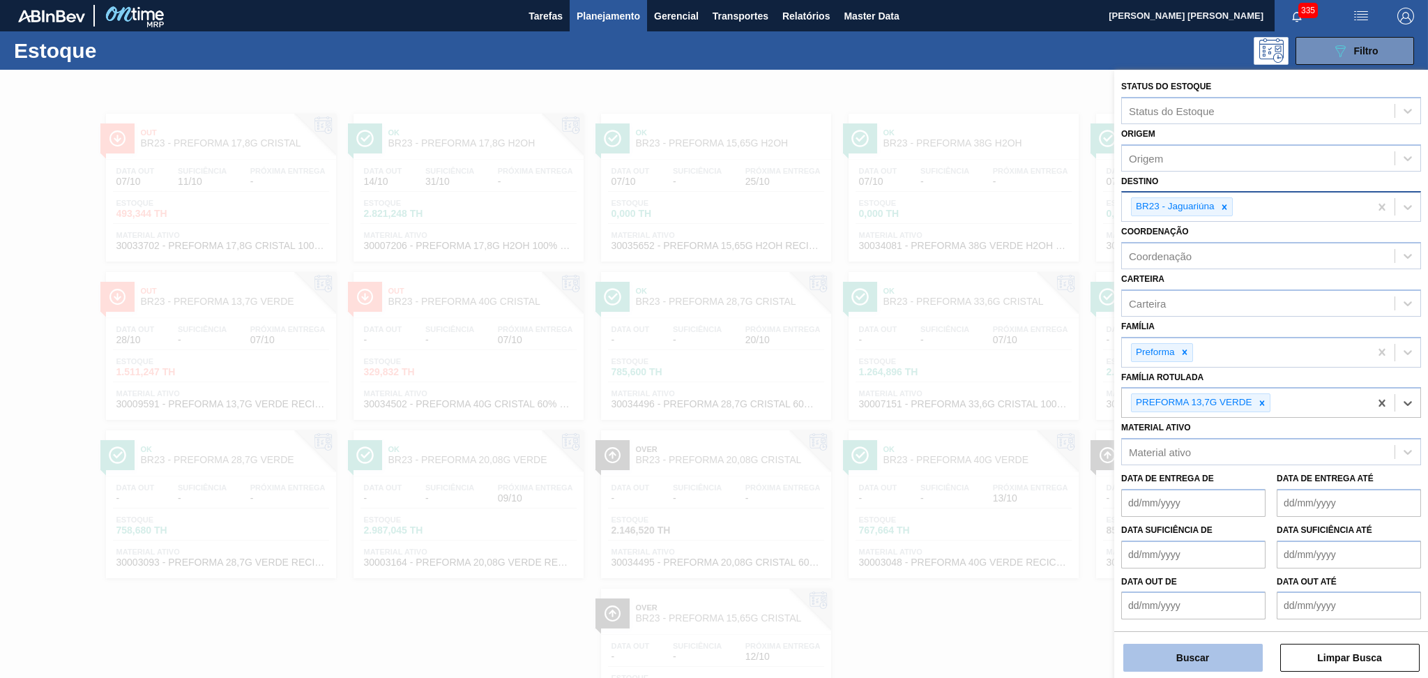
click at [1214, 646] on button "Buscar" at bounding box center [1192, 658] width 139 height 28
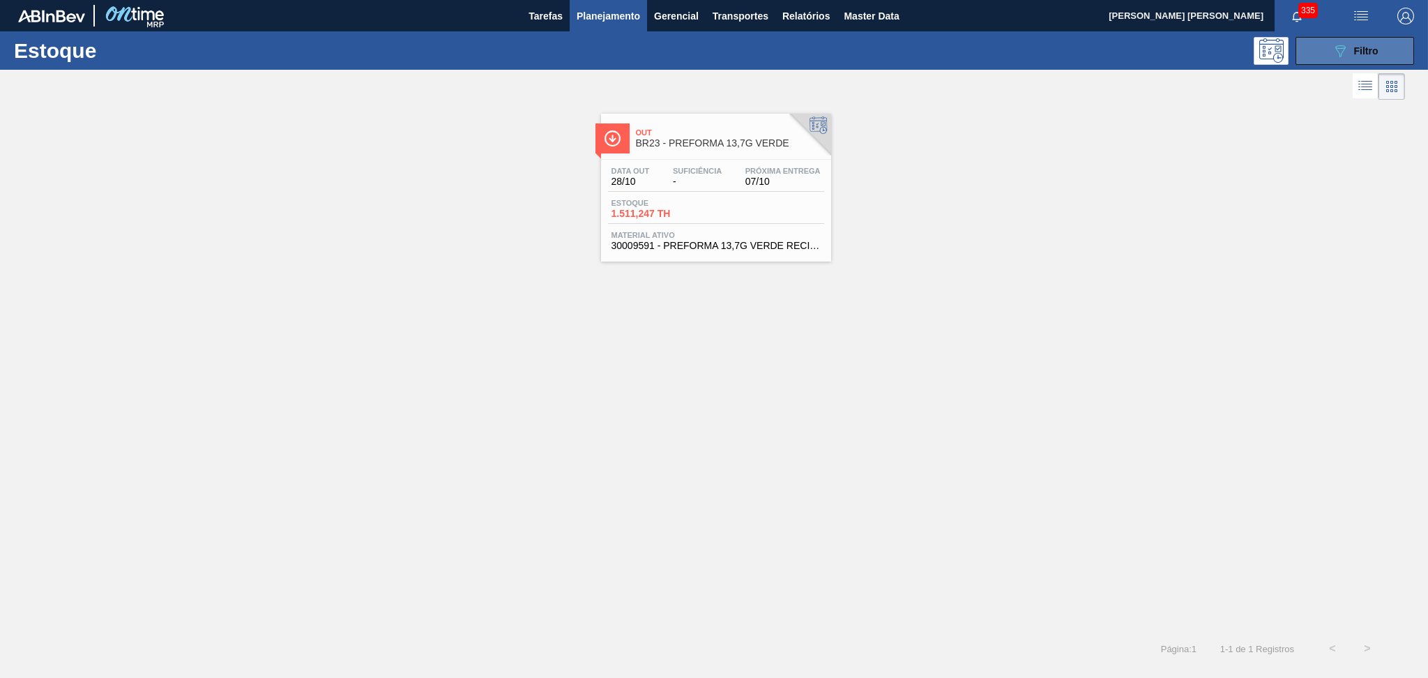
click at [1362, 40] on button "089F7B8B-B2A5-4AFE-B5C0-19BA573D28AC Filtro" at bounding box center [1355, 51] width 119 height 28
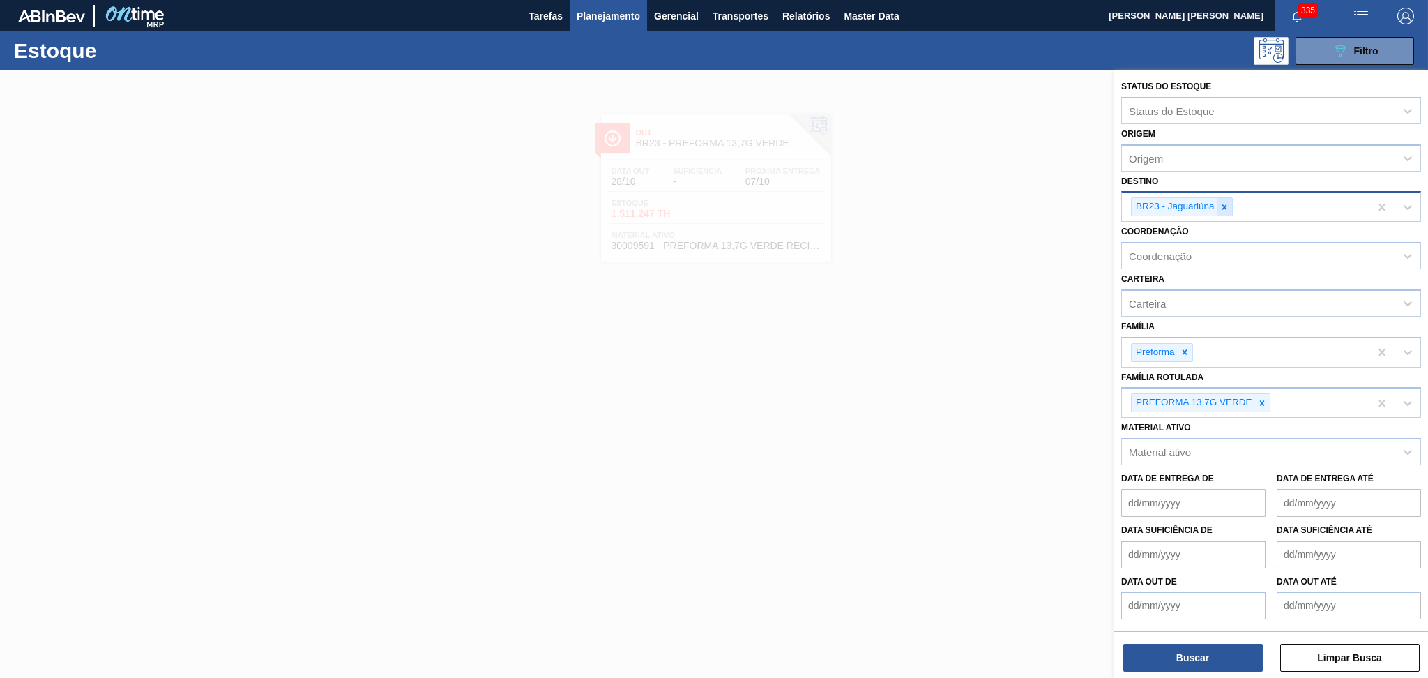
click at [1220, 208] on icon at bounding box center [1225, 207] width 10 height 10
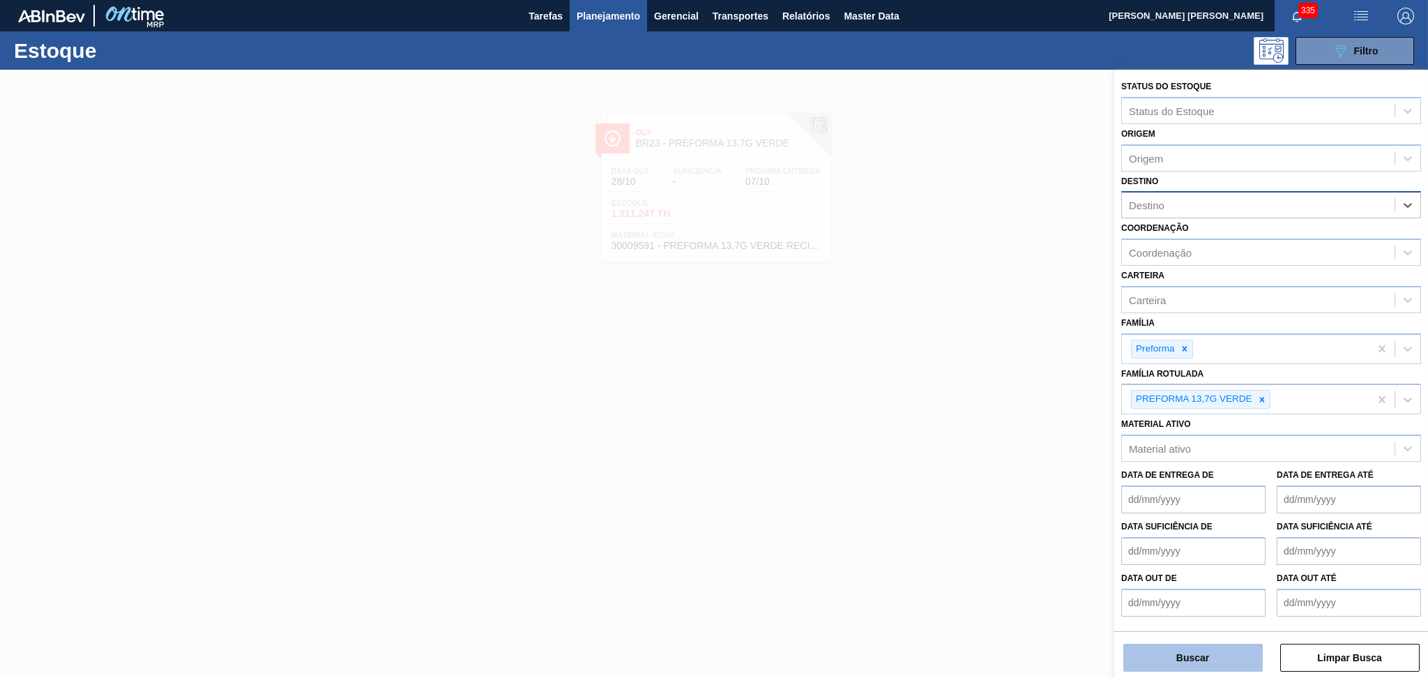
click at [1199, 662] on button "Buscar" at bounding box center [1192, 658] width 139 height 28
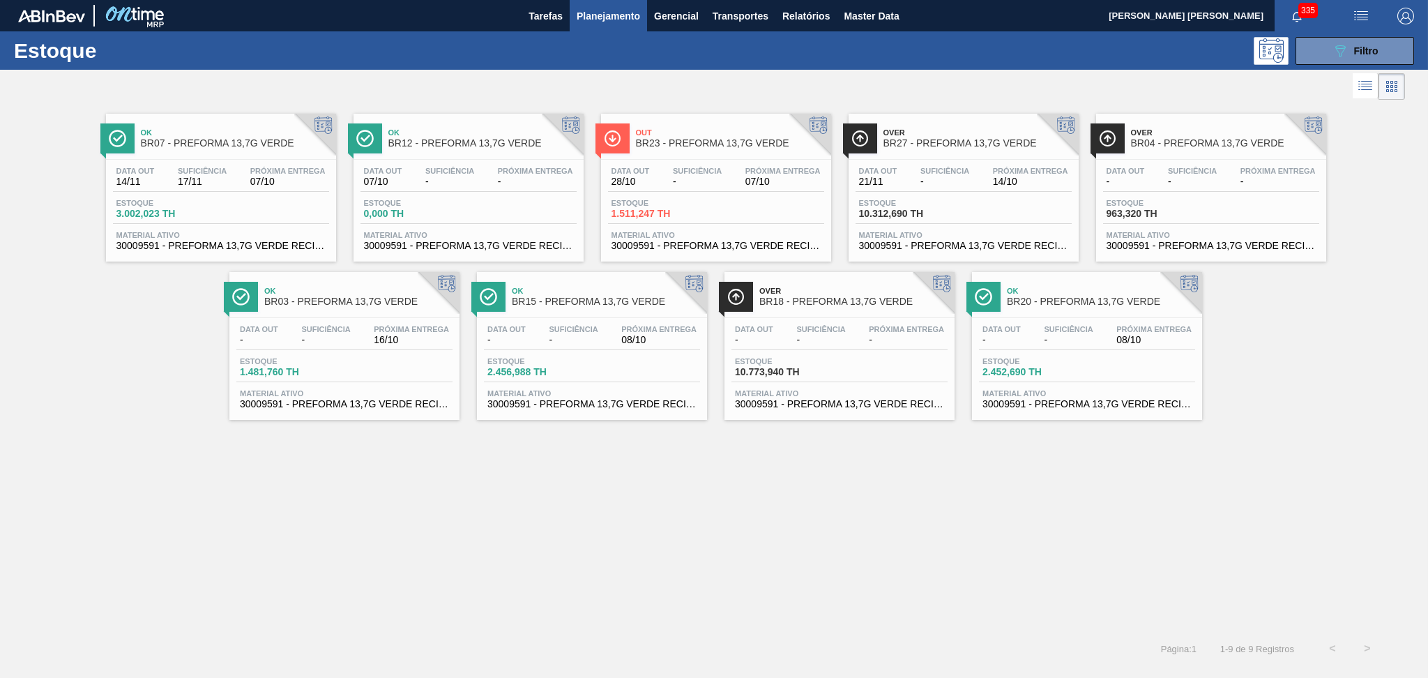
click at [866, 511] on div "Ok BR07 - PREFORMA 13,7G VERDE Data out 14/11 Suficiência 17/11 Próxima Entrega…" at bounding box center [714, 367] width 1428 height 528
click at [396, 558] on div "Ok BR07 - PREFORMA 13,7G VERDE Data out 14/11 Suficiência 17/11 Próxima Entrega…" at bounding box center [714, 367] width 1428 height 528
click at [549, 404] on span "30009591 - PREFORMA 13,7G VERDE RECICLADA" at bounding box center [591, 404] width 209 height 10
click at [454, 483] on div "Ok BR07 - PREFORMA 13,7G VERDE Data out 14/11 Suficiência 17/11 Próxima Entrega…" at bounding box center [714, 367] width 1428 height 528
click at [1056, 406] on span "30009591 - PREFORMA 13,7G VERDE RECICLADA" at bounding box center [1086, 404] width 209 height 10
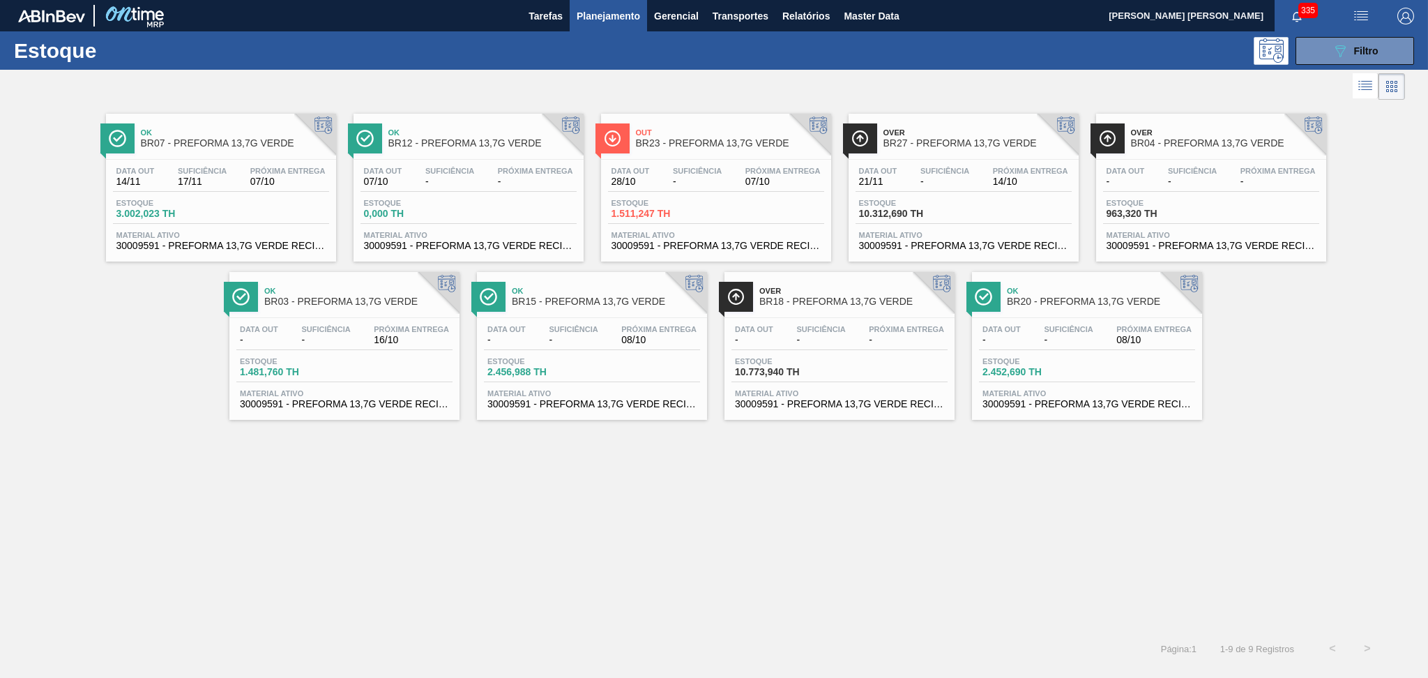
click at [757, 165] on div "Data out 28/10 Suficiência - Próxima Entrega 07/10 Estoque 1.511,247 TH Materia…" at bounding box center [716, 207] width 230 height 95
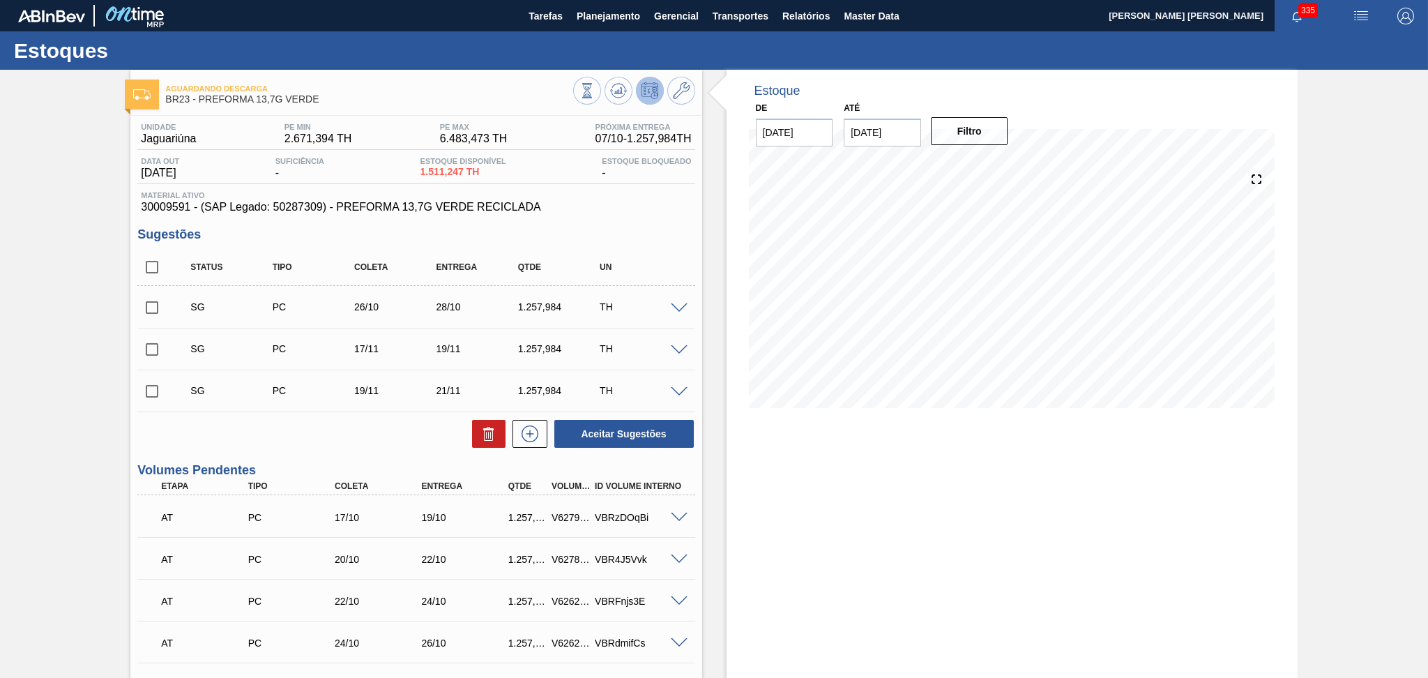
click at [411, 431] on div "Aceitar Sugestões" at bounding box center [415, 433] width 557 height 31
click at [161, 268] on input "checkbox" at bounding box center [151, 266] width 29 height 29
checkbox input "true"
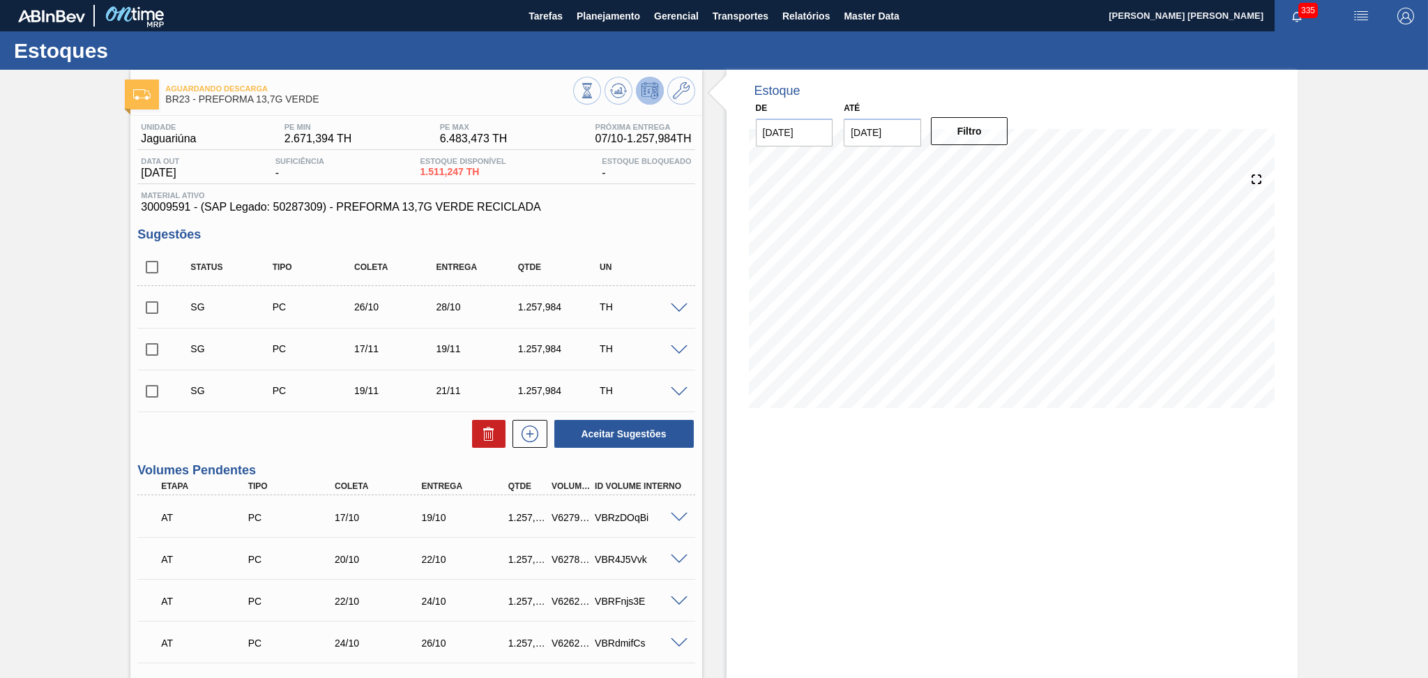
checkbox input "true"
click at [475, 423] on button at bounding box center [488, 434] width 33 height 28
checkbox input "false"
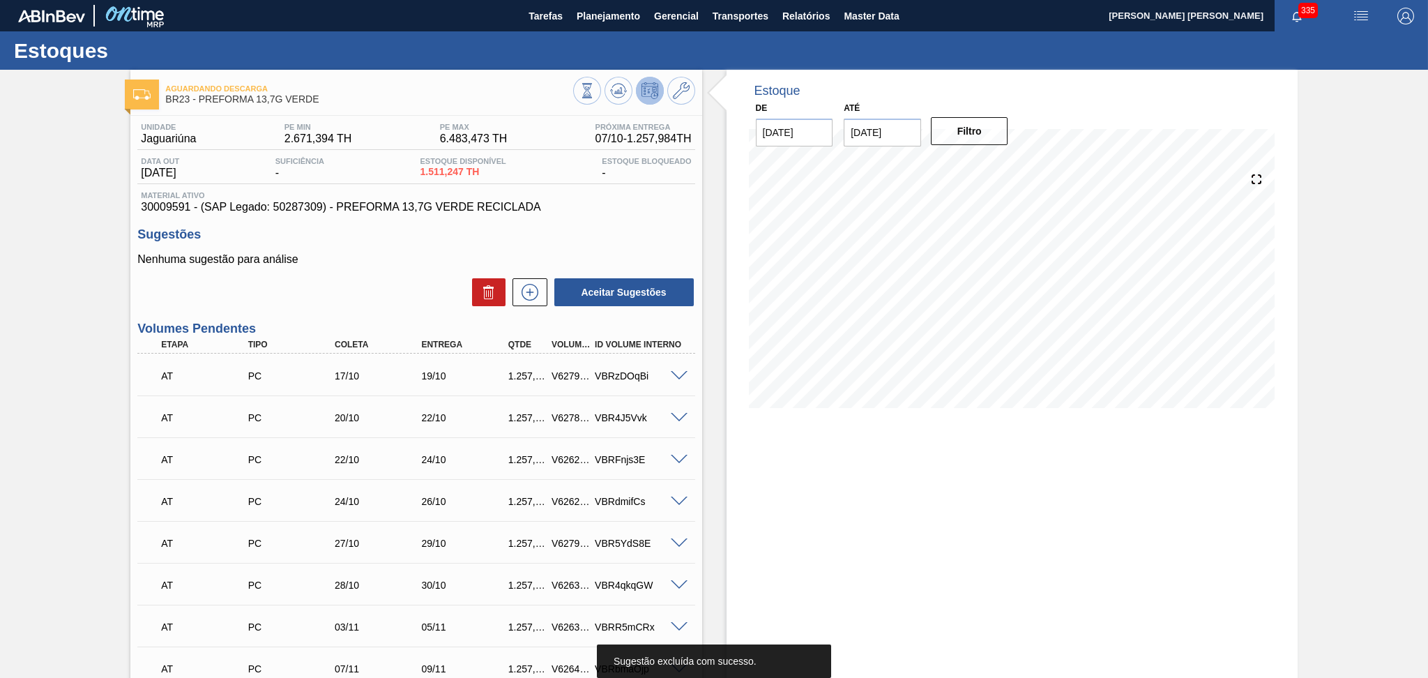
click at [618, 223] on div "Unidade Jaguariúna PE MIN 2.671,394 TH PE MAX 6.483,473 TH Próxima Entrega 07/1…" at bounding box center [415, 583] width 571 height 935
click at [423, 250] on div "Sugestões Nenhuma sugestão para análise Aceitar Sugestões" at bounding box center [415, 267] width 557 height 80
click at [314, 277] on div "Aceitar Sugestões" at bounding box center [415, 292] width 557 height 31
click at [159, 211] on span "30009591 - (SAP Legado: 50287309) - PREFORMA 13,7G VERDE RECICLADA" at bounding box center [416, 207] width 550 height 13
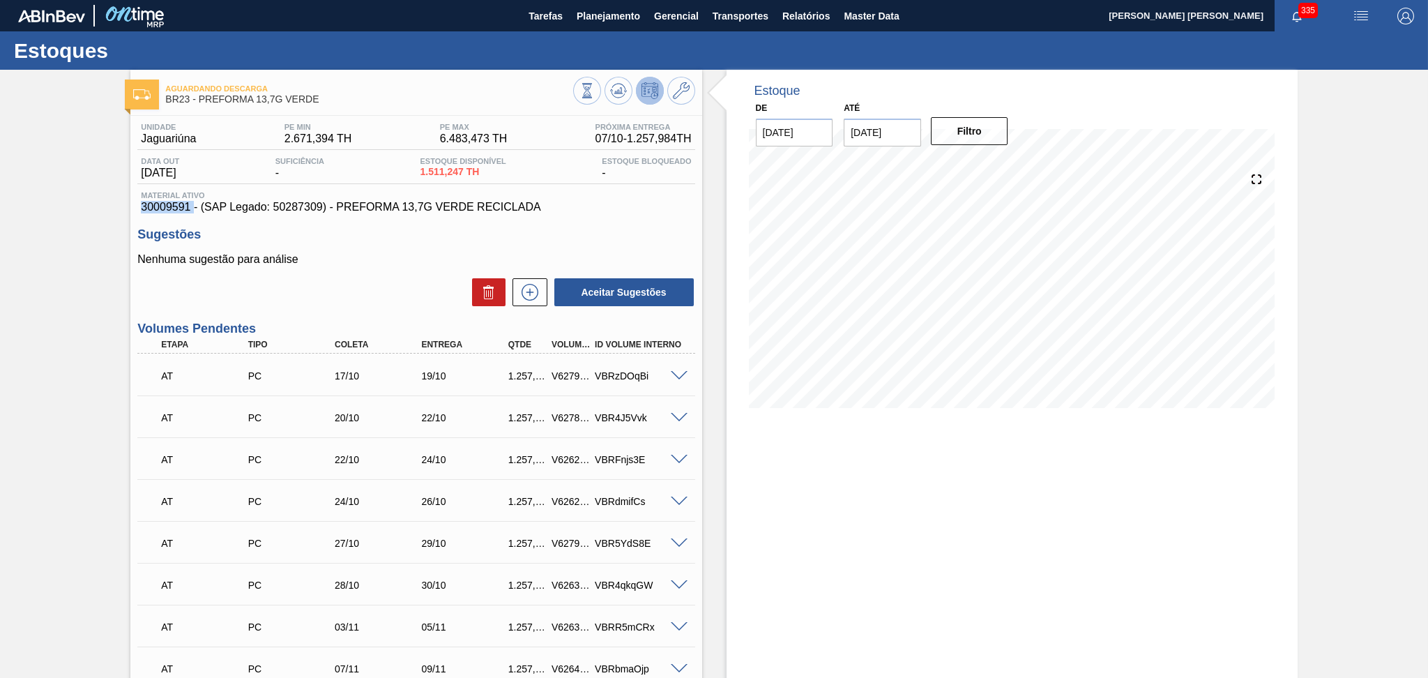
copy span "30009591"
click at [379, 270] on div "Nenhuma sugestão para análise Aceitar Sugestões" at bounding box center [415, 280] width 557 height 54
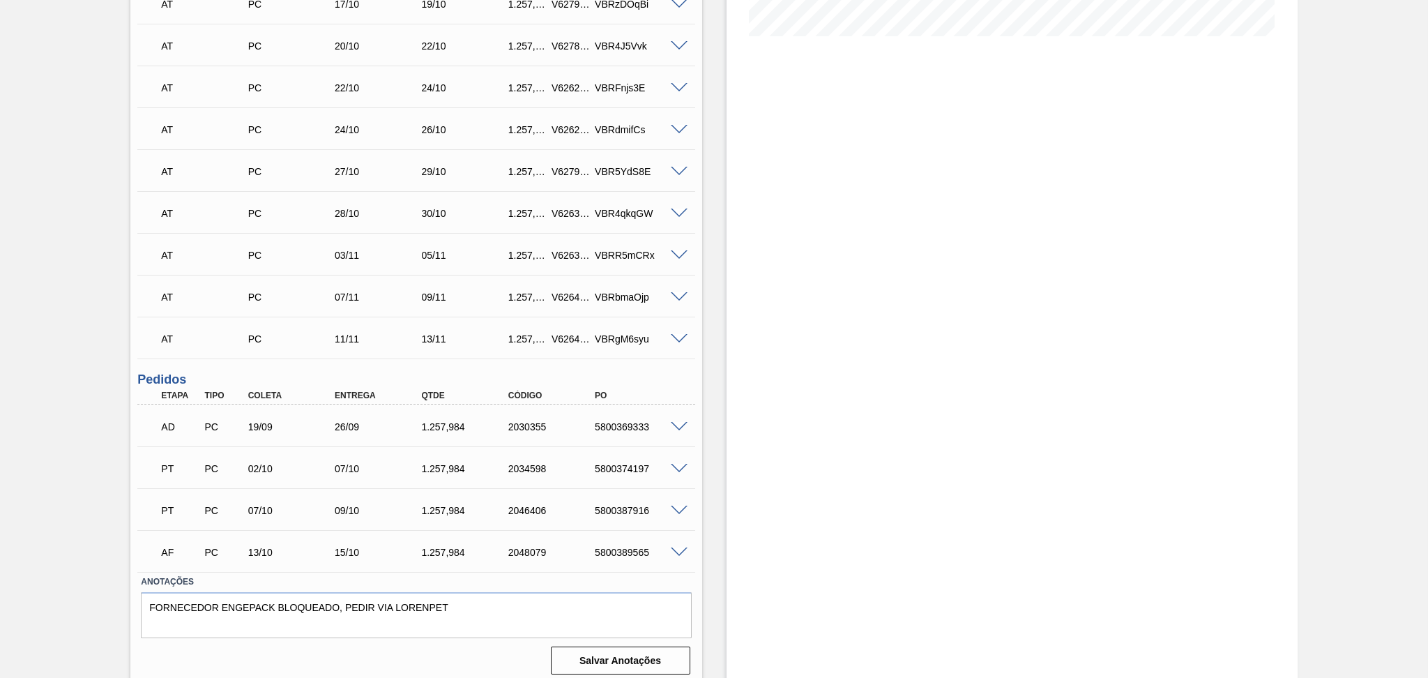
scroll to position [378, 0]
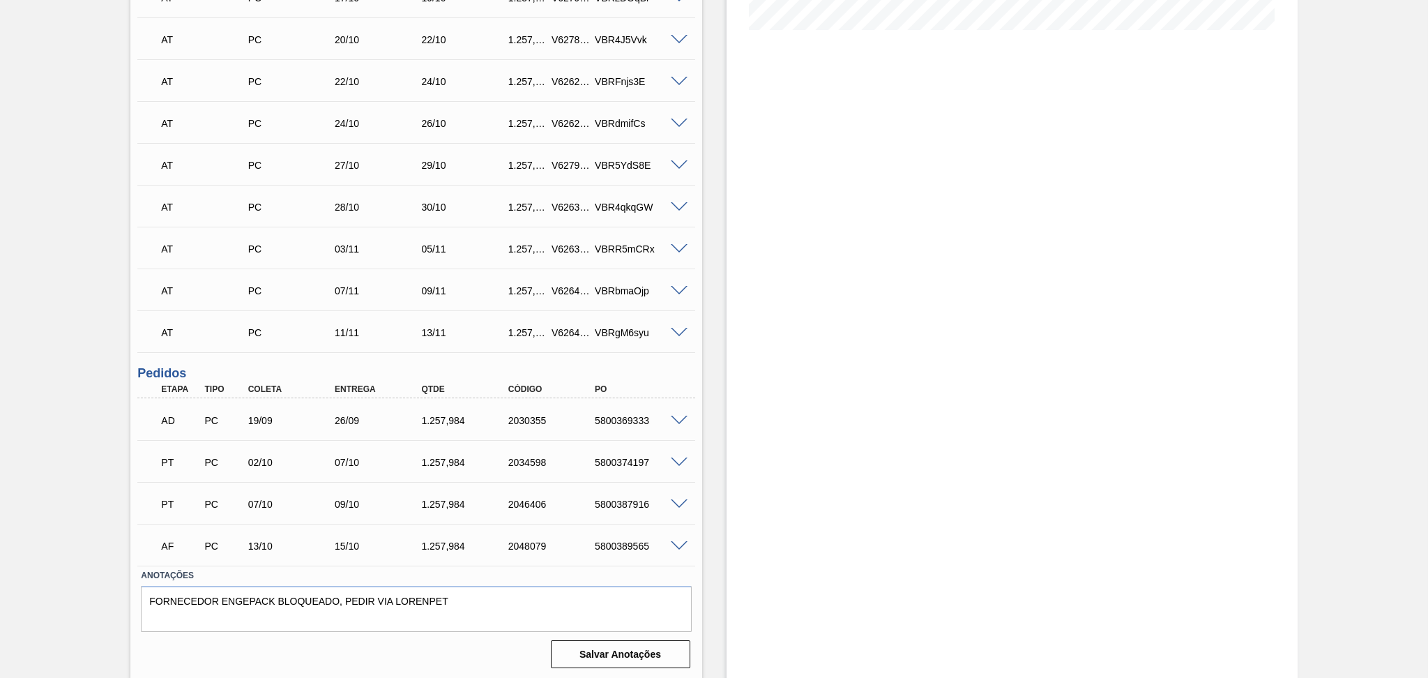
click at [736, 483] on div "Estoque De [DATE] Até [DATE] Filtro" at bounding box center [1012, 186] width 571 height 988
click at [676, 501] on span at bounding box center [679, 504] width 17 height 10
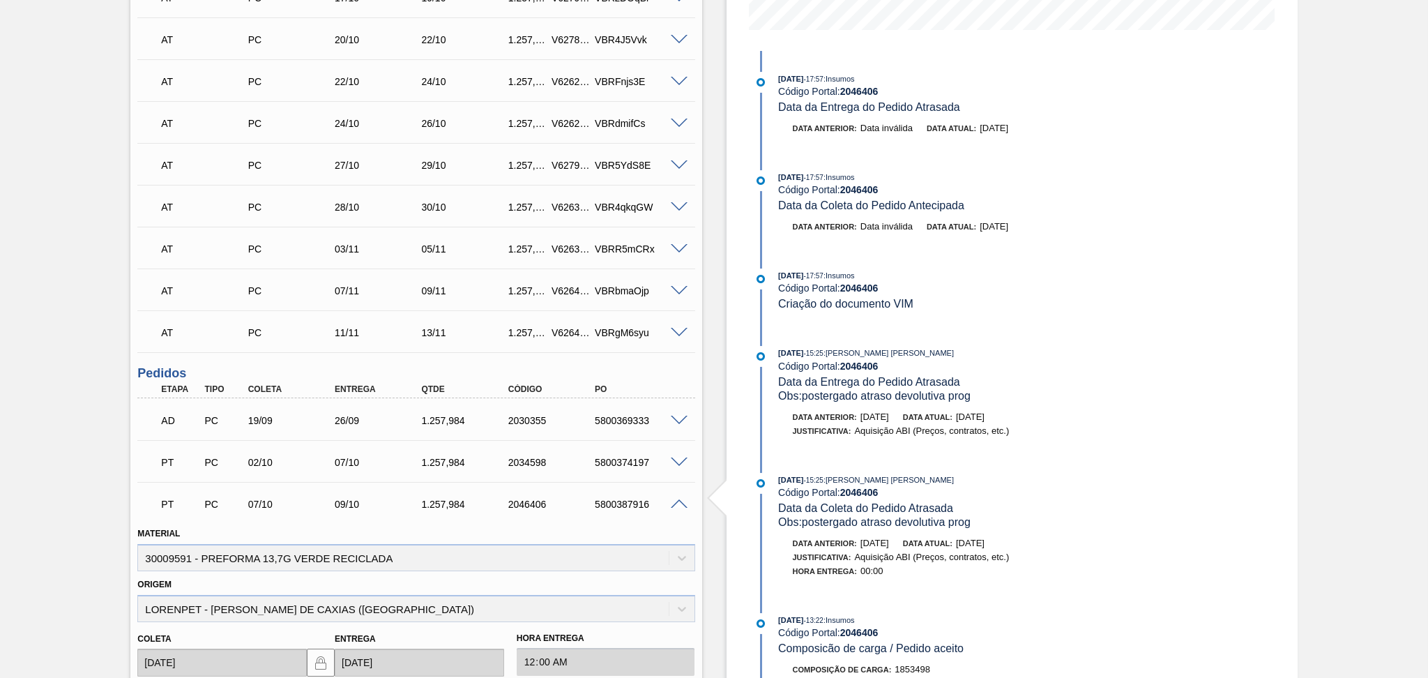
click at [676, 501] on span at bounding box center [679, 504] width 17 height 10
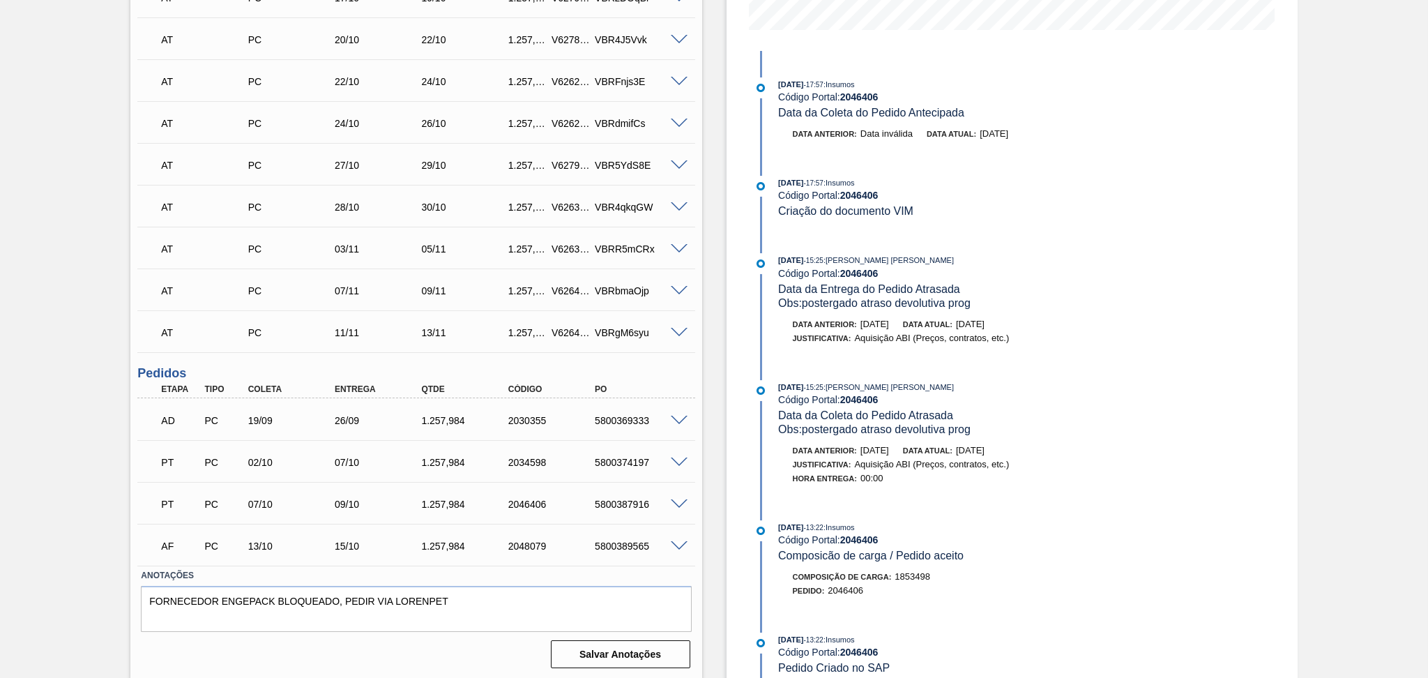
scroll to position [185, 0]
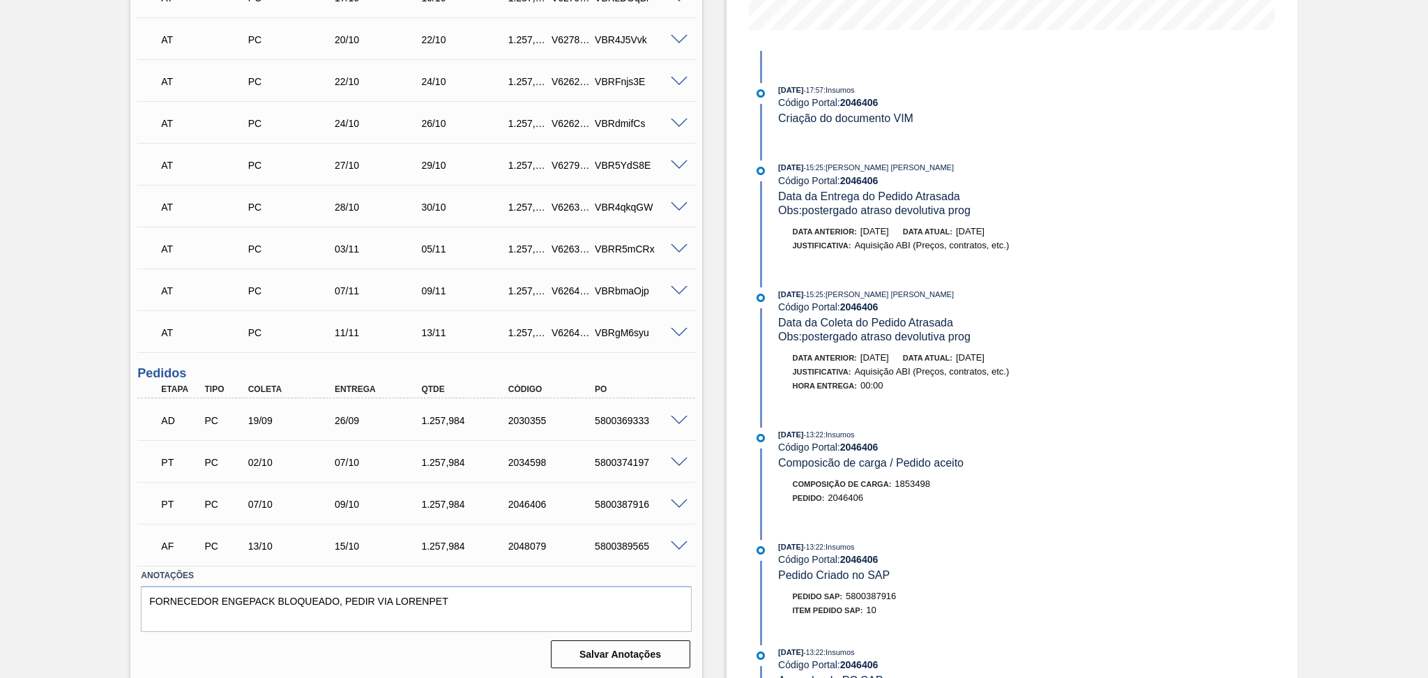
click at [678, 458] on span at bounding box center [679, 462] width 17 height 10
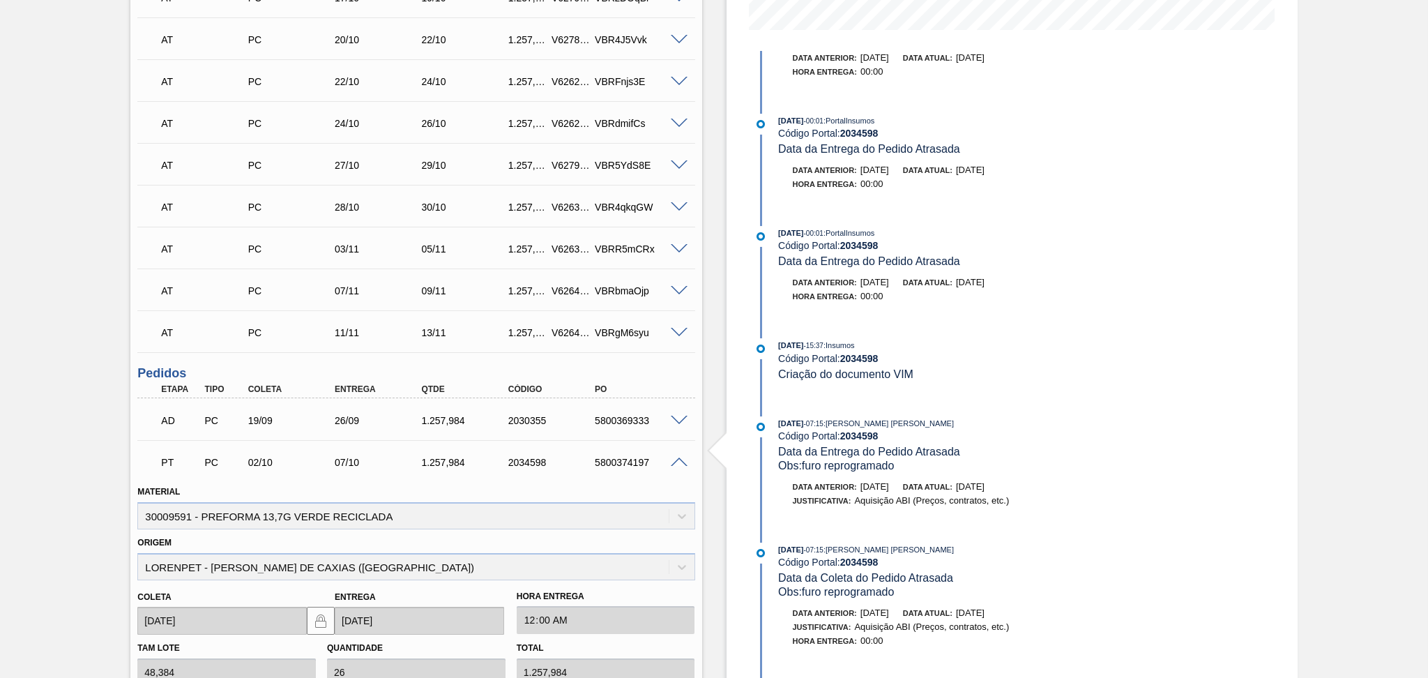
click at [677, 460] on span at bounding box center [679, 462] width 17 height 10
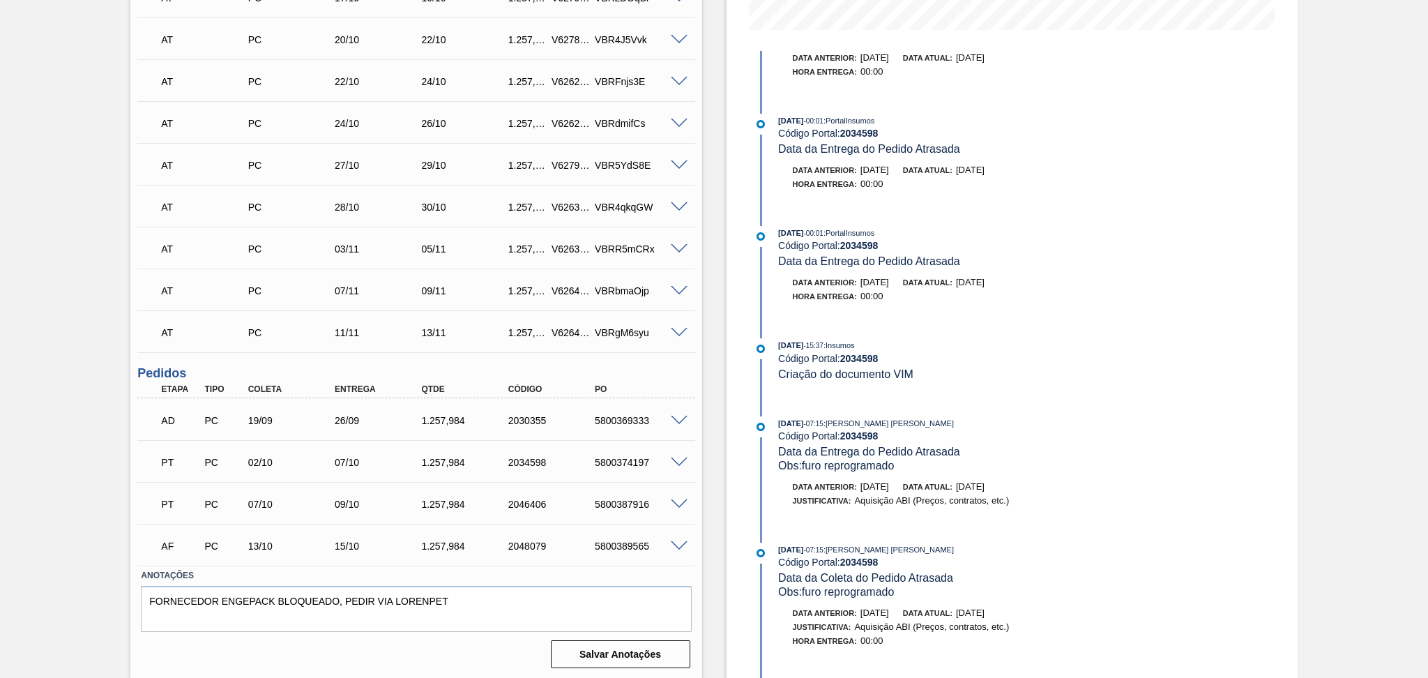
click at [593, 427] on div "AD PC 19/09 26/09 1.257,984 2030355 5800369333" at bounding box center [412, 419] width 520 height 28
click at [630, 416] on div "5800369333" at bounding box center [640, 420] width 98 height 11
copy div "5800369333"
click at [284, 515] on div "PT PC 07/10 09/10 1.257,984 2046406 5800387916" at bounding box center [412, 503] width 520 height 28
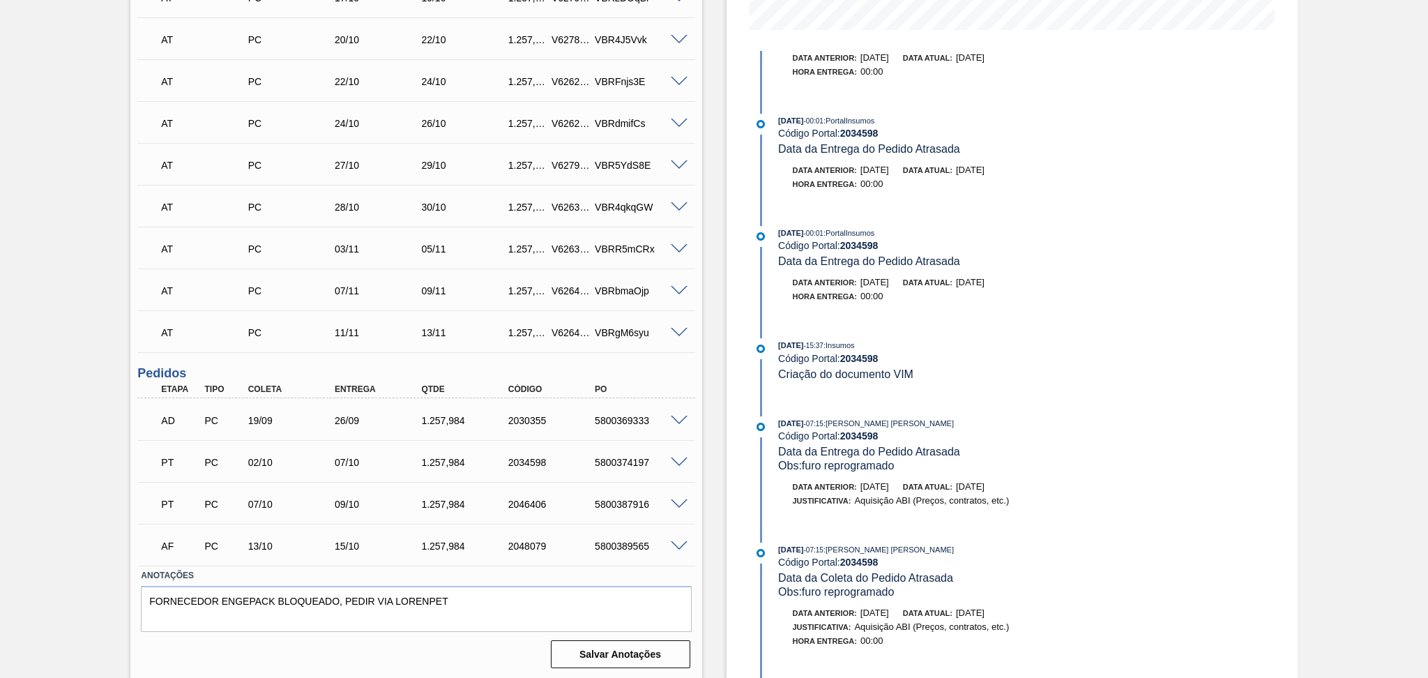
click at [623, 506] on div "5800387916" at bounding box center [640, 504] width 98 height 11
copy div "5800387916"
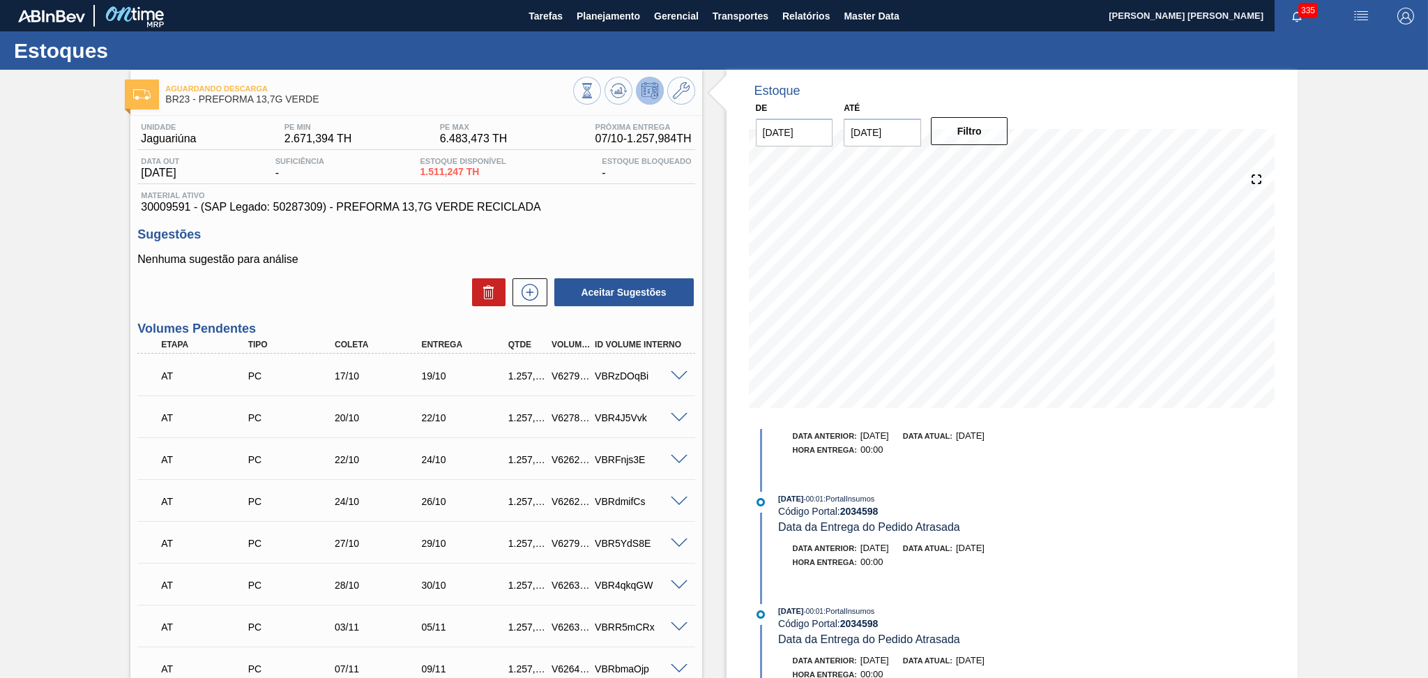
click at [432, 169] on span "1.511,247 TH" at bounding box center [463, 172] width 86 height 10
copy span "1.511,247"
click at [631, 209] on span "30009591 - (SAP Legado: 50287309) - PREFORMA 13,7G VERDE RECICLADA" at bounding box center [416, 207] width 550 height 13
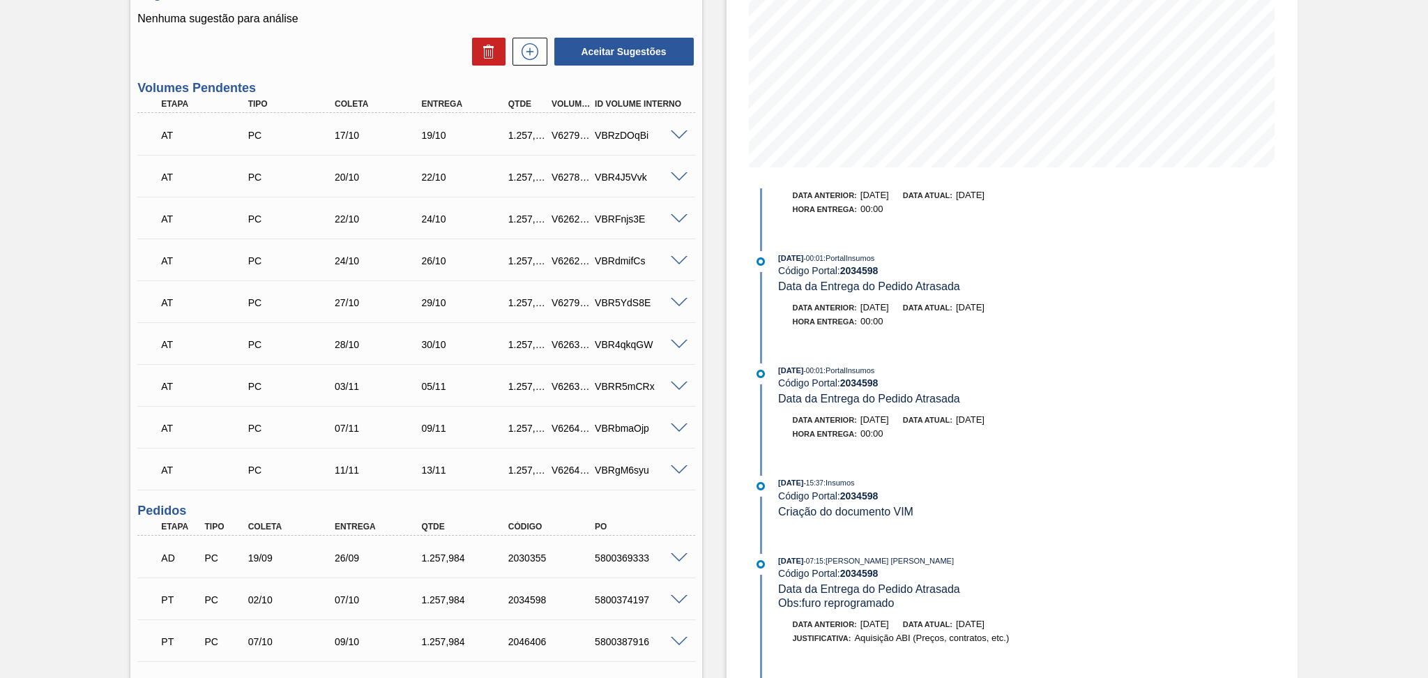
scroll to position [378, 0]
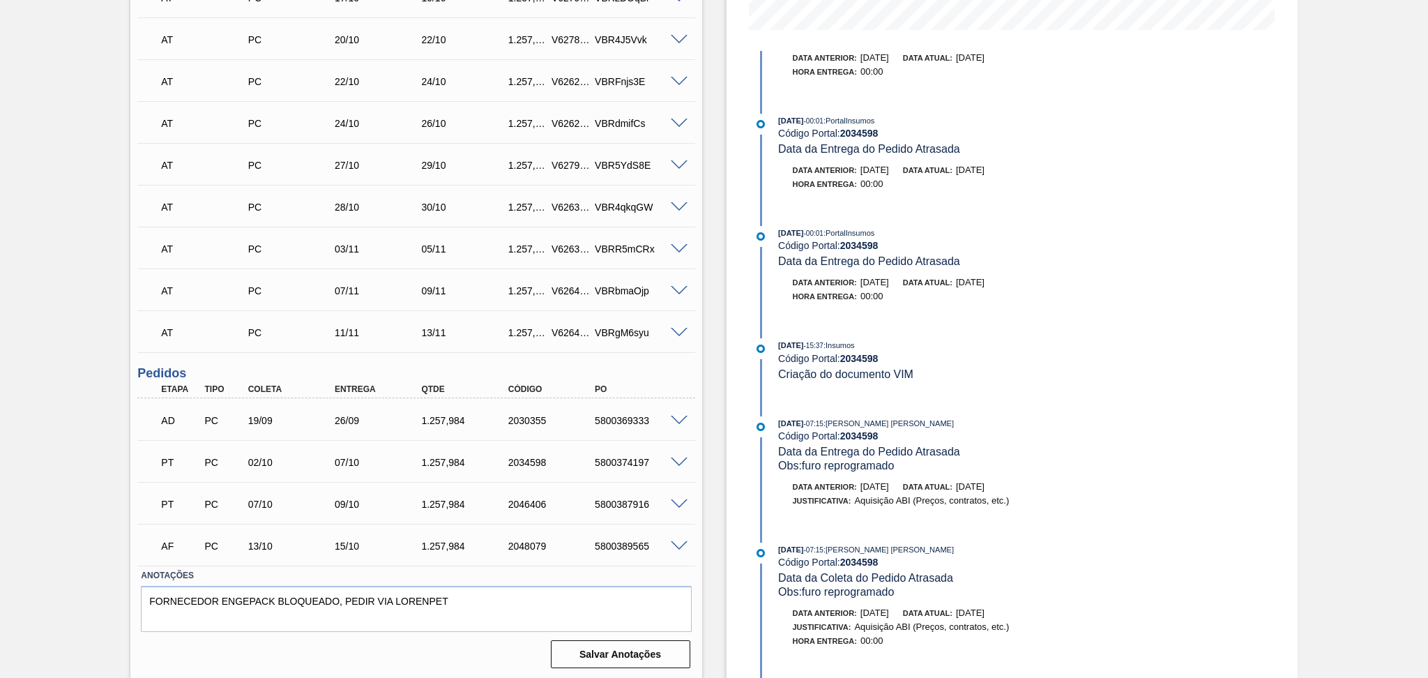
click at [636, 423] on div "5800369333" at bounding box center [640, 420] width 98 height 11
copy div "5800369333"
click at [630, 466] on div "PT PC 02/10 07/10 1.257,984 2034598 5800374197" at bounding box center [412, 461] width 520 height 28
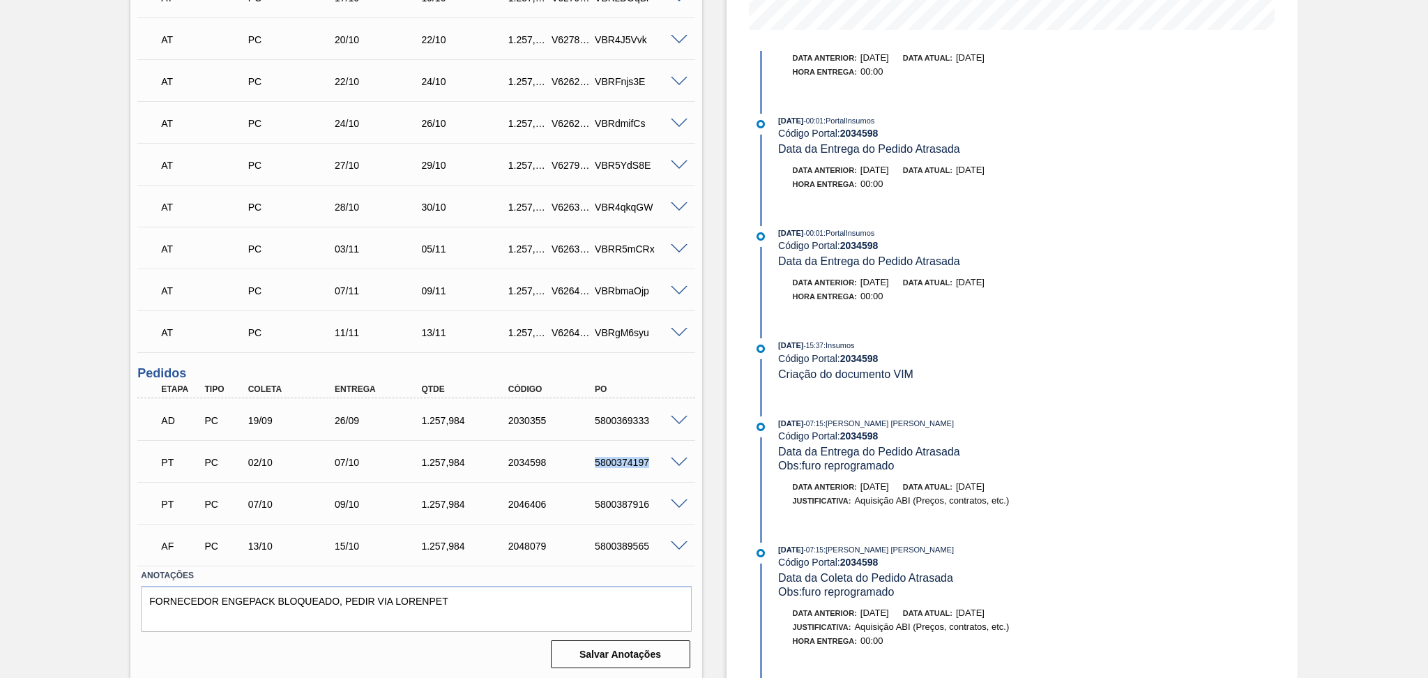
copy div "5800374197"
click at [630, 503] on div "5800387916" at bounding box center [640, 504] width 98 height 11
copy div "5800387916"
click at [619, 500] on div "5800387916" at bounding box center [640, 504] width 98 height 11
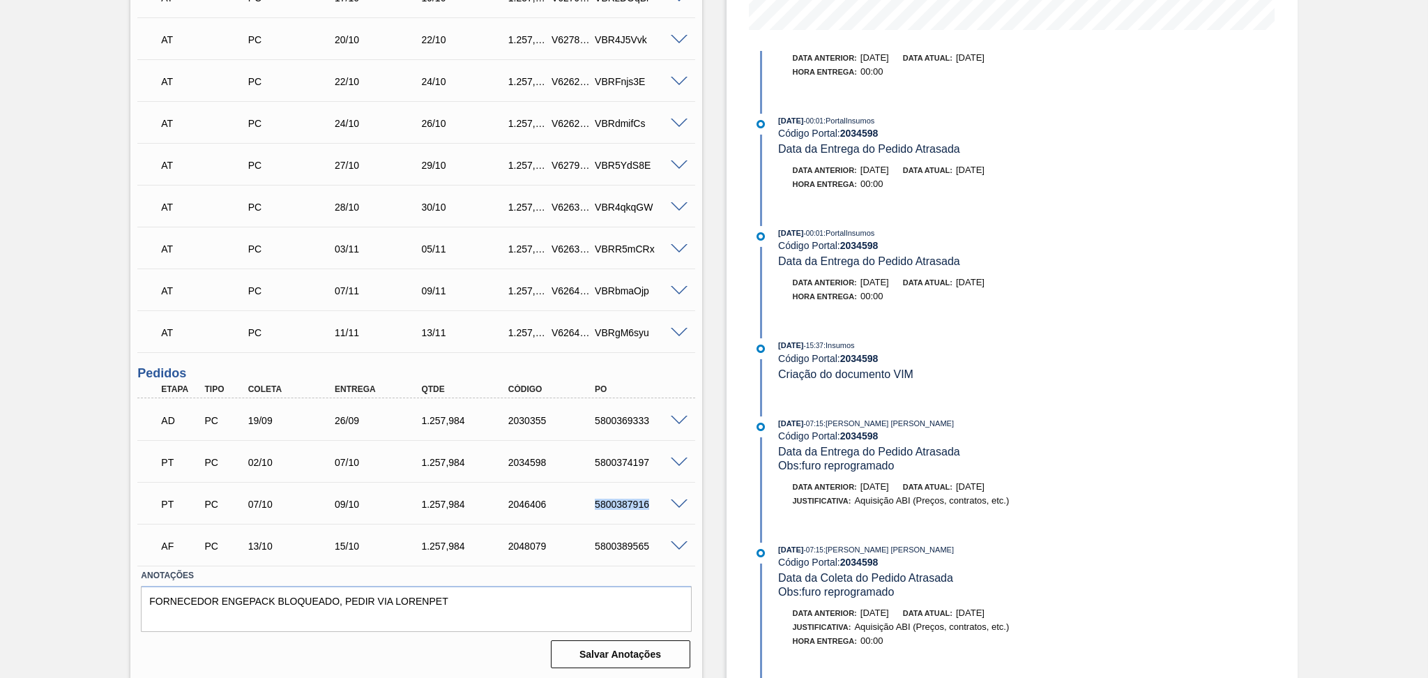
click at [619, 500] on div "5800387916" at bounding box center [640, 504] width 98 height 11
click at [432, 422] on div "1.257,984" at bounding box center [467, 420] width 98 height 11
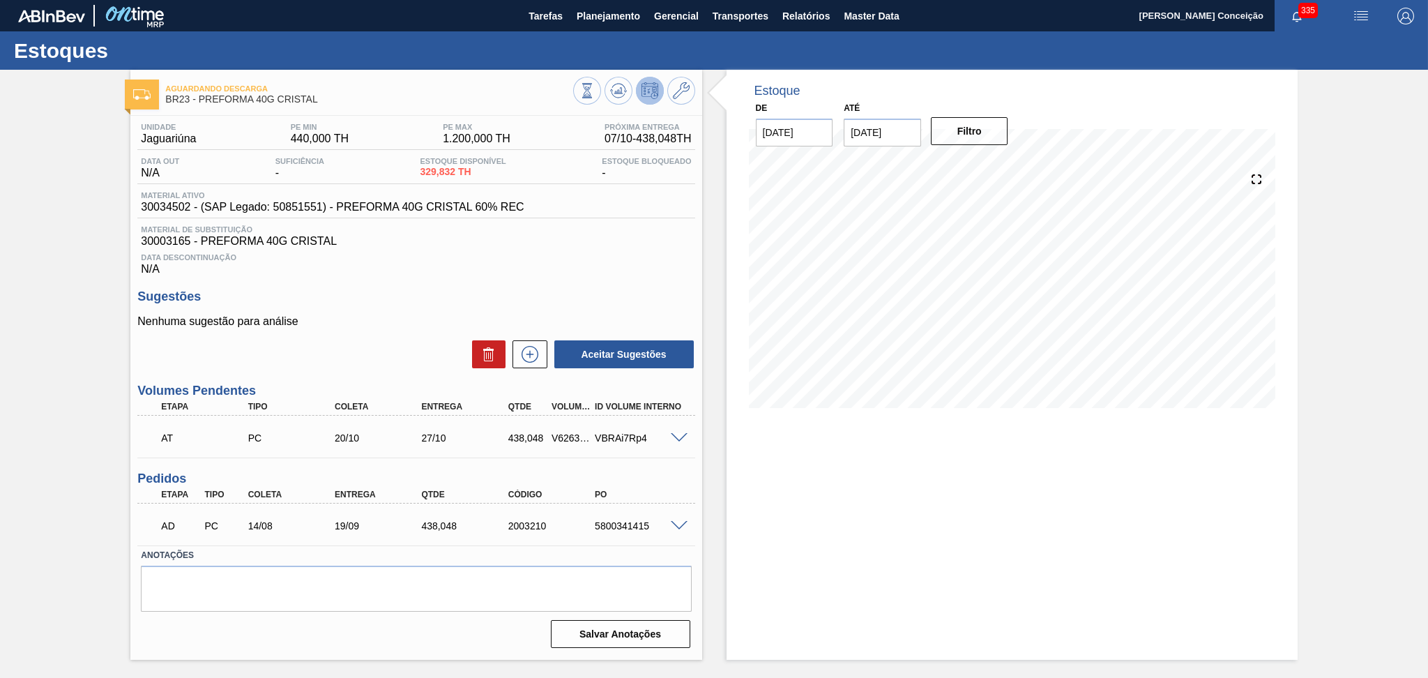
click at [442, 279] on div "Unidade Jaguariúna PE MIN 440,000 TH PE MAX 1.200,000 TH Próxima Entrega 07/10 …" at bounding box center [415, 384] width 571 height 537
click at [494, 280] on div "Unidade Jaguariúna PE MIN 440,000 TH PE MAX 1.200,000 TH Próxima Entrega 07/10 …" at bounding box center [415, 384] width 571 height 537
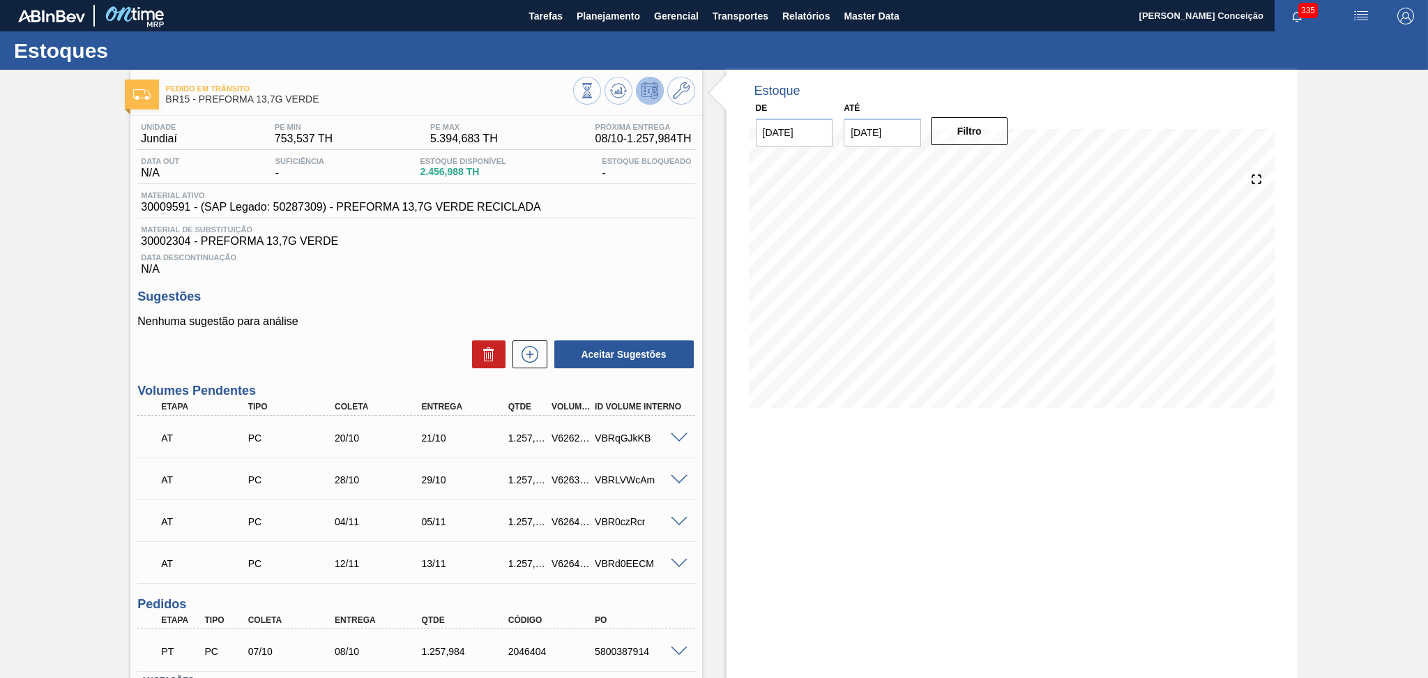
click at [577, 266] on div "Data Descontinuação N/A" at bounding box center [415, 262] width 557 height 28
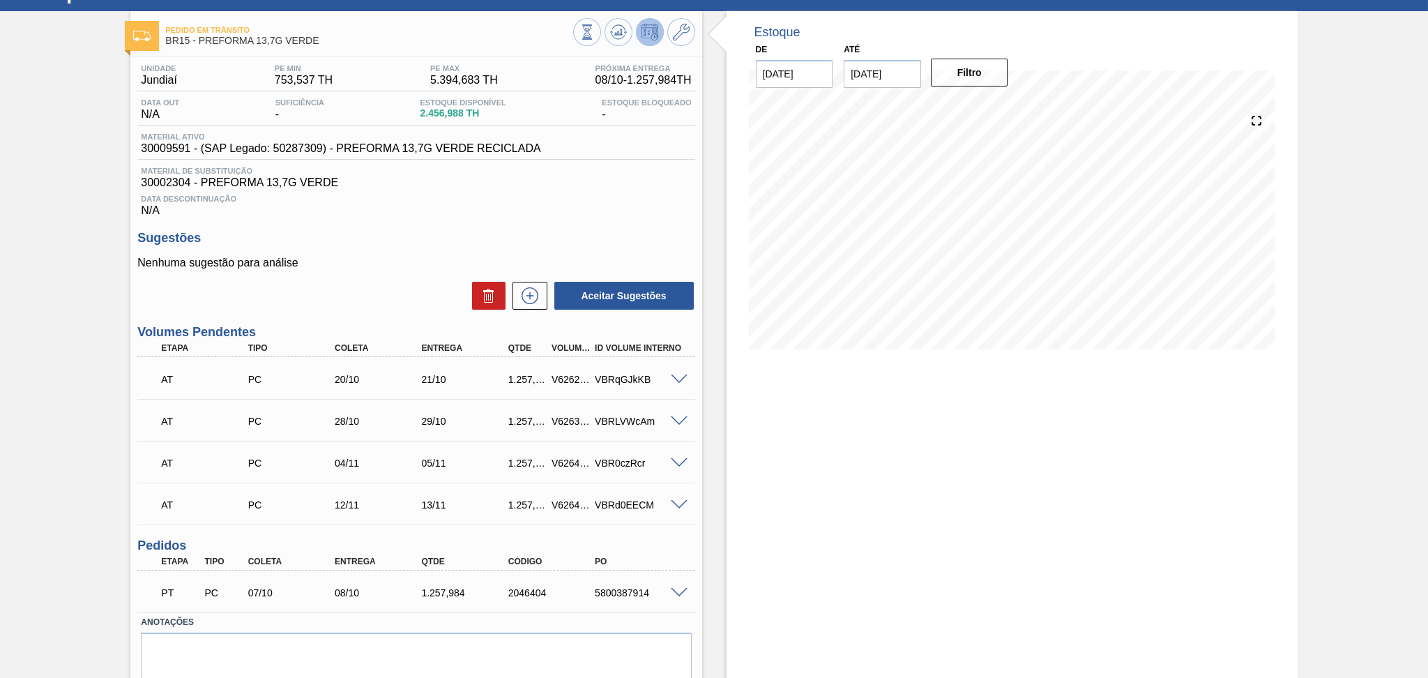
scroll to position [105, 0]
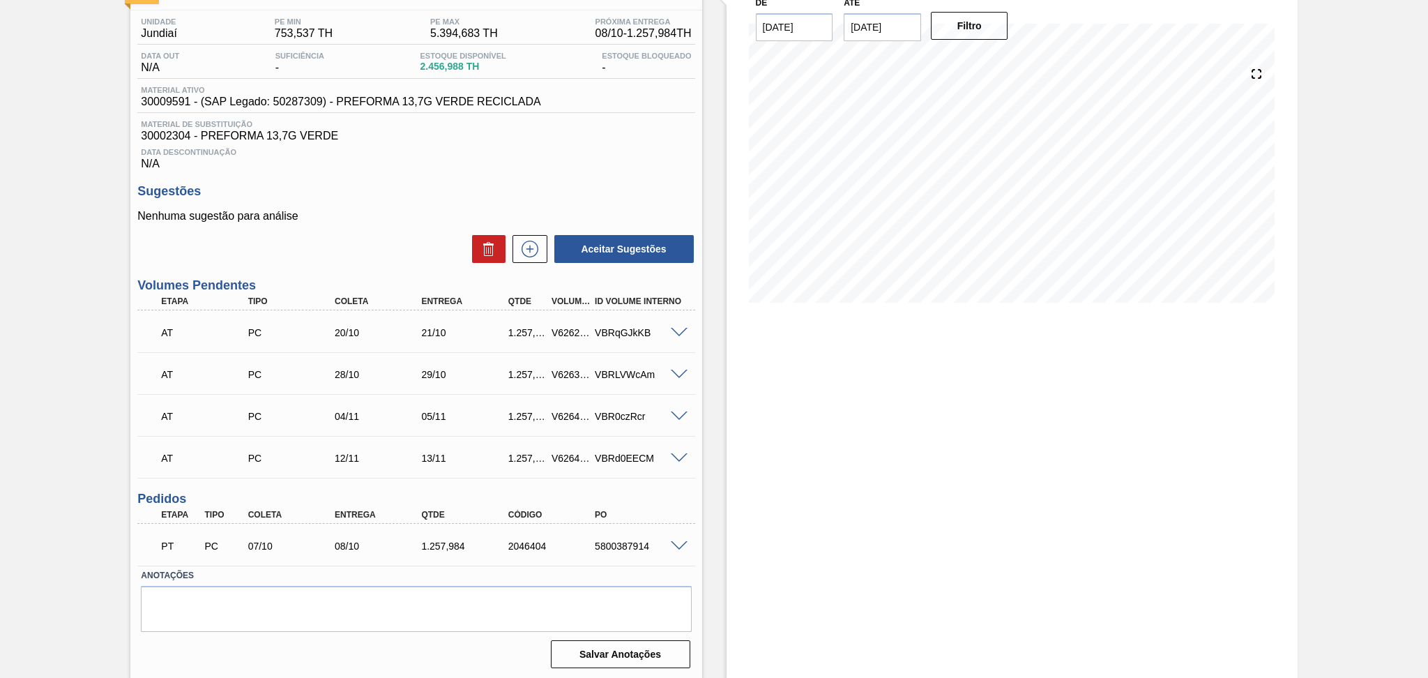
click at [367, 570] on label "Anotações" at bounding box center [416, 575] width 550 height 20
click at [677, 547] on span at bounding box center [679, 546] width 17 height 10
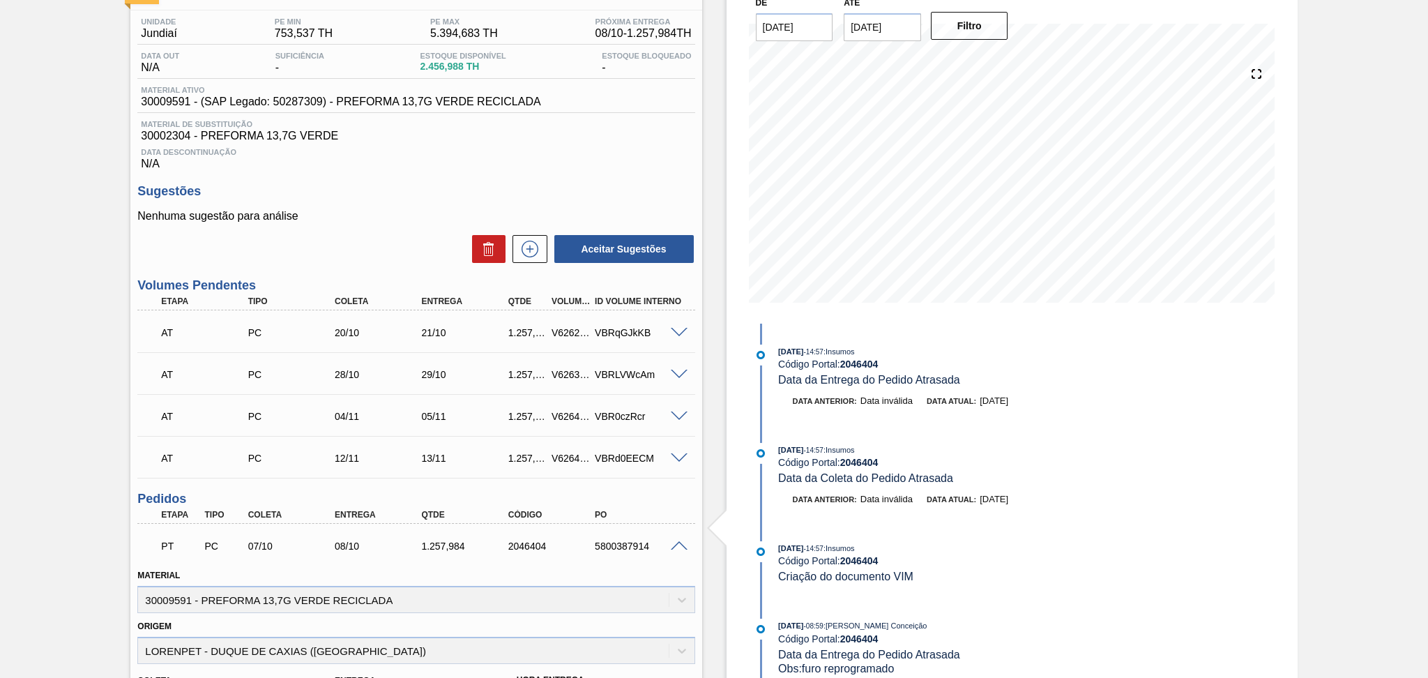
click at [677, 547] on span at bounding box center [679, 546] width 17 height 10
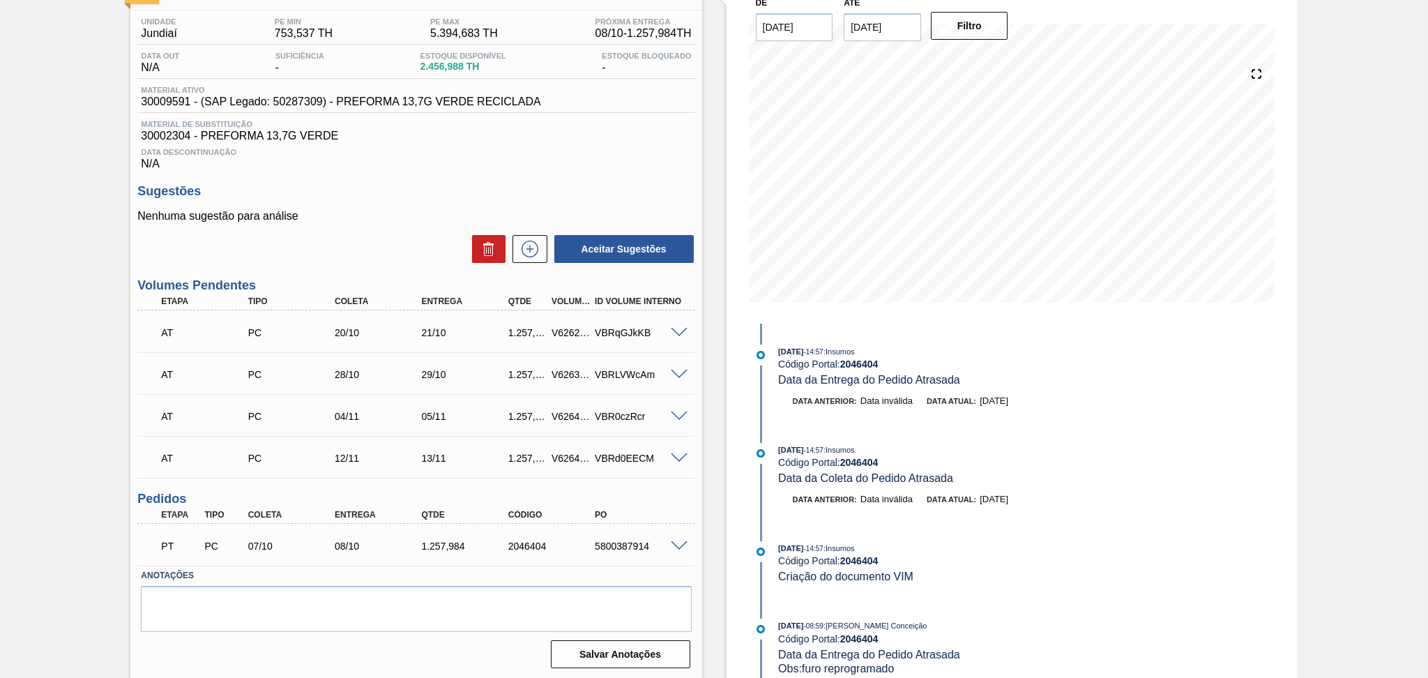
click at [383, 157] on div "Data Descontinuação N/A" at bounding box center [415, 156] width 557 height 28
click at [450, 165] on div "Data Descontinuação N/A" at bounding box center [415, 156] width 557 height 28
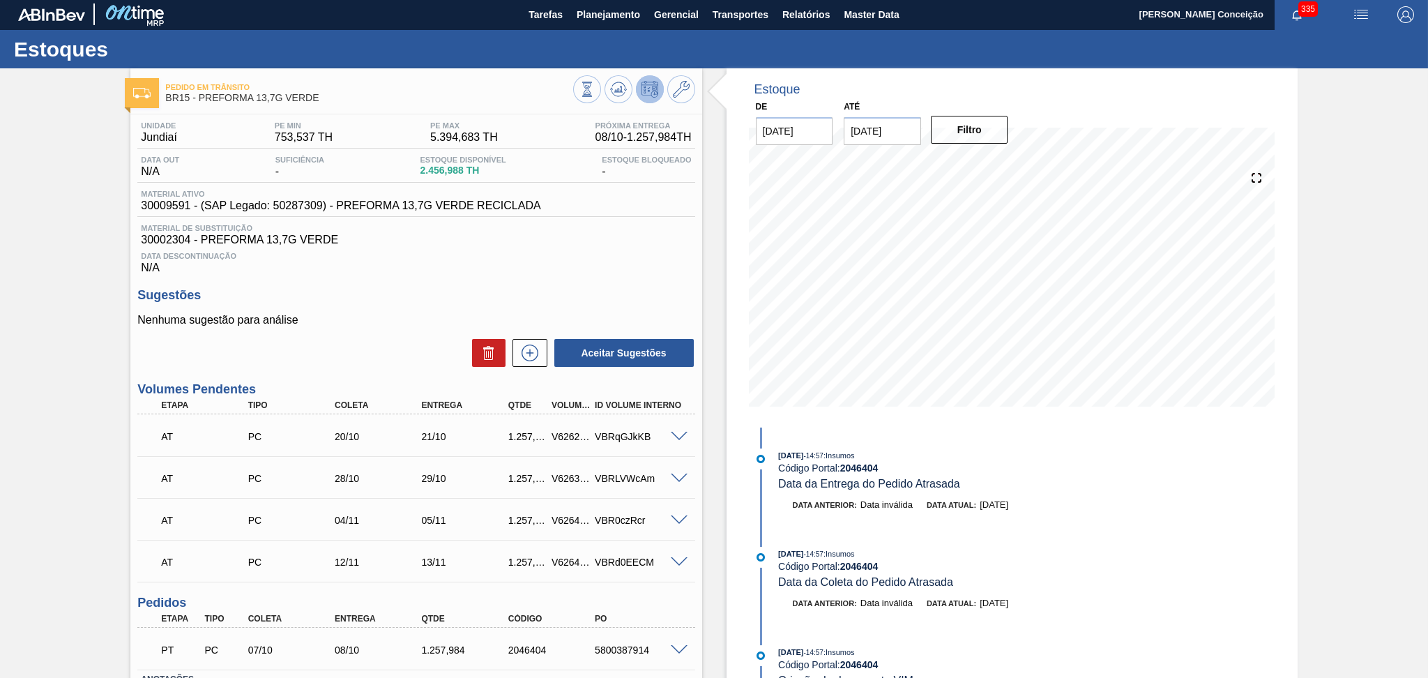
scroll to position [0, 0]
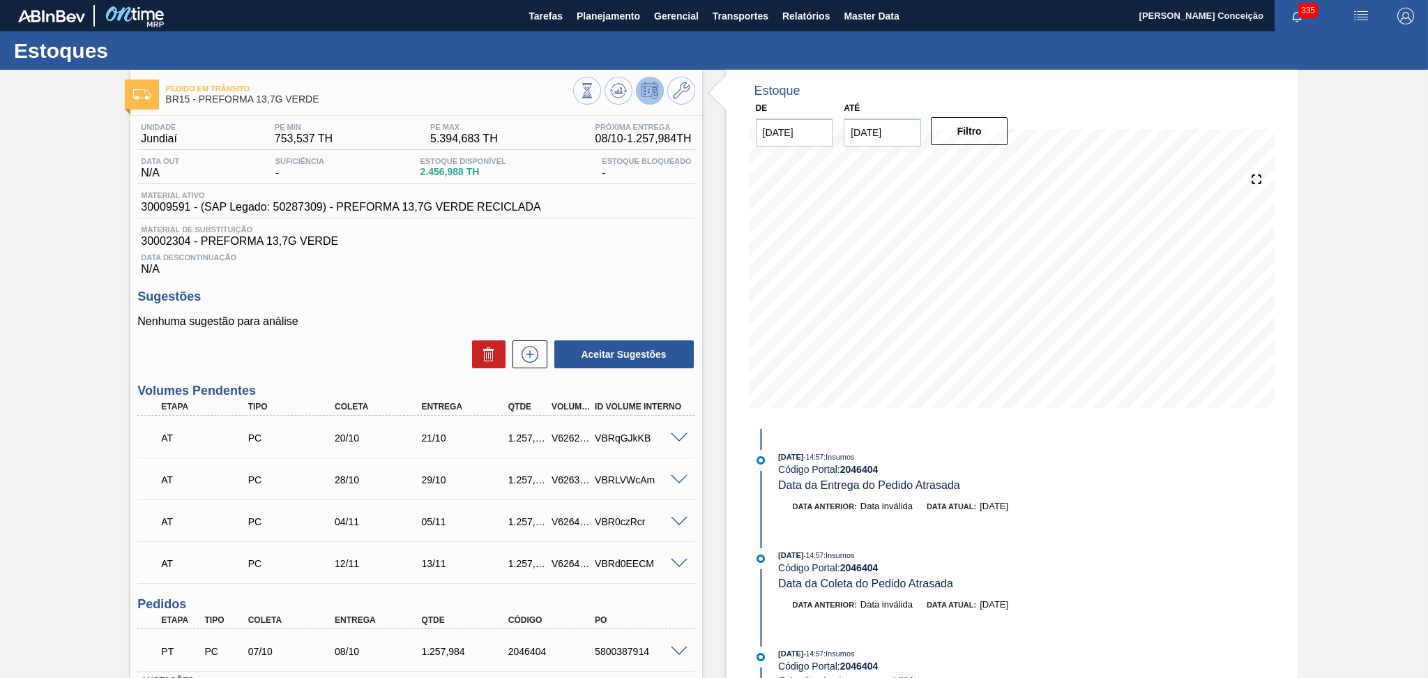
click at [377, 278] on div "Unidade Jundiaí PE MIN 753,537 TH PE MAX 5.394,683 TH Próxima Entrega 08/10 - 1…" at bounding box center [415, 447] width 571 height 662
click at [379, 283] on div "Unidade Jundiaí PE MIN 753,537 TH PE MAX 5.394,683 TH Próxima Entrega 08/10 - 1…" at bounding box center [415, 447] width 571 height 662
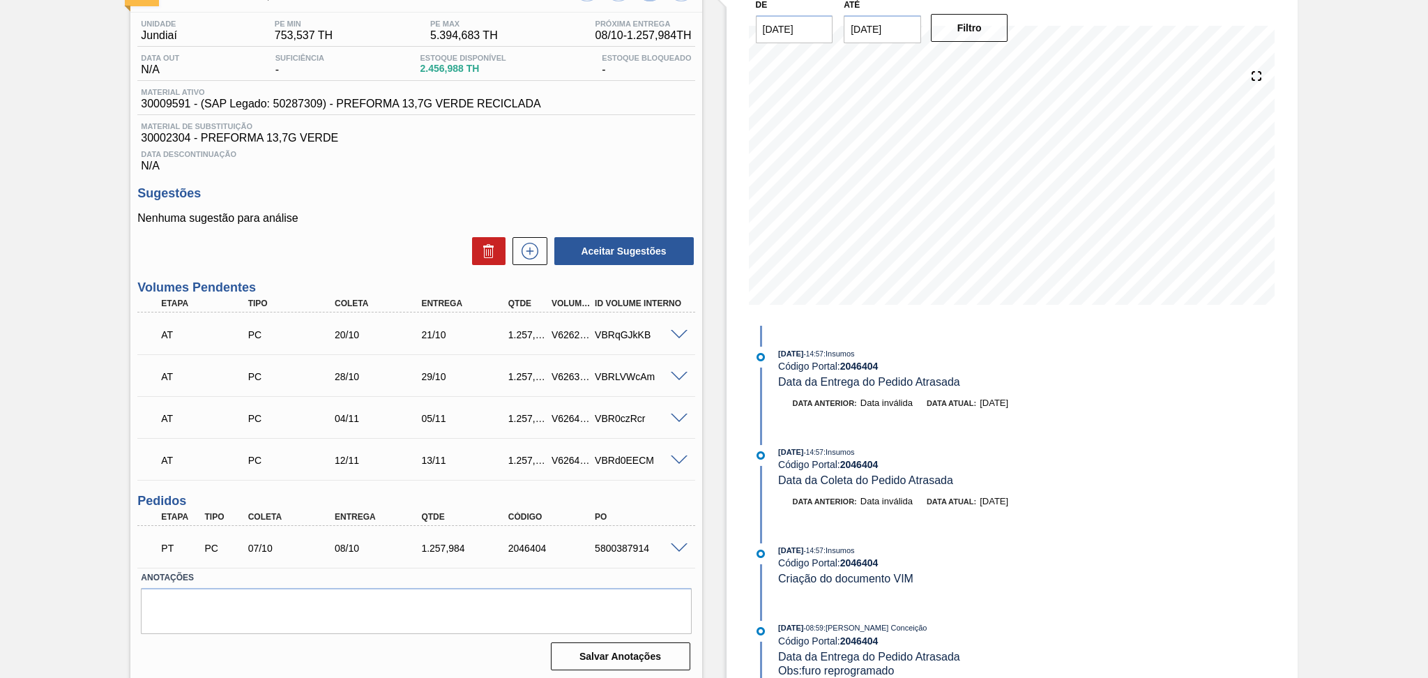
scroll to position [105, 0]
click at [734, 390] on div "Estoque De 07/10/2025 Até 30/11/2025 Filtro 07/10 Projeção de Estoque 3,714.972…" at bounding box center [1012, 321] width 571 height 715
click at [540, 144] on div "Data Descontinuação N/A" at bounding box center [415, 156] width 557 height 28
click at [480, 156] on div "Data Descontinuação N/A" at bounding box center [415, 156] width 557 height 28
click at [380, 176] on div "Unidade Jundiaí PE MIN 753,537 TH PE MAX 5.394,683 TH Próxima Entrega 08/10 - 1…" at bounding box center [415, 341] width 571 height 662
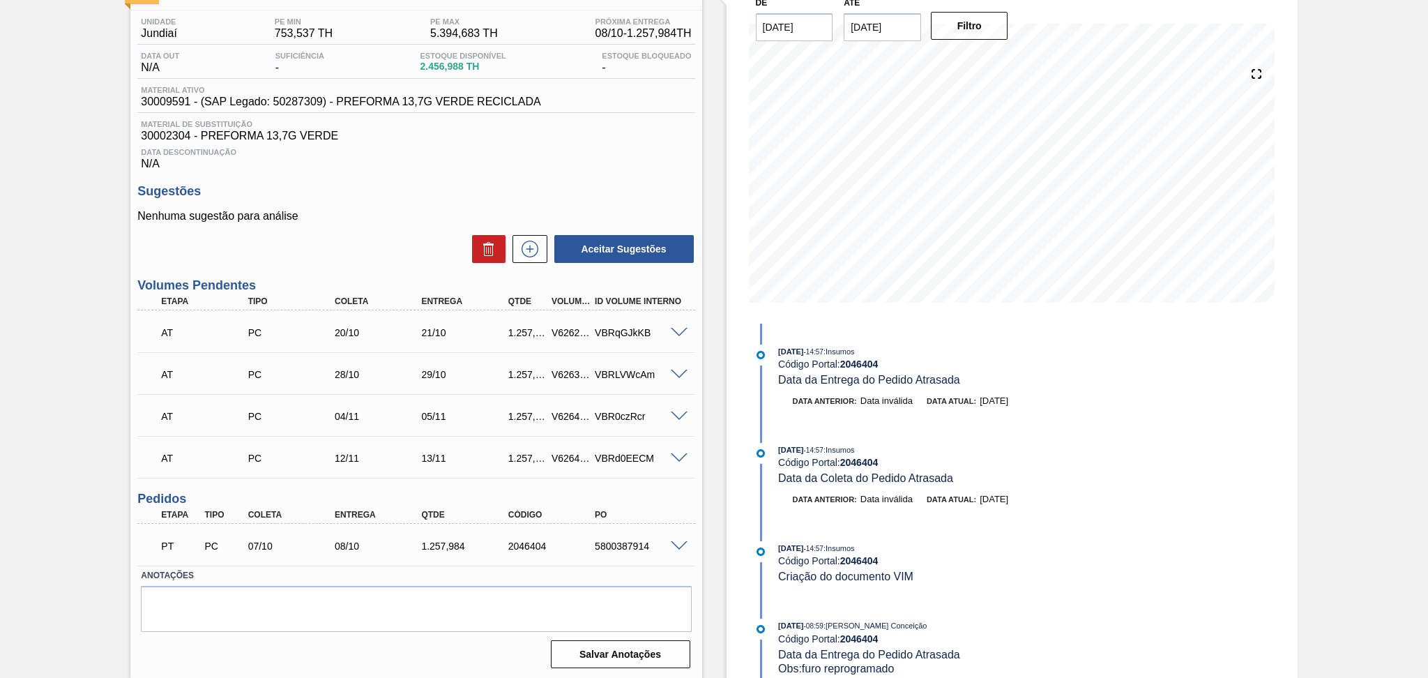
click at [576, 154] on span "Data Descontinuação" at bounding box center [416, 152] width 550 height 8
click at [450, 195] on h3 "Sugestões" at bounding box center [415, 191] width 557 height 15
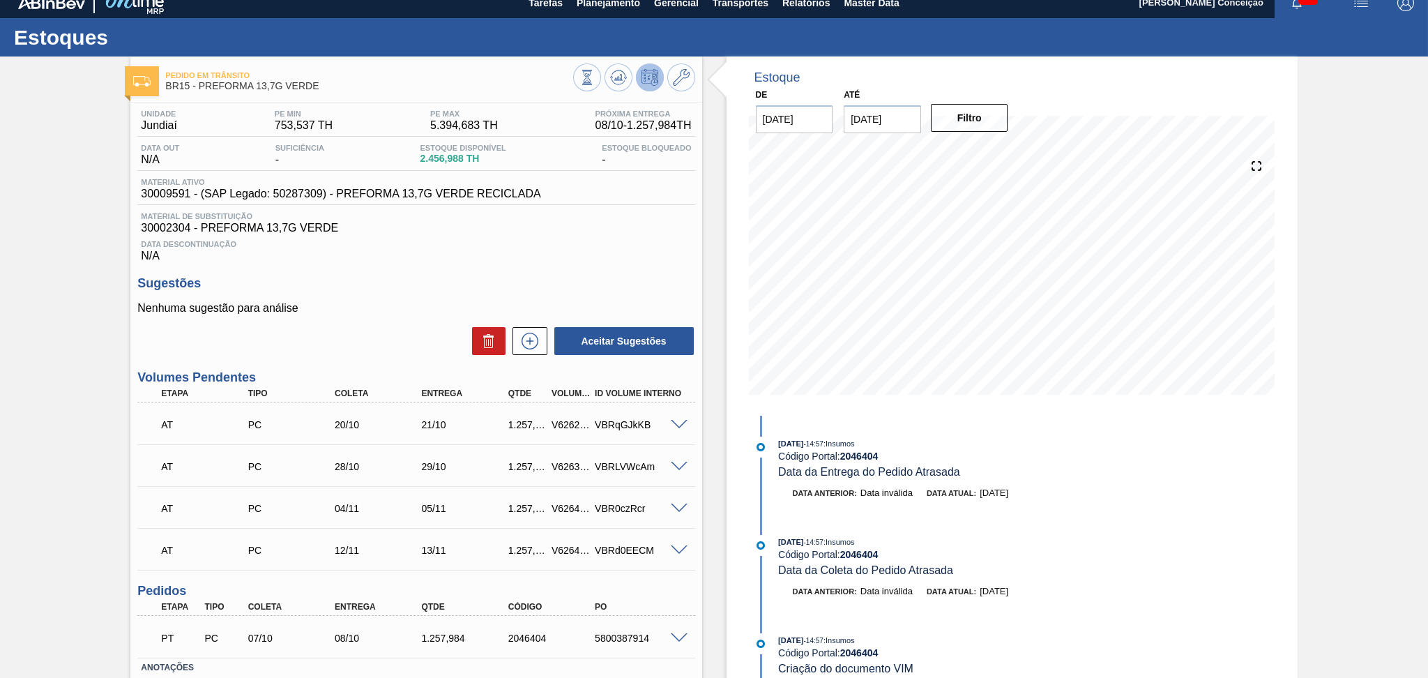
scroll to position [13, 0]
click at [585, 272] on div "Unidade Jundiaí PE MIN 753,537 TH PE MAX 5.394,683 TH Próxima Entrega 08/10 - 1…" at bounding box center [415, 434] width 571 height 662
click at [399, 275] on div "Unidade Jundiaí PE MIN 753,537 TH PE MAX 5.394,683 TH Próxima Entrega 08/10 - 1…" at bounding box center [415, 434] width 571 height 662
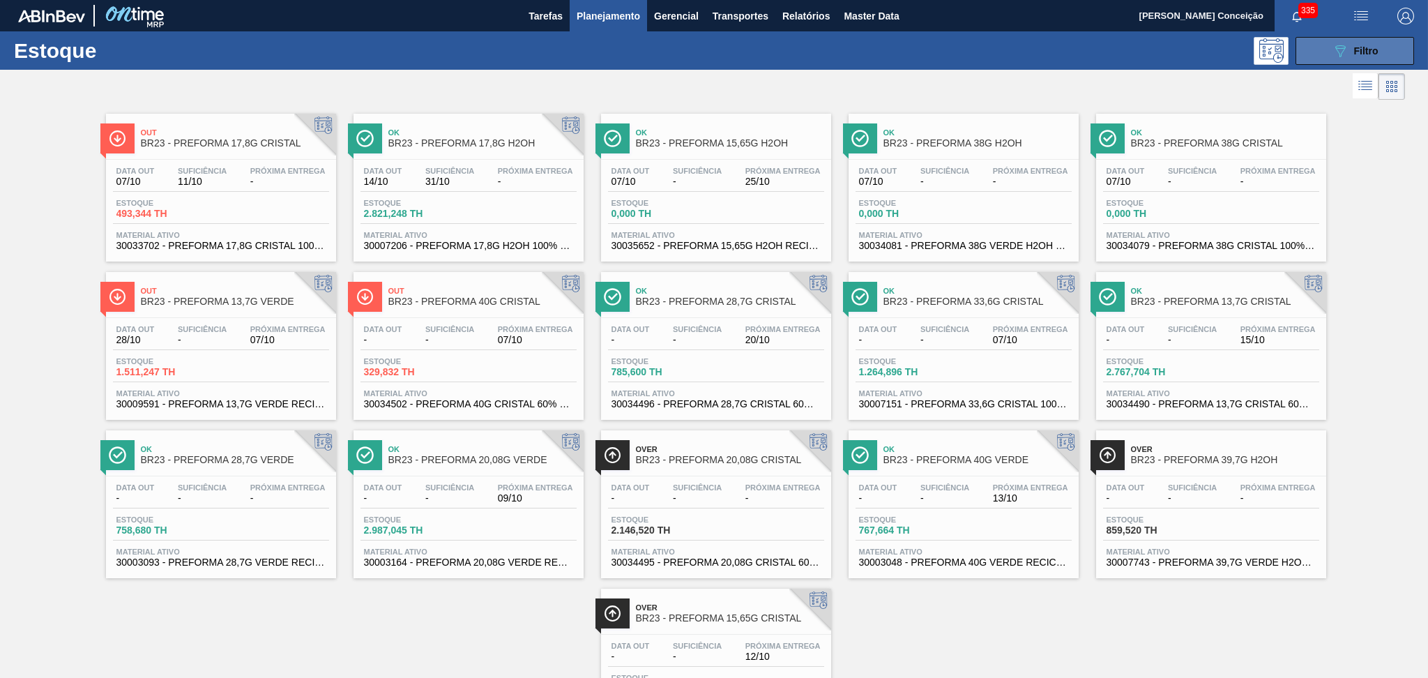
click at [1378, 53] on button "089F7B8B-B2A5-4AFE-B5C0-19BA573D28AC Filtro" at bounding box center [1355, 51] width 119 height 28
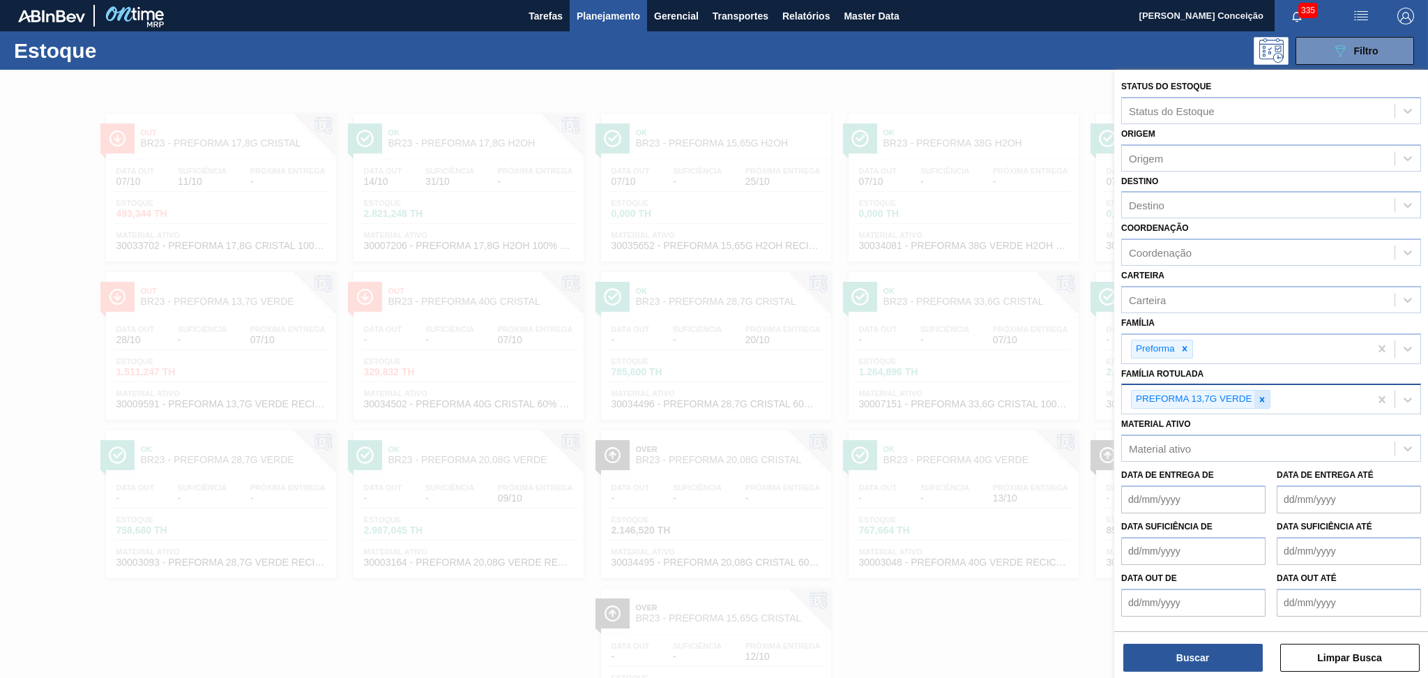
click at [1263, 400] on icon at bounding box center [1262, 400] width 10 height 10
click at [1163, 199] on div "Destino" at bounding box center [1147, 205] width 36 height 12
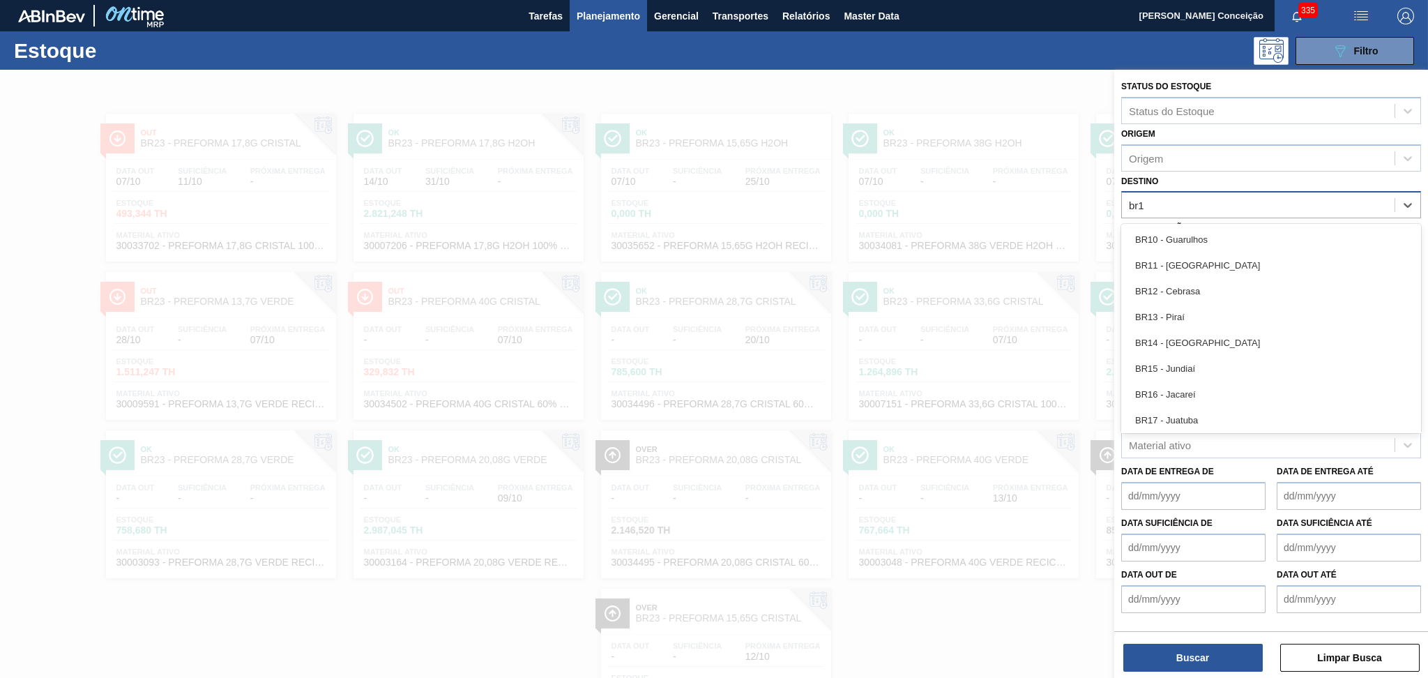
type input "br15"
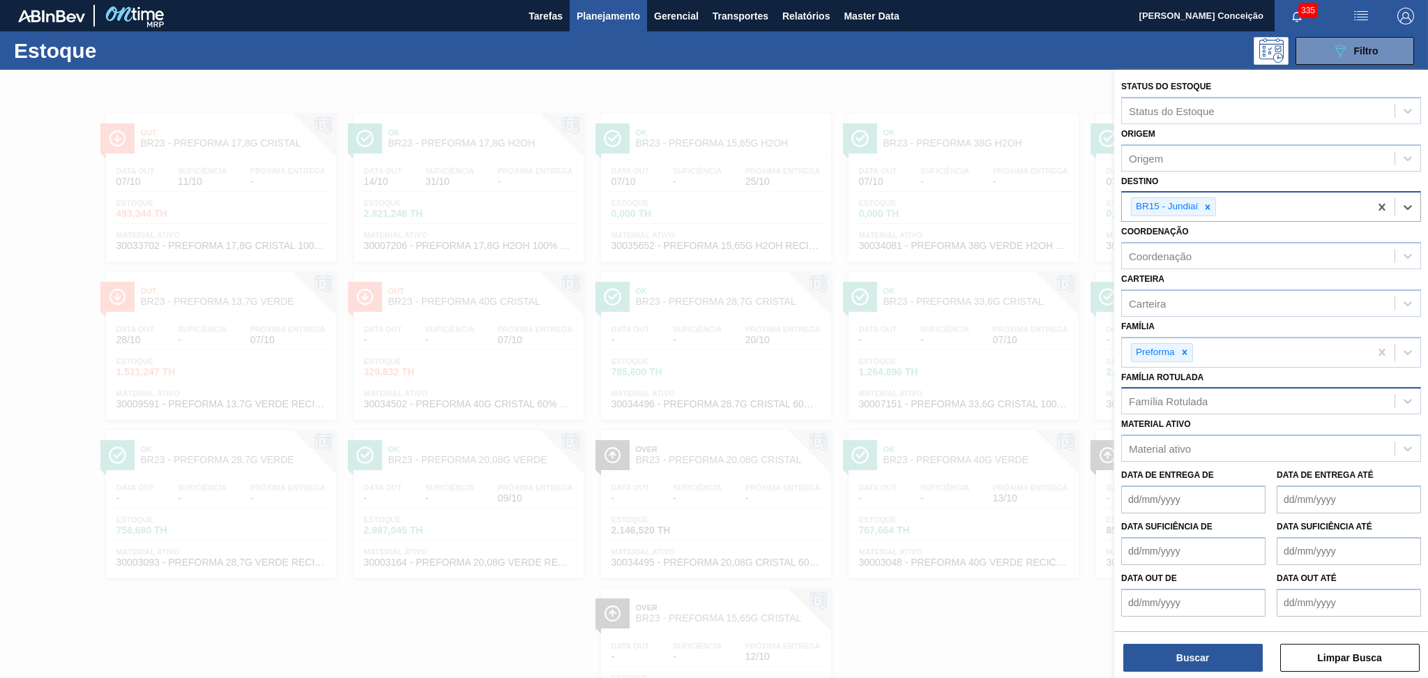
click at [1178, 400] on div "Família Rotulada" at bounding box center [1168, 401] width 79 height 12
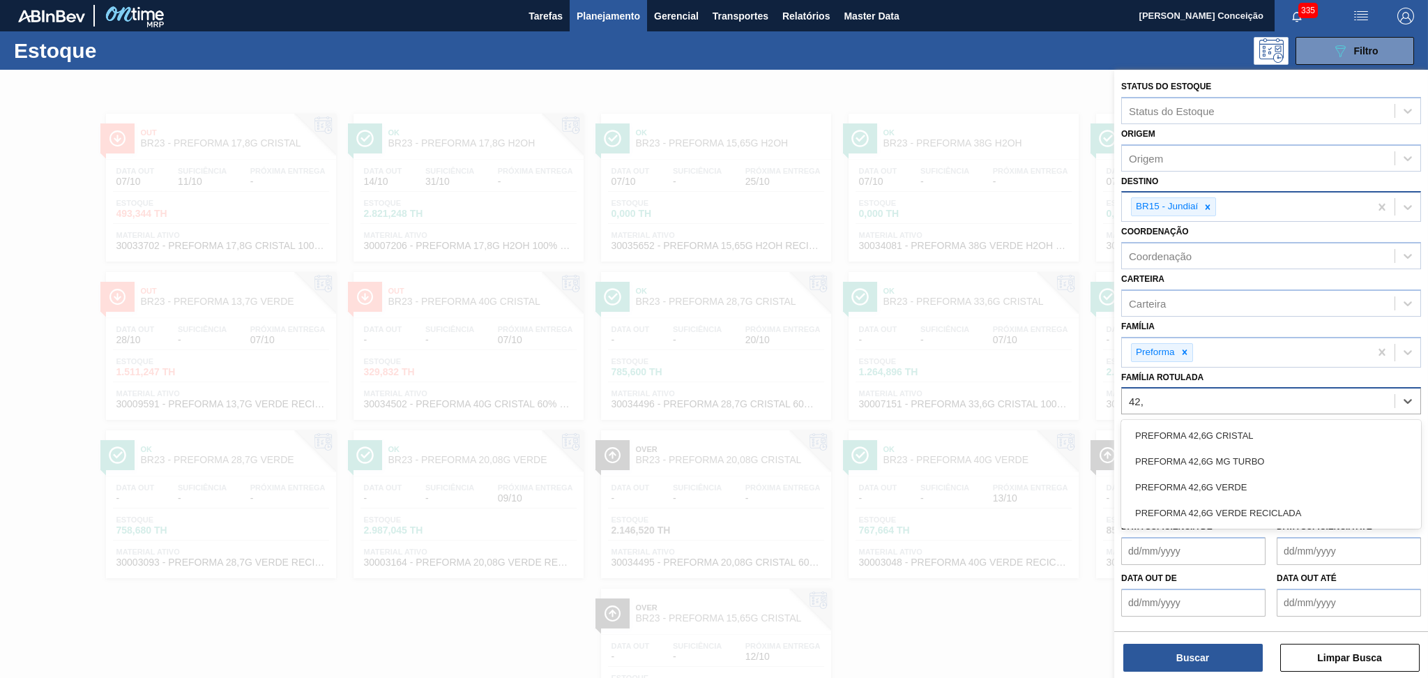
type Rotulada "42,6"
click at [1236, 474] on div "PREFORMA 42,6G VERDE" at bounding box center [1271, 487] width 300 height 26
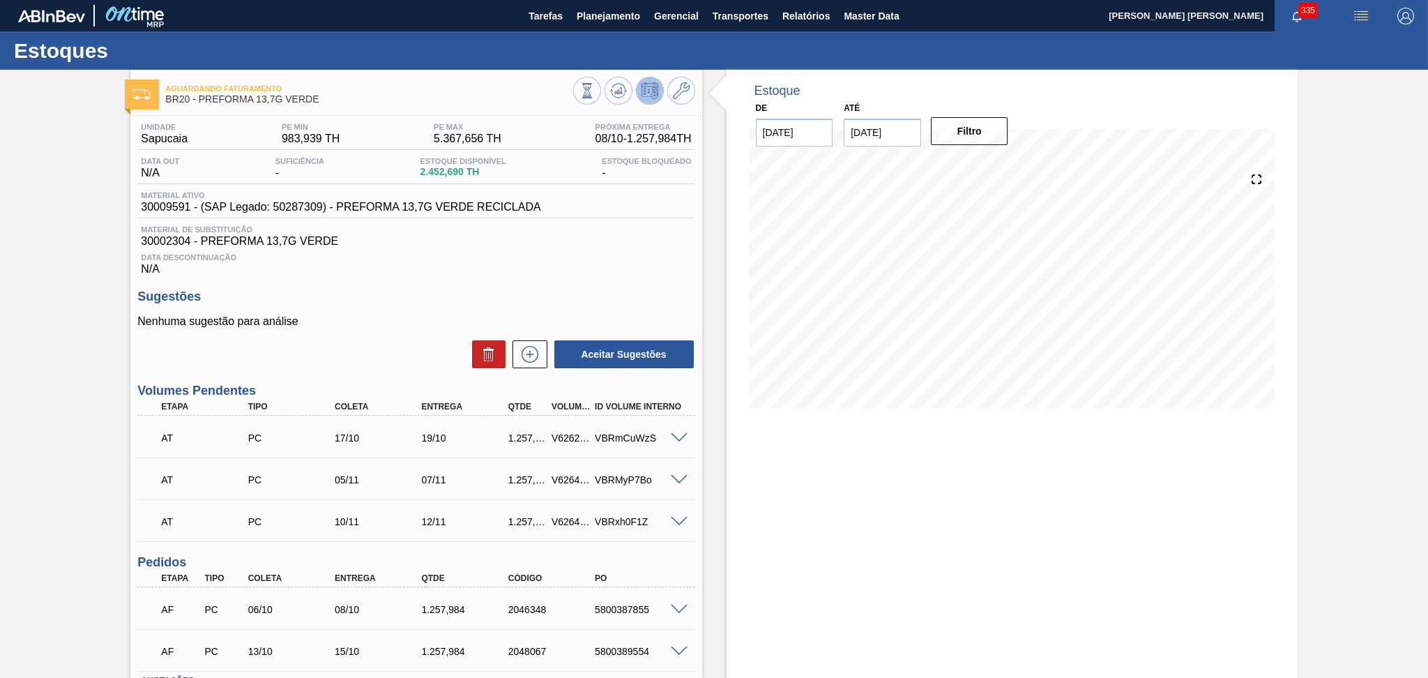
click at [420, 267] on div "Data Descontinuação N/A" at bounding box center [415, 262] width 557 height 28
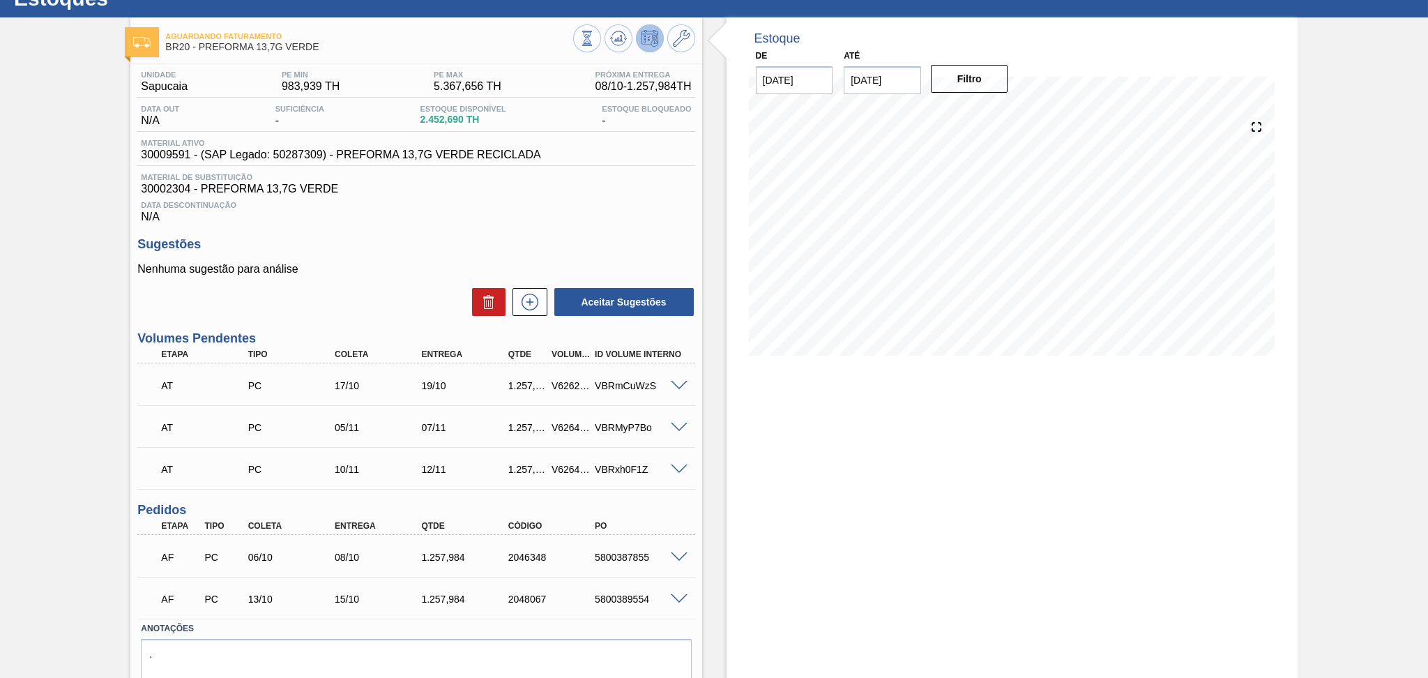
scroll to position [105, 0]
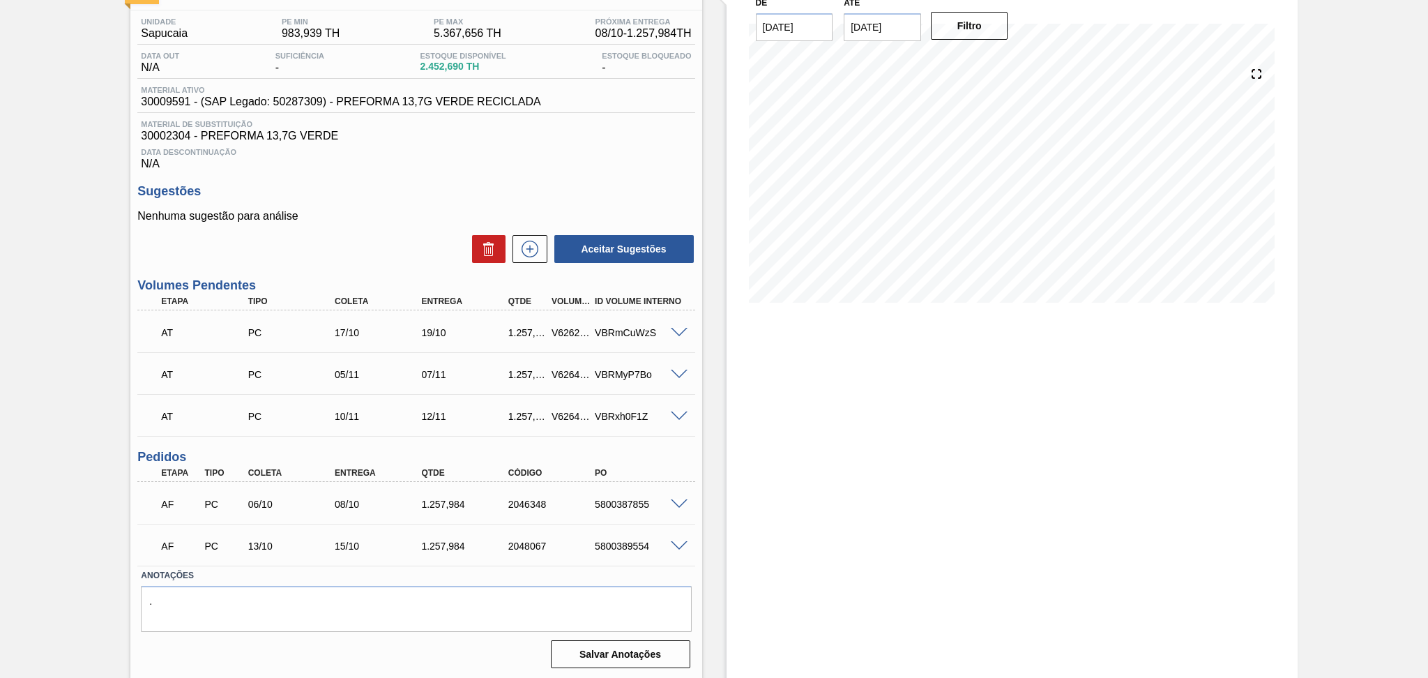
click at [421, 213] on p "Nenhuma sugestão para análise" at bounding box center [415, 216] width 557 height 13
click at [409, 162] on div "Data Descontinuação N/A" at bounding box center [415, 156] width 557 height 28
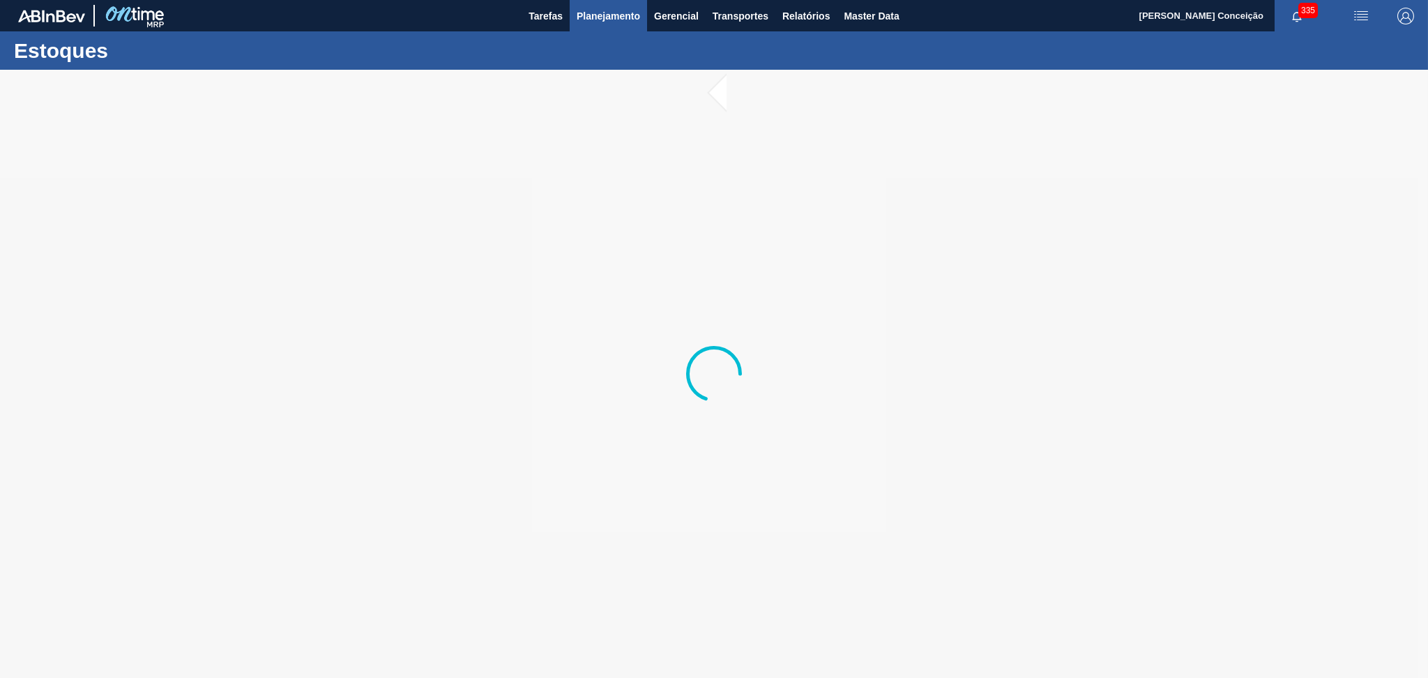
click at [612, 20] on span "Planejamento" at bounding box center [608, 16] width 63 height 17
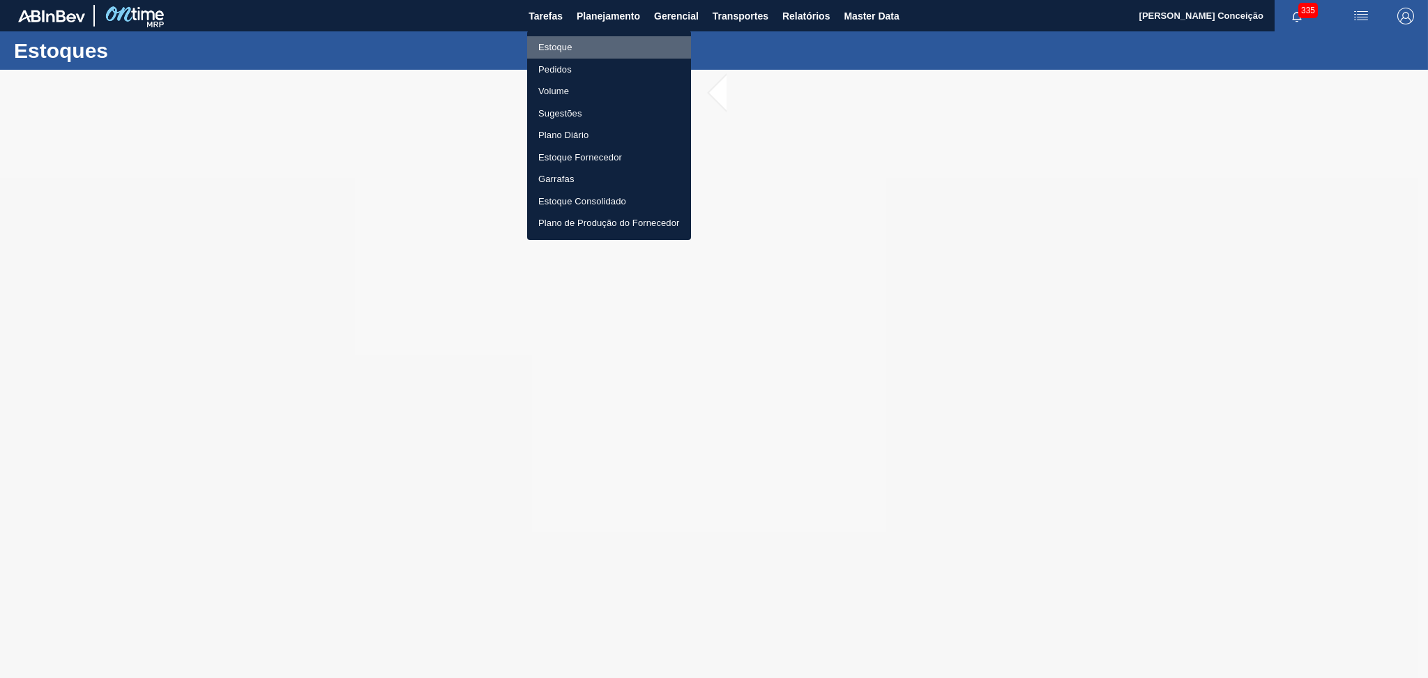
click at [558, 43] on li "Estoque" at bounding box center [609, 47] width 164 height 22
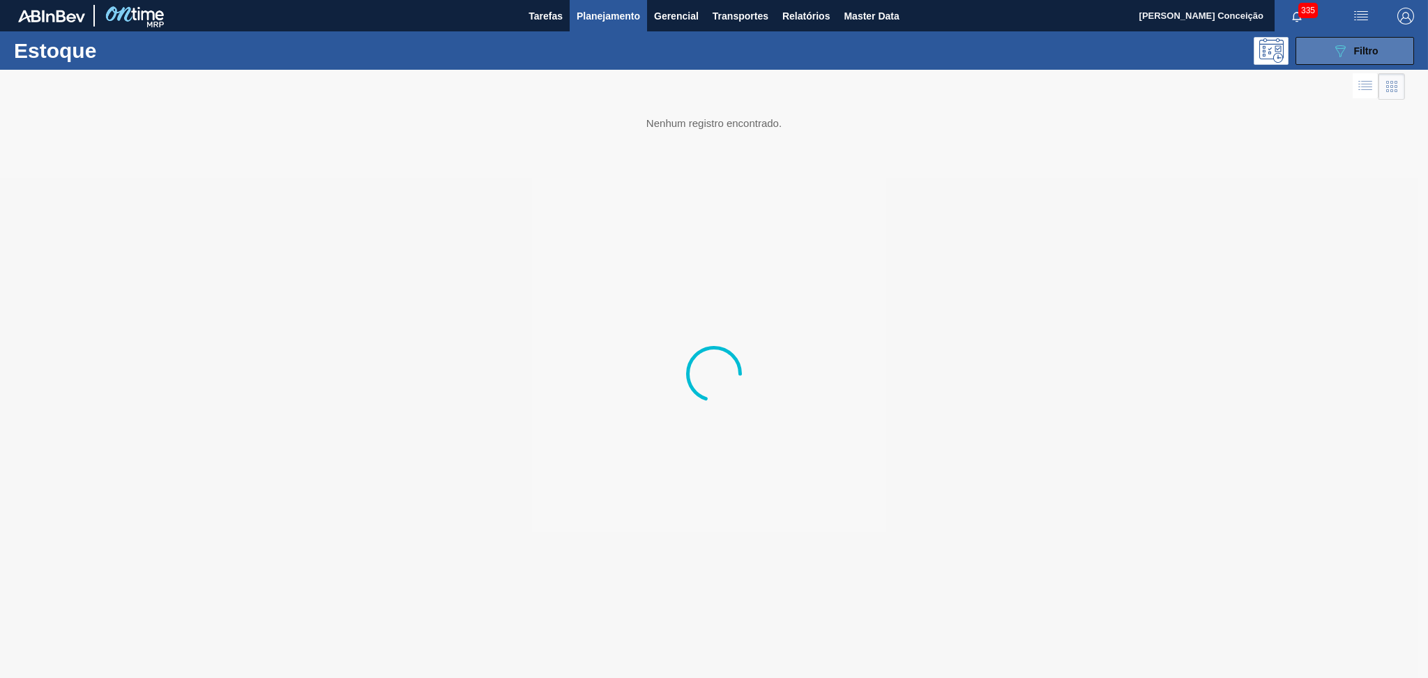
click at [1386, 54] on button "089F7B8B-B2A5-4AFE-B5C0-19BA573D28AC Filtro" at bounding box center [1355, 51] width 119 height 28
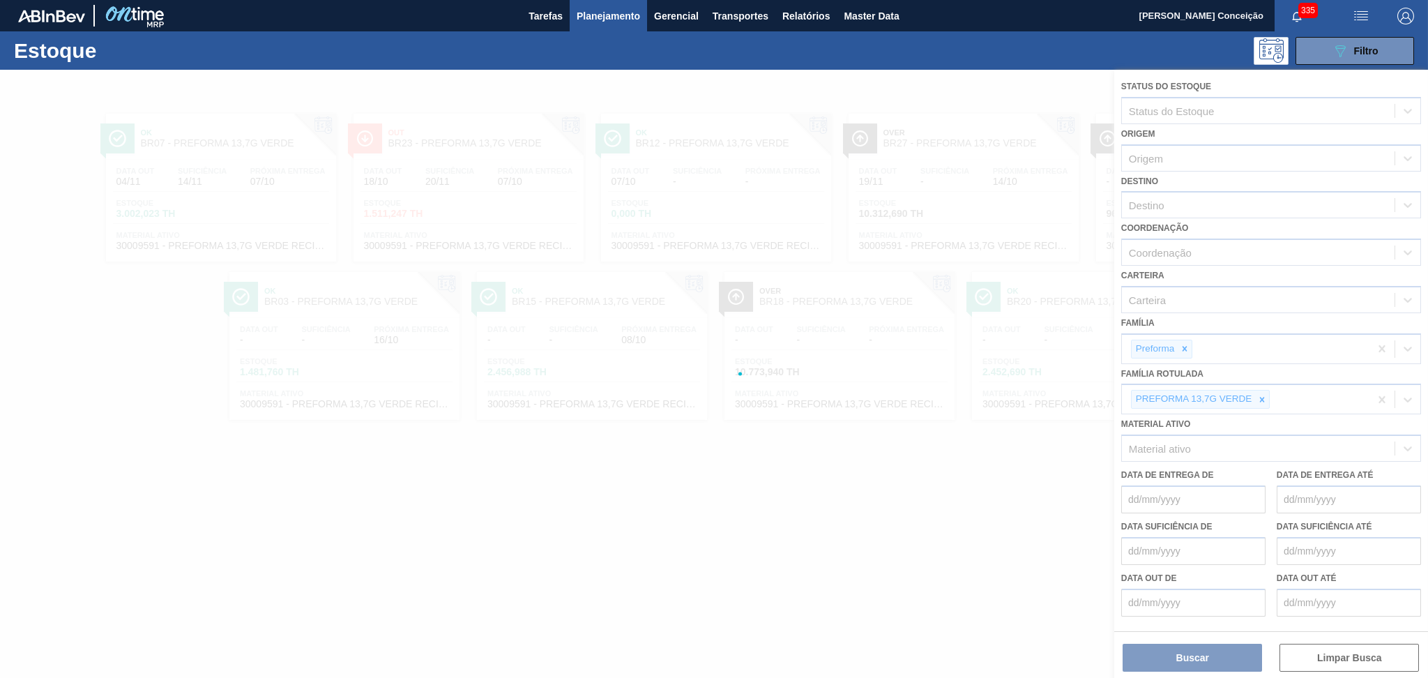
click at [1257, 393] on div at bounding box center [714, 374] width 1428 height 608
click at [1259, 395] on div at bounding box center [714, 374] width 1428 height 608
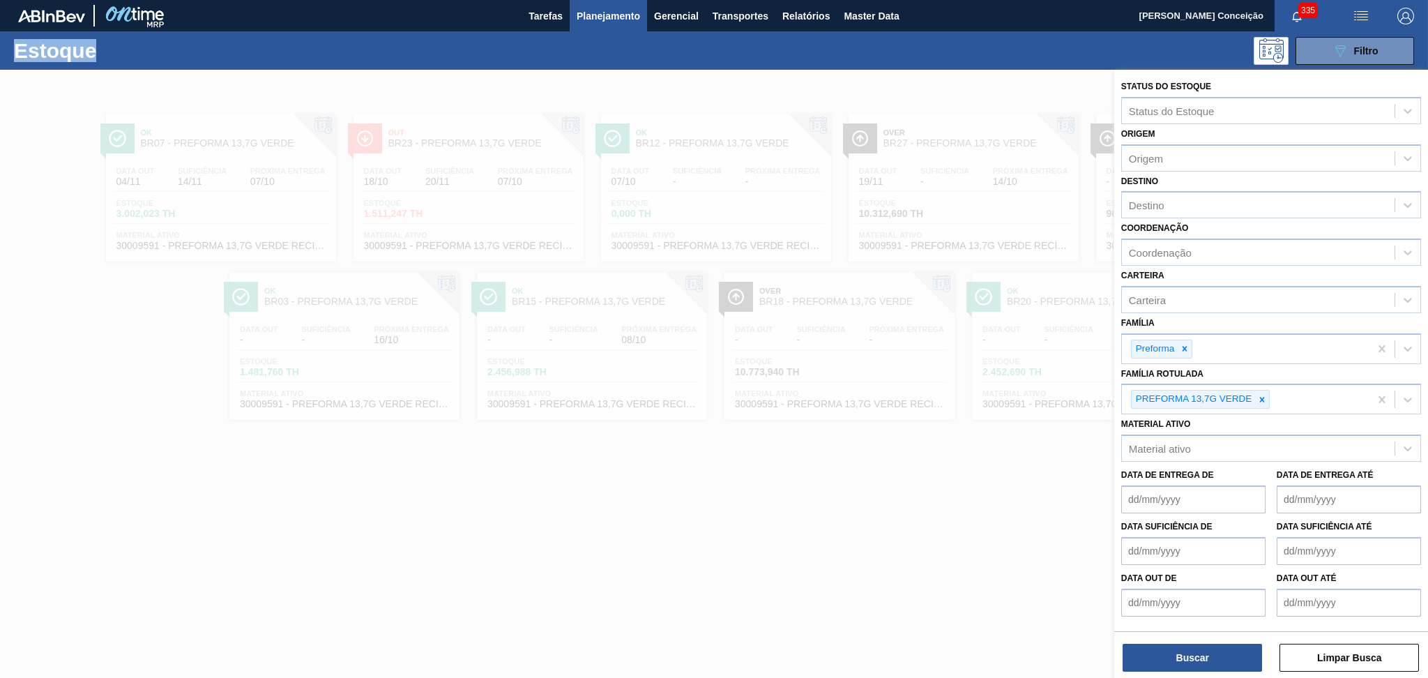
click at [1259, 395] on icon at bounding box center [1262, 400] width 10 height 10
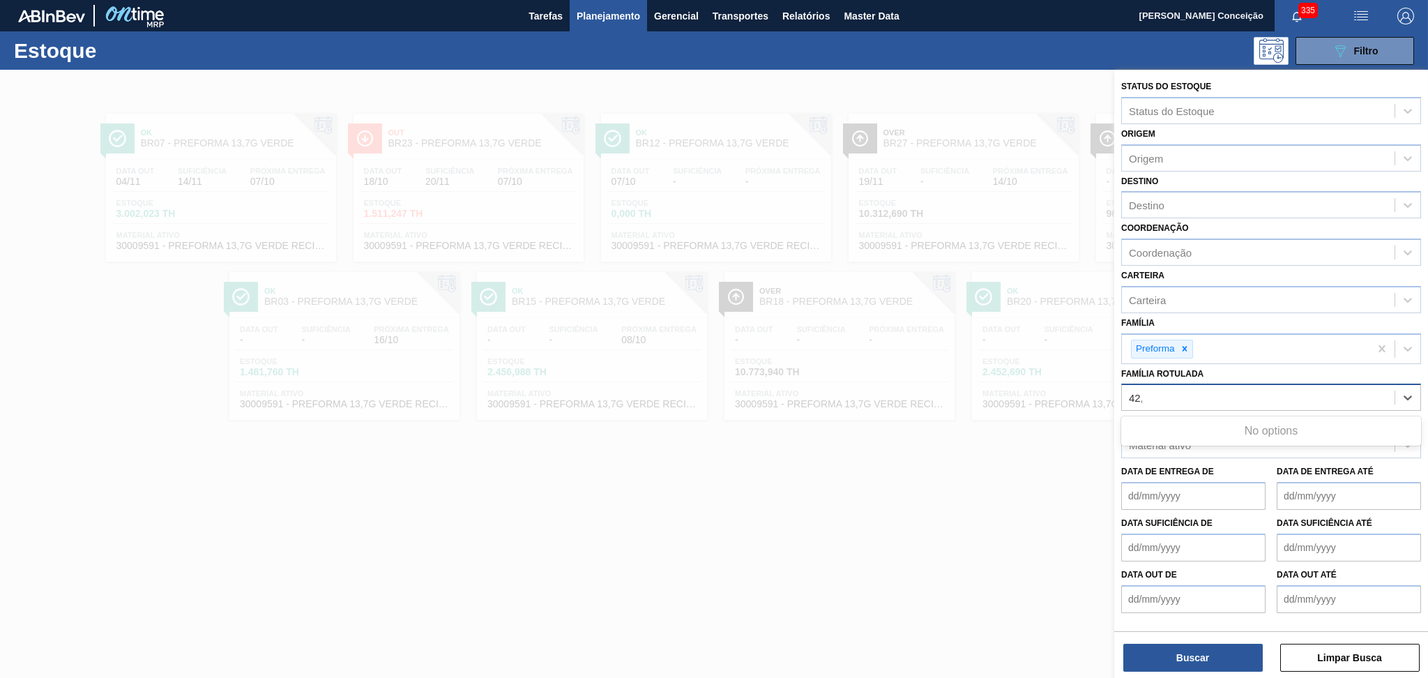
type Rotulada "42,6"
click at [1258, 395] on div "42,6" at bounding box center [1258, 398] width 273 height 20
click at [1243, 391] on div "Família Rotulada" at bounding box center [1258, 398] width 273 height 20
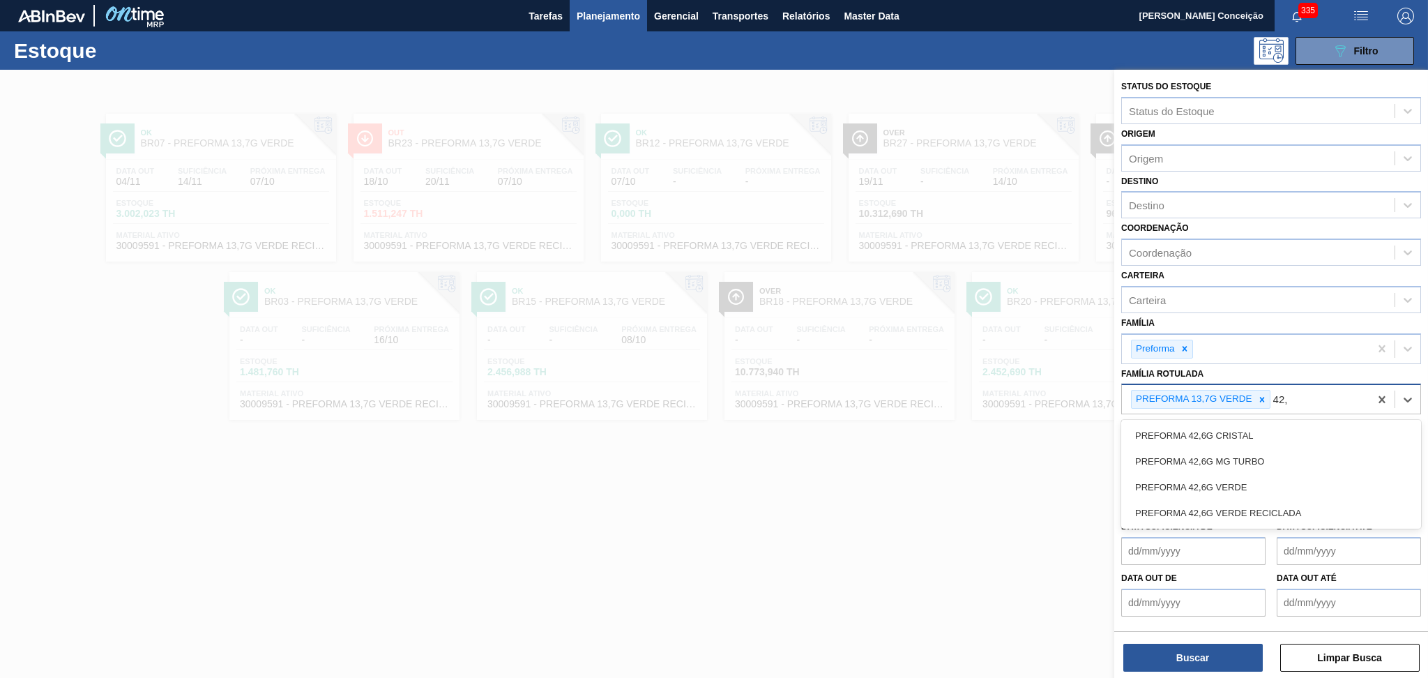
type Rotulada "42,6"
click at [1245, 474] on div "PREFORMA 42,6G VERDE" at bounding box center [1271, 487] width 300 height 26
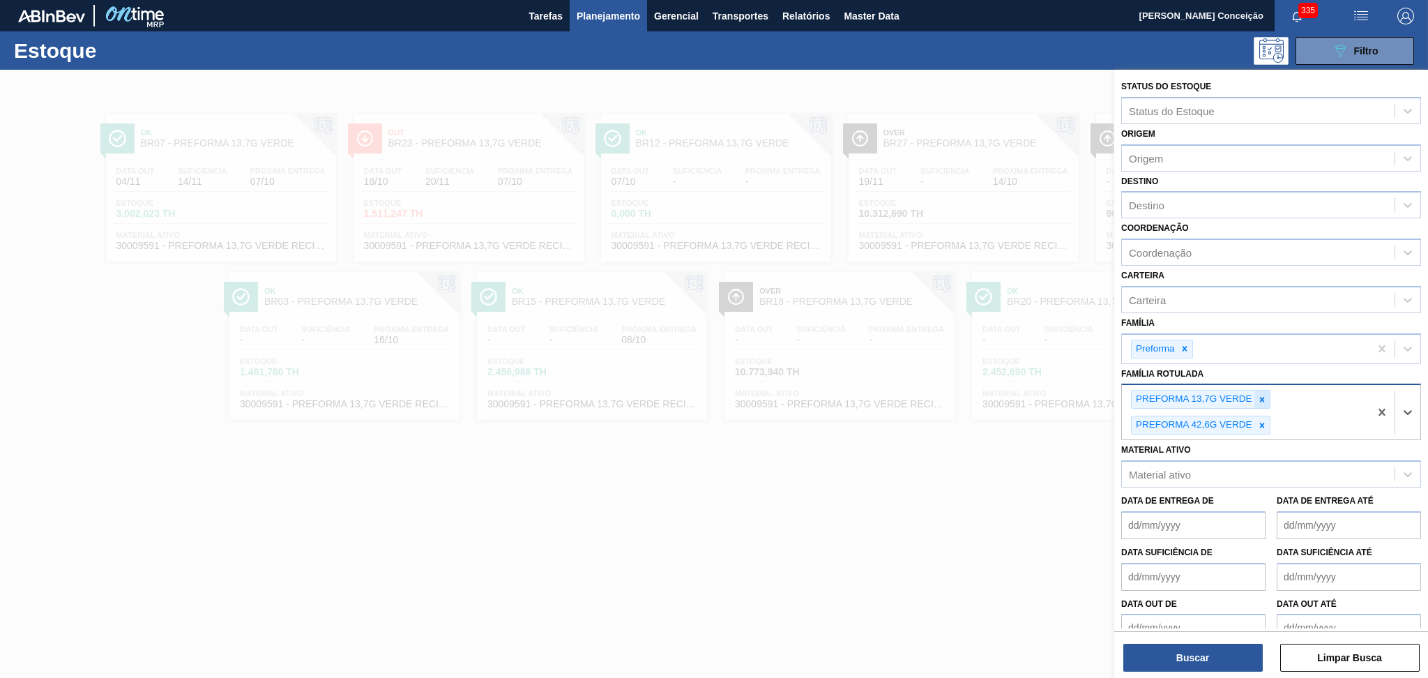
click at [1265, 395] on icon at bounding box center [1262, 400] width 10 height 10
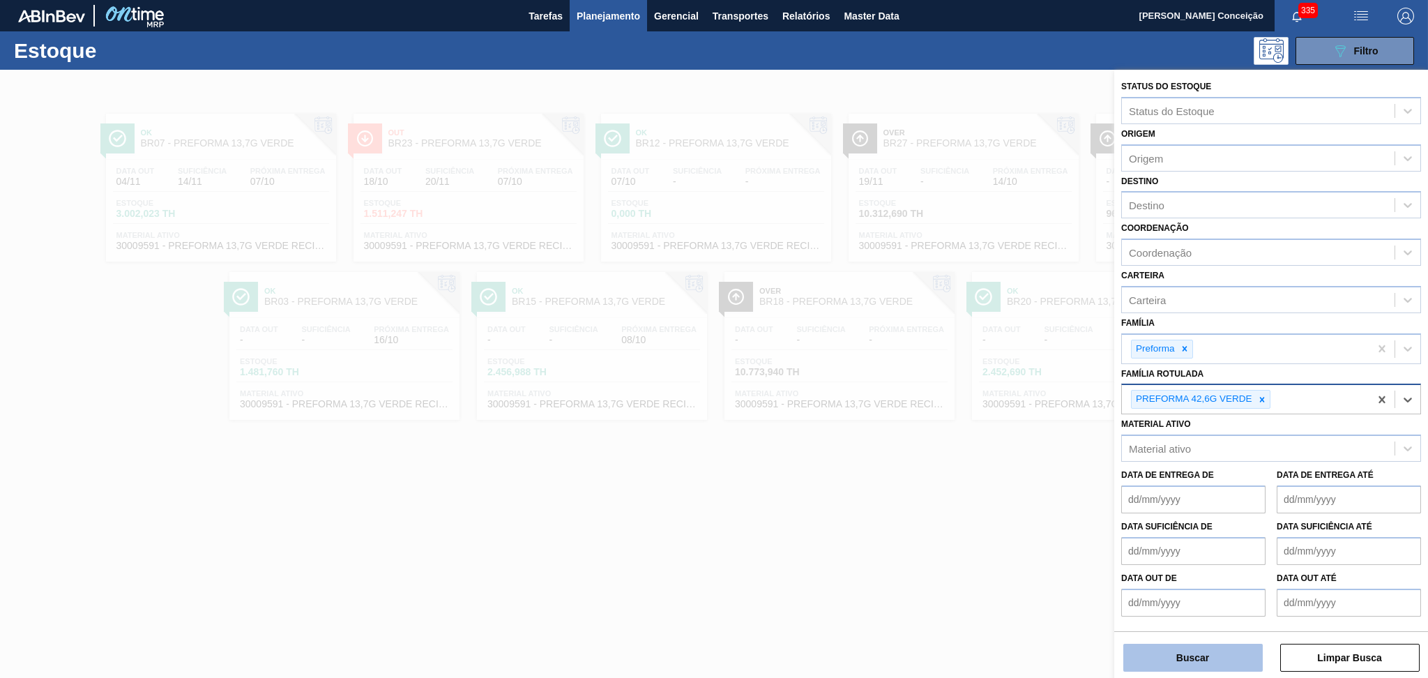
click at [1158, 654] on button "Buscar" at bounding box center [1192, 658] width 139 height 28
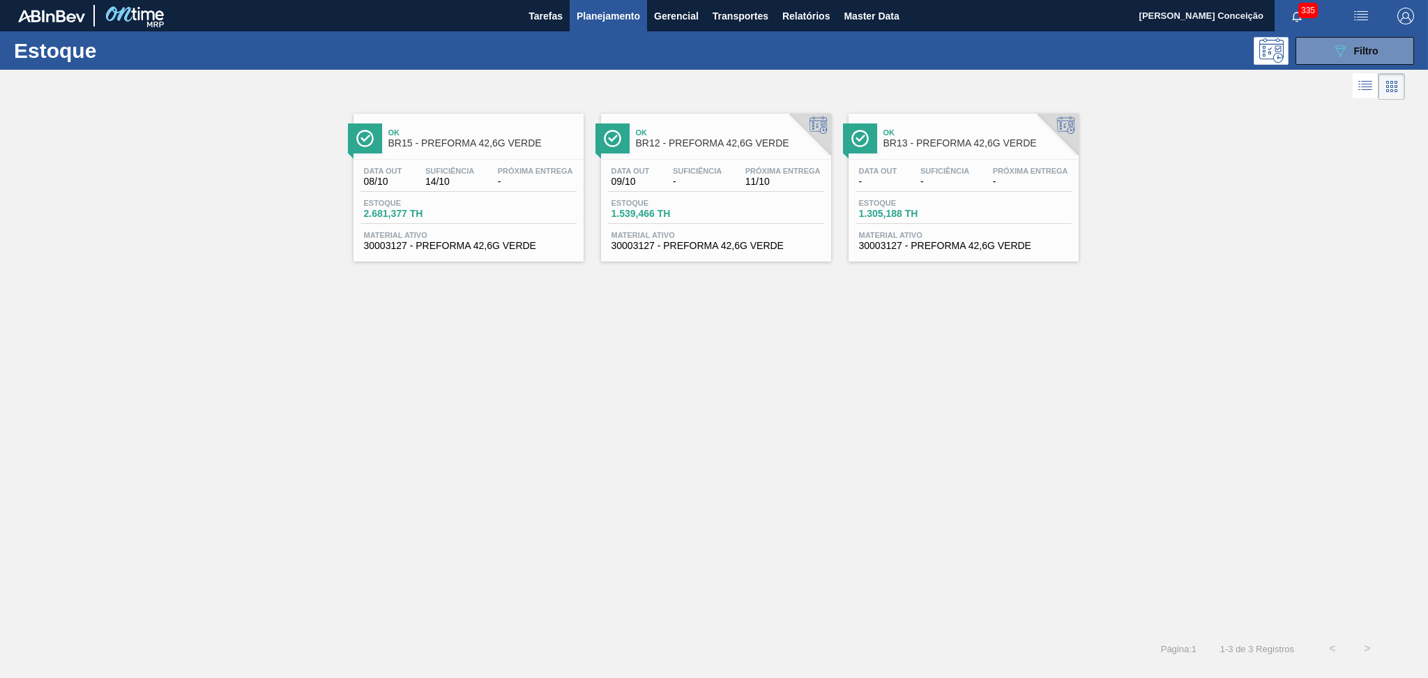
click at [363, 468] on div "Ok BR15 - PREFORMA 42,6G VERDE Data [DATE] Suficiência 14/10 Próxima Entrega - …" at bounding box center [714, 367] width 1428 height 528
click at [999, 178] on span "-" at bounding box center [1030, 181] width 75 height 10
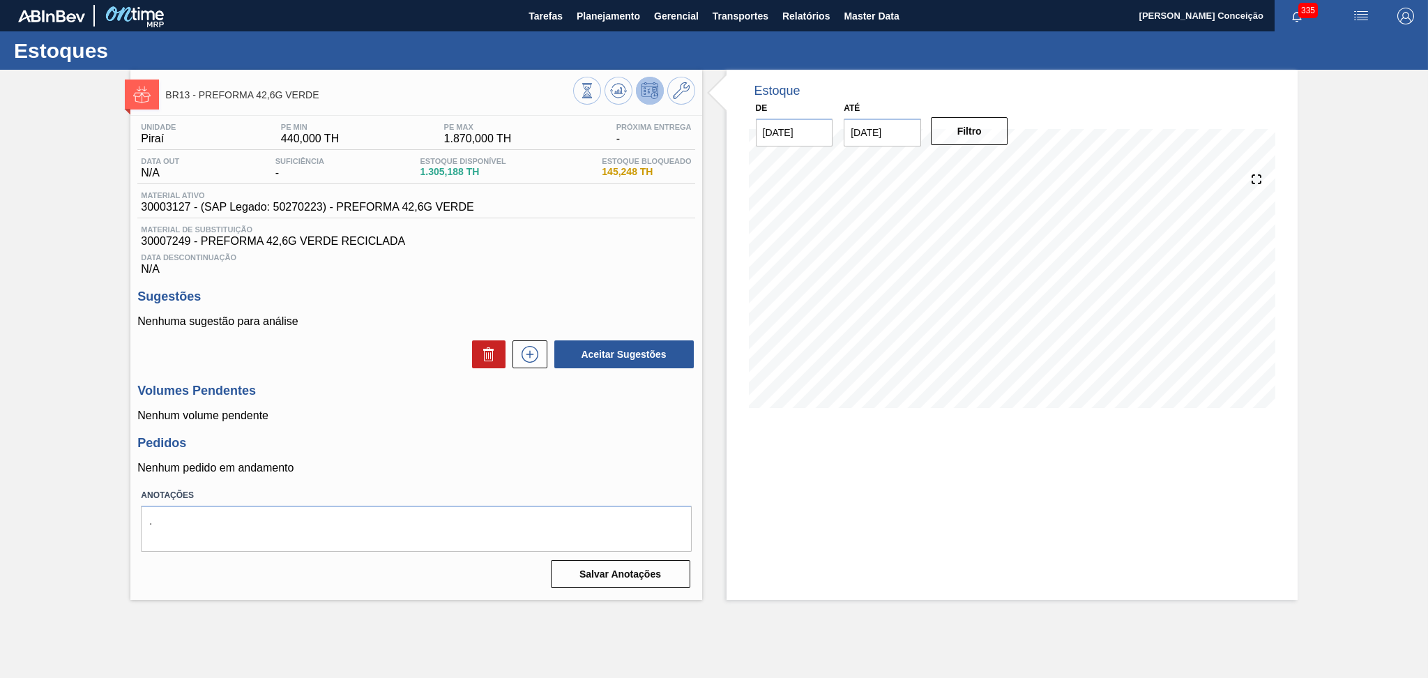
click at [905, 441] on div "Estoque De [DATE] Até [DATE] Filtro" at bounding box center [1012, 335] width 571 height 530
click at [521, 233] on span "Material de Substituição" at bounding box center [416, 229] width 550 height 8
click at [617, 91] on icon at bounding box center [618, 90] width 9 height 6
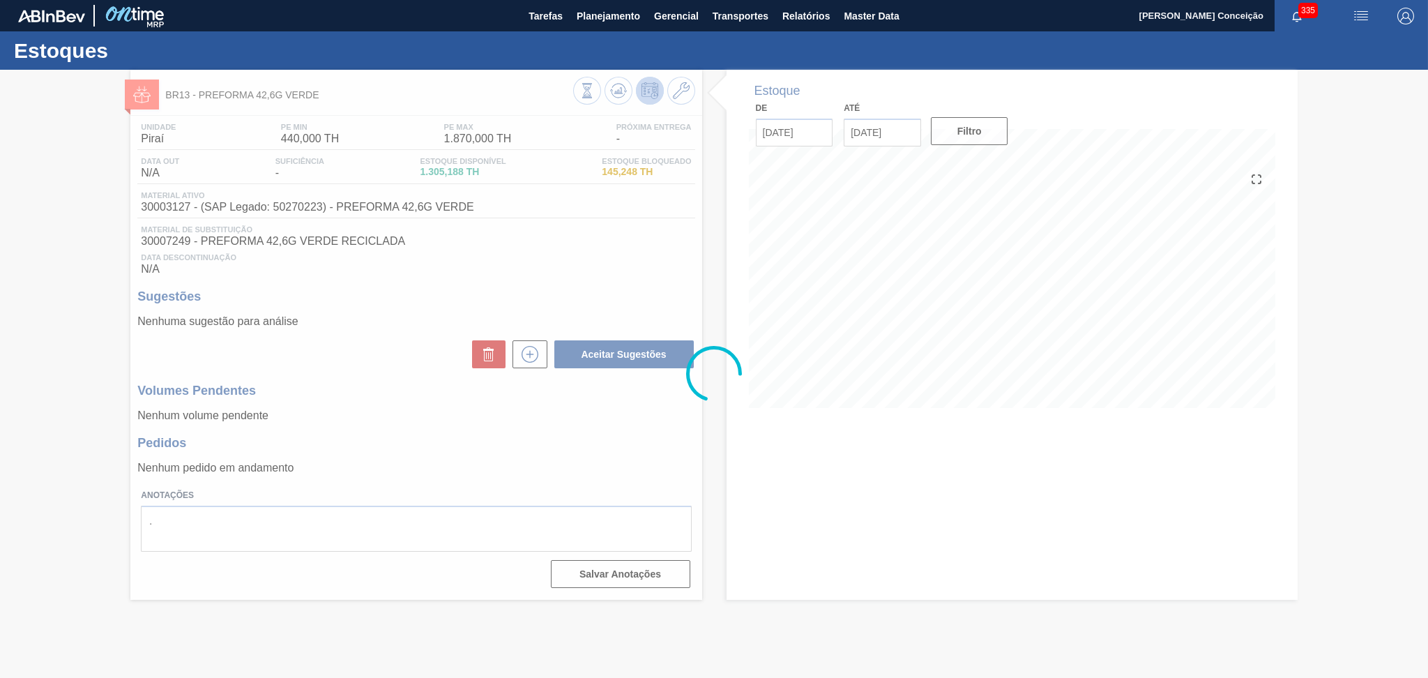
click at [365, 325] on div at bounding box center [714, 374] width 1428 height 608
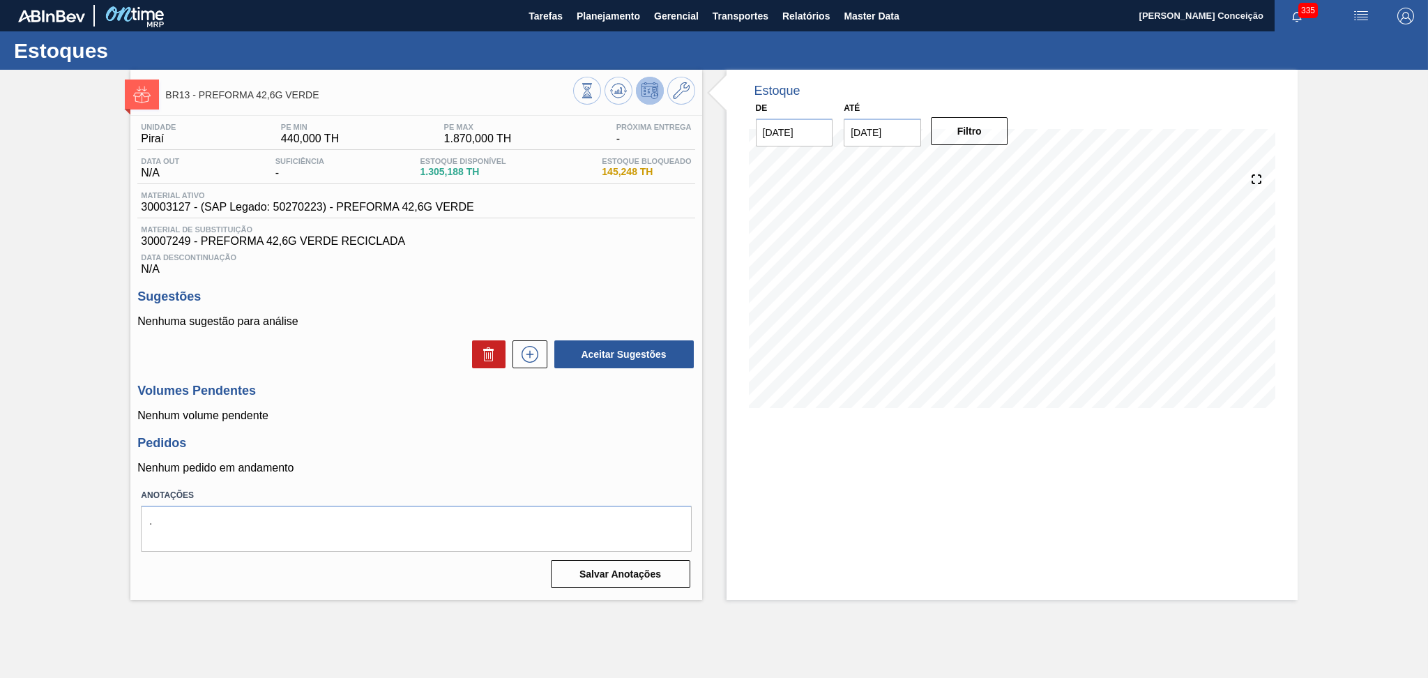
click at [449, 450] on h3 "Pedidos" at bounding box center [415, 443] width 557 height 15
